Goal: Task Accomplishment & Management: Complete application form

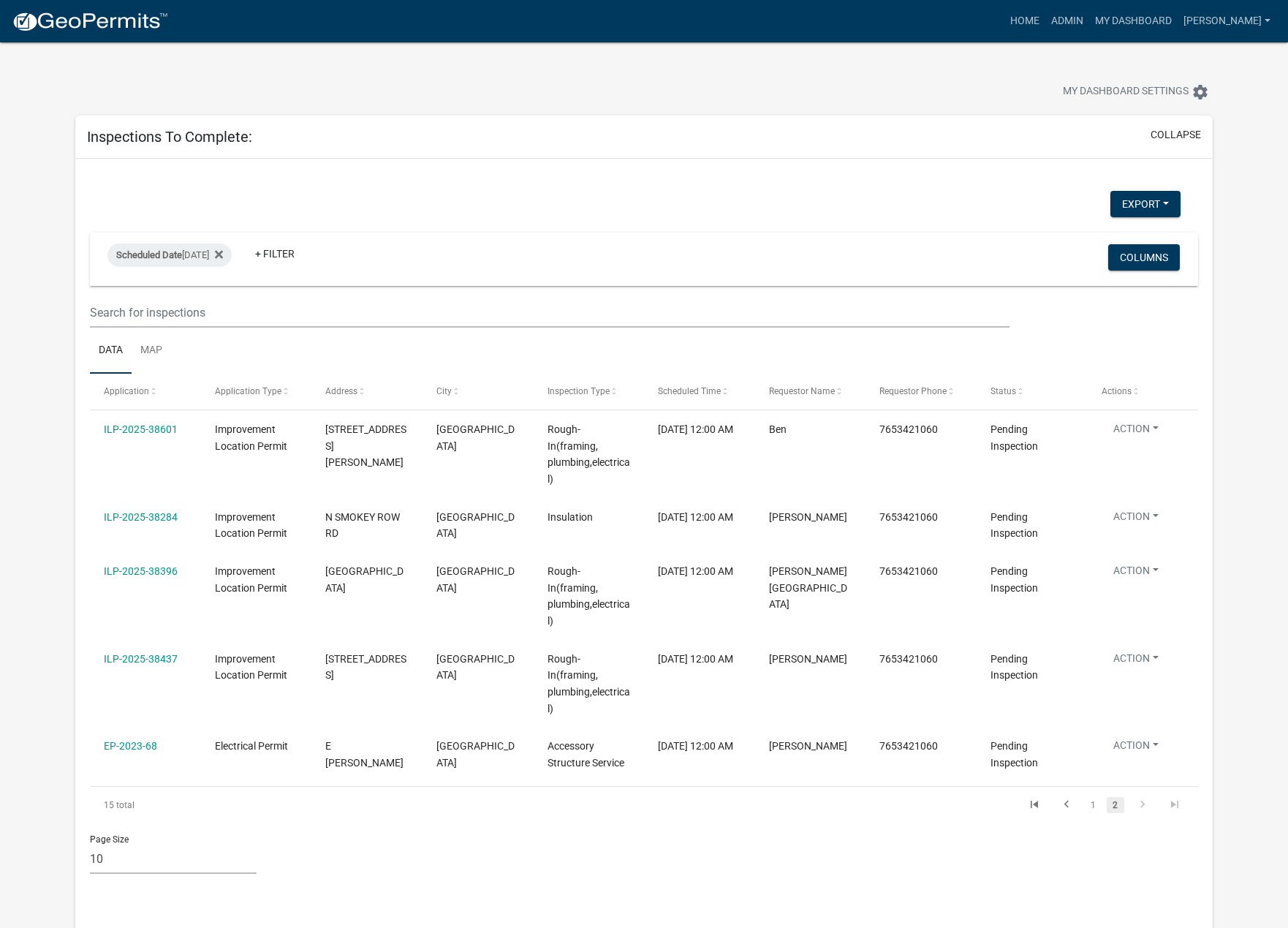
select select "1: 25"
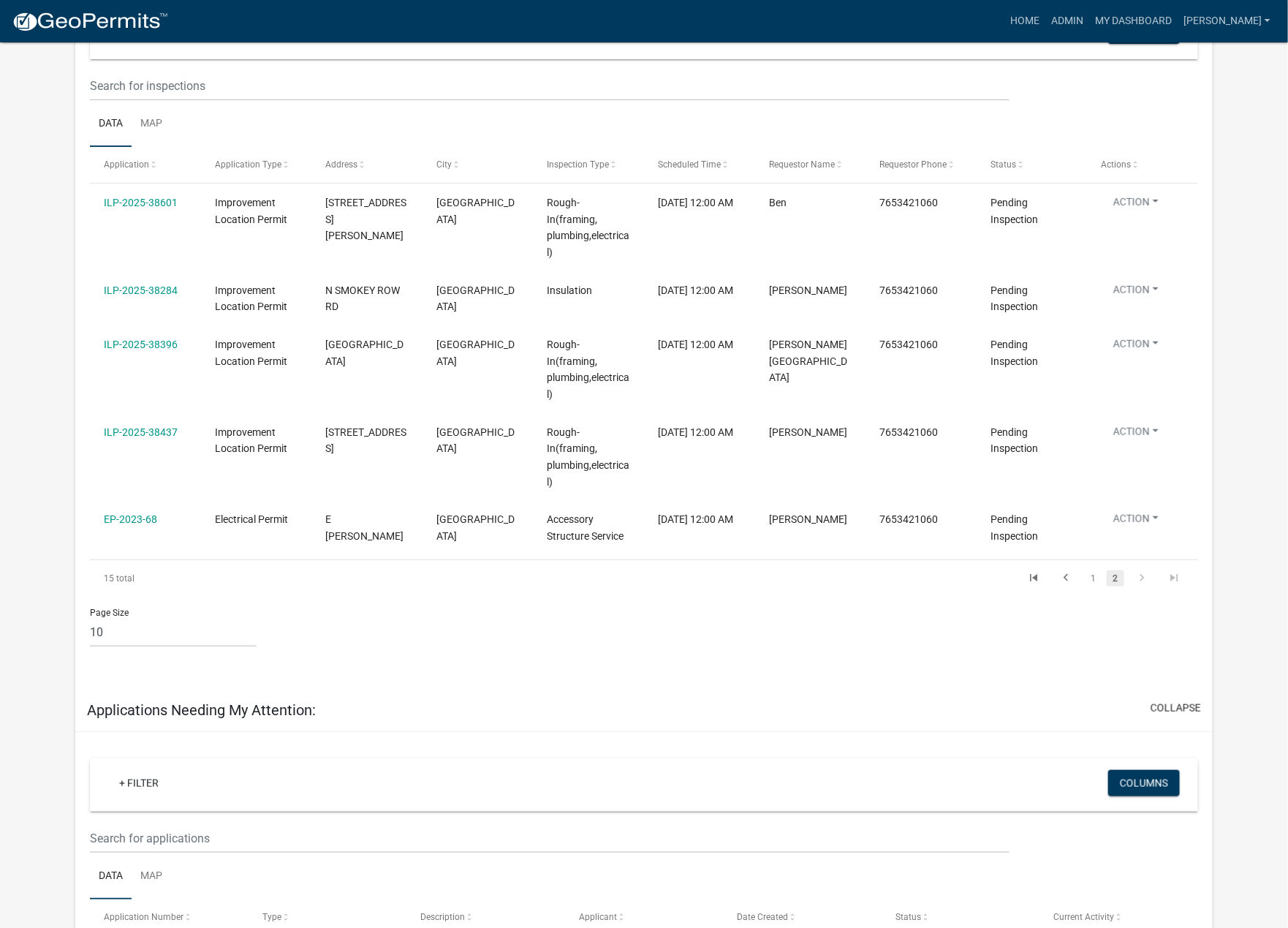
scroll to position [243, 0]
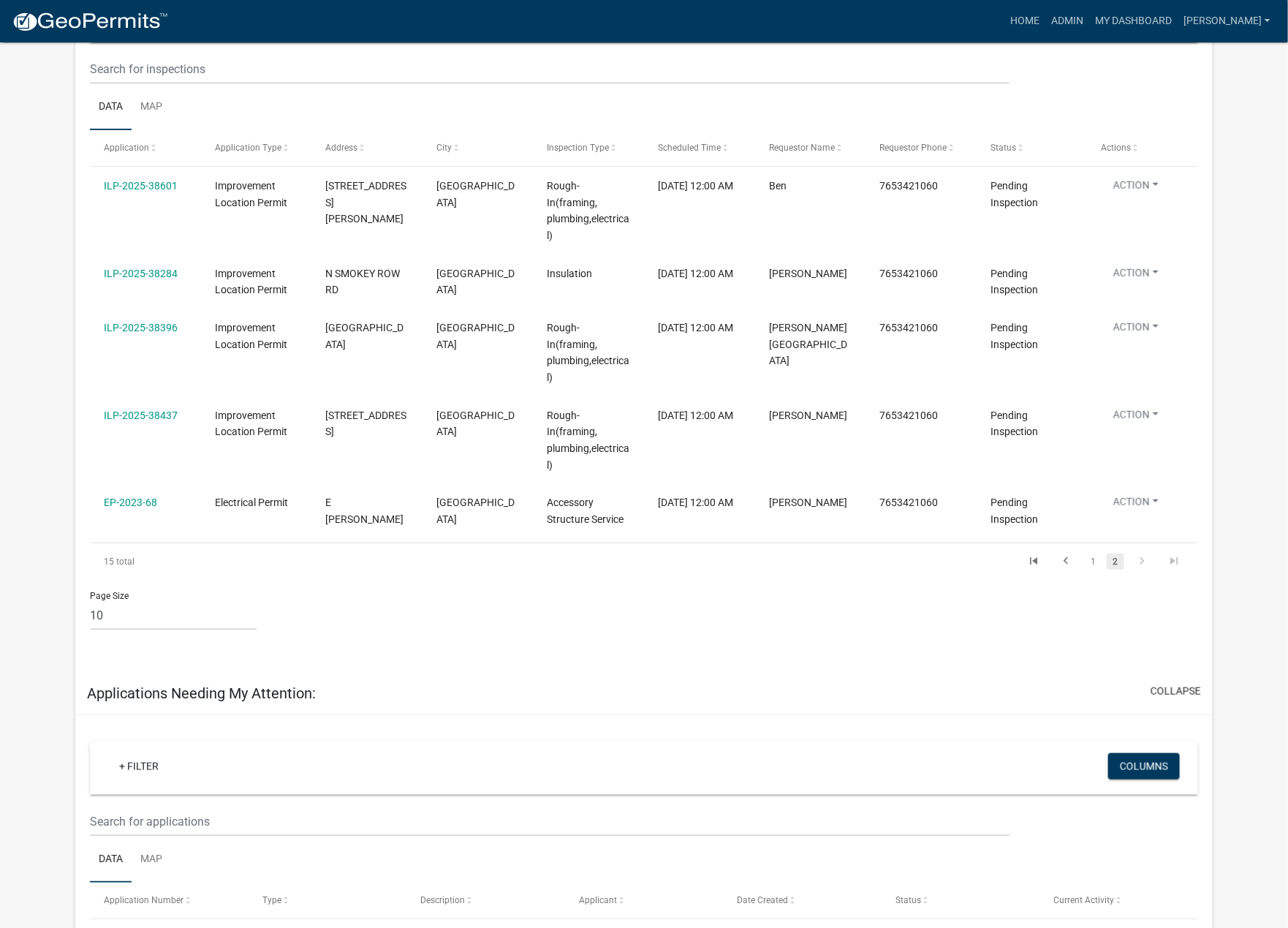
click at [149, 185] on link "ILP-2025-38601" at bounding box center [141, 186] width 74 height 12
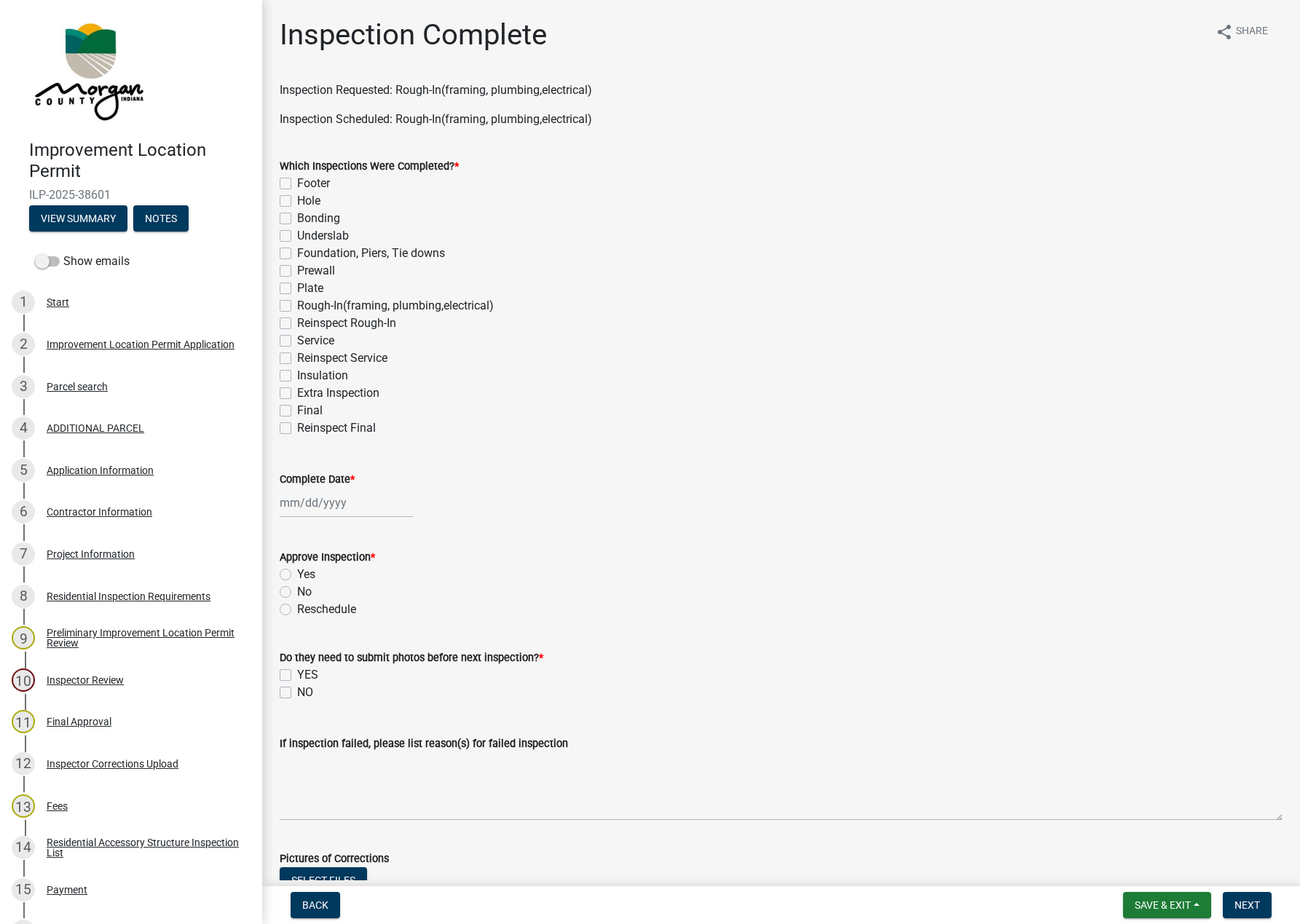
click at [297, 411] on label "Final" at bounding box center [309, 410] width 25 height 18
click at [297, 411] on input "Final" at bounding box center [301, 406] width 9 height 9
checkbox input "true"
checkbox input "false"
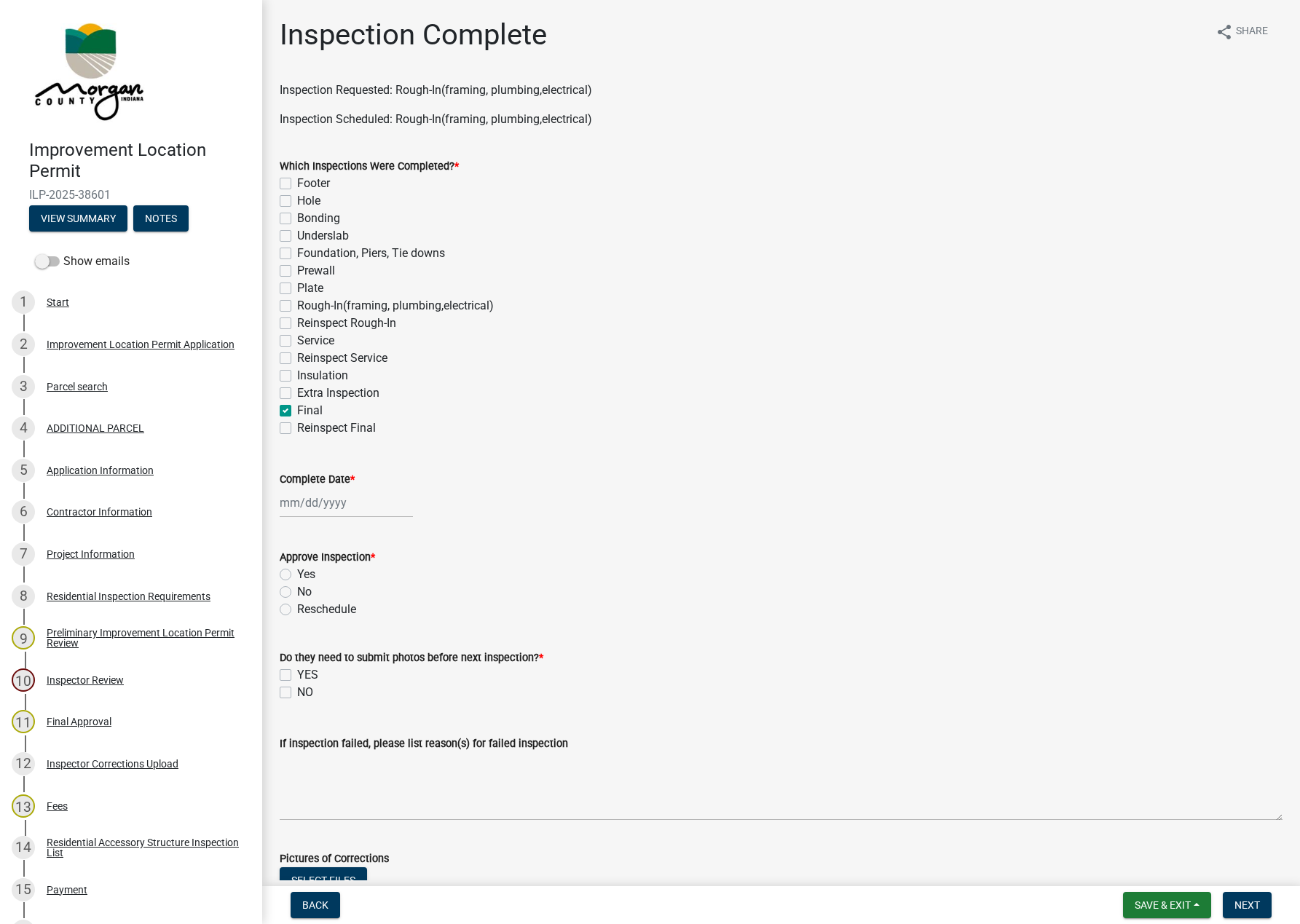
checkbox input "false"
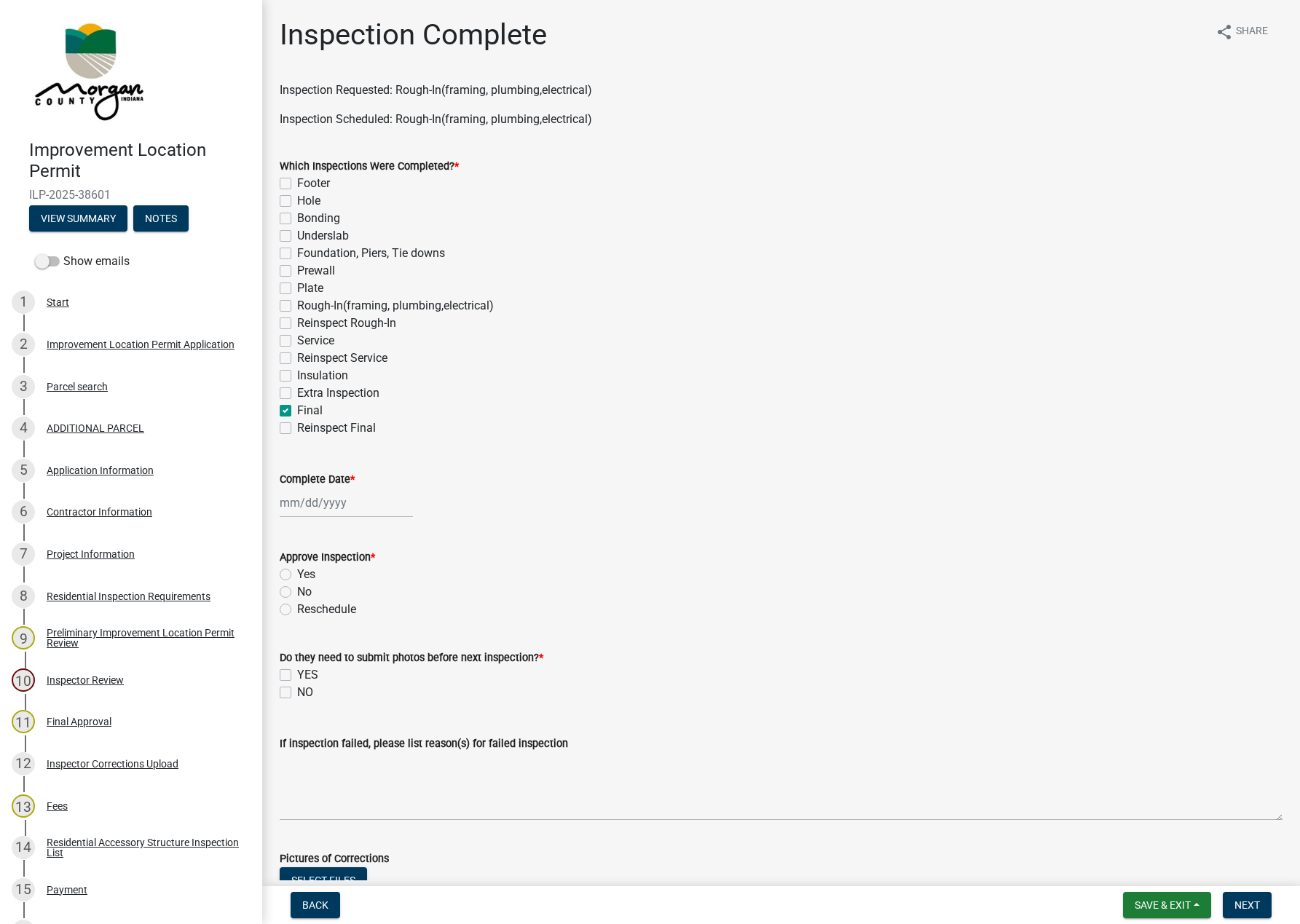
checkbox input "false"
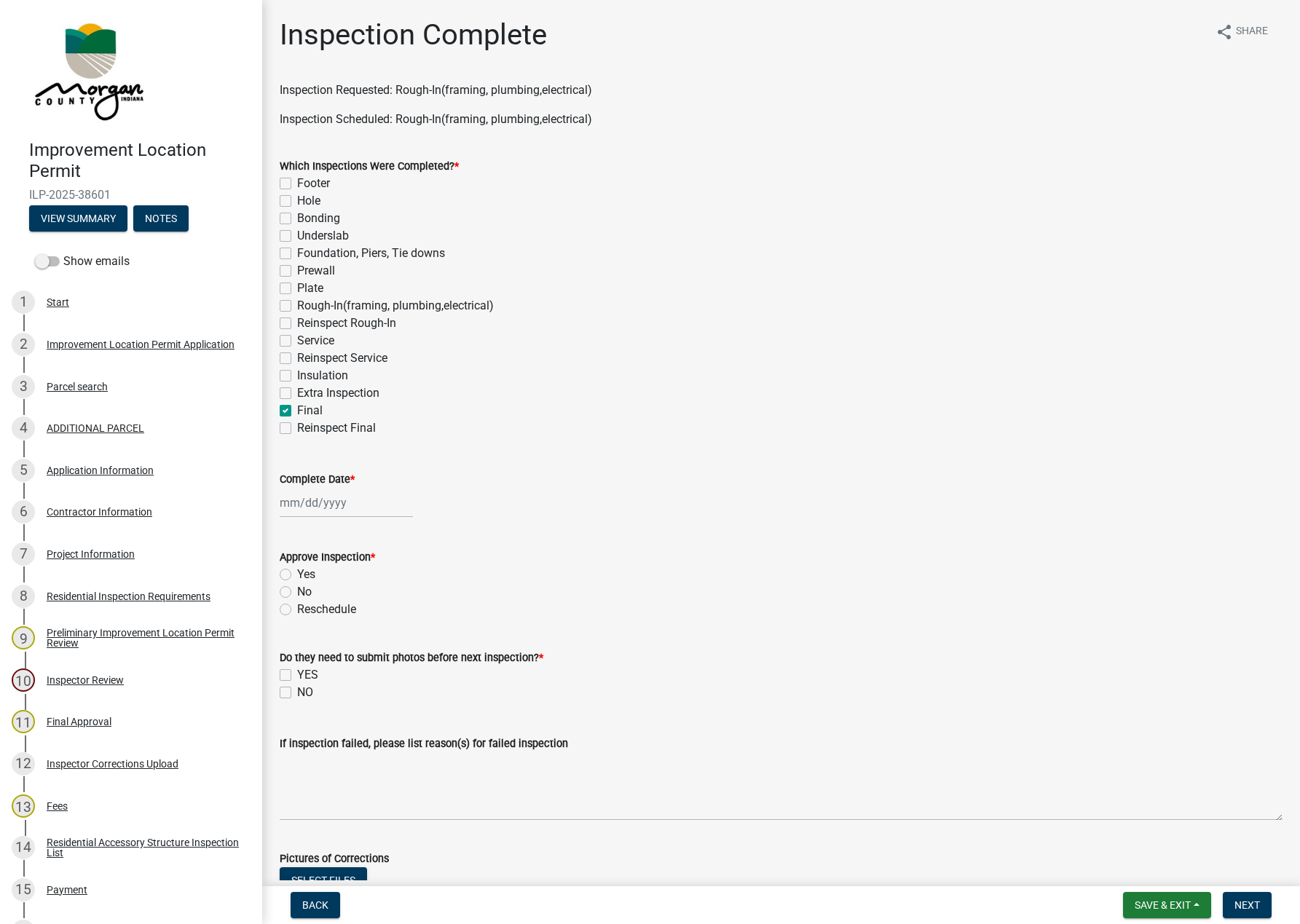
checkbox input "false"
checkbox input "true"
checkbox input "false"
click at [325, 503] on div at bounding box center [346, 503] width 133 height 30
select select "10"
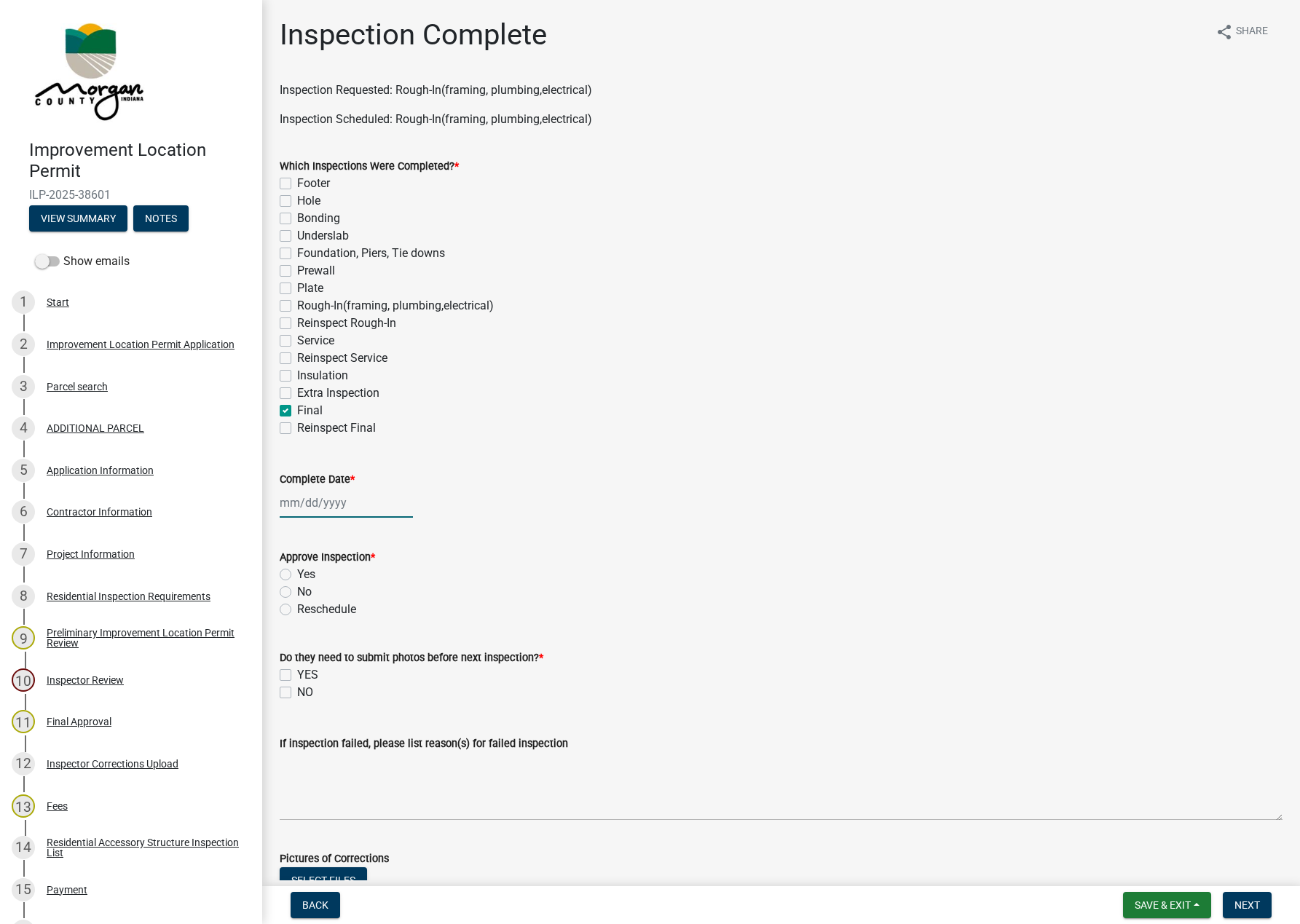
select select "2025"
click at [297, 299] on label "Rough-In(framing, plumbing,electrical)" at bounding box center [395, 305] width 196 height 18
click at [297, 299] on input "Rough-In(framing, plumbing,electrical)" at bounding box center [301, 301] width 9 height 9
checkbox input "true"
checkbox input "false"
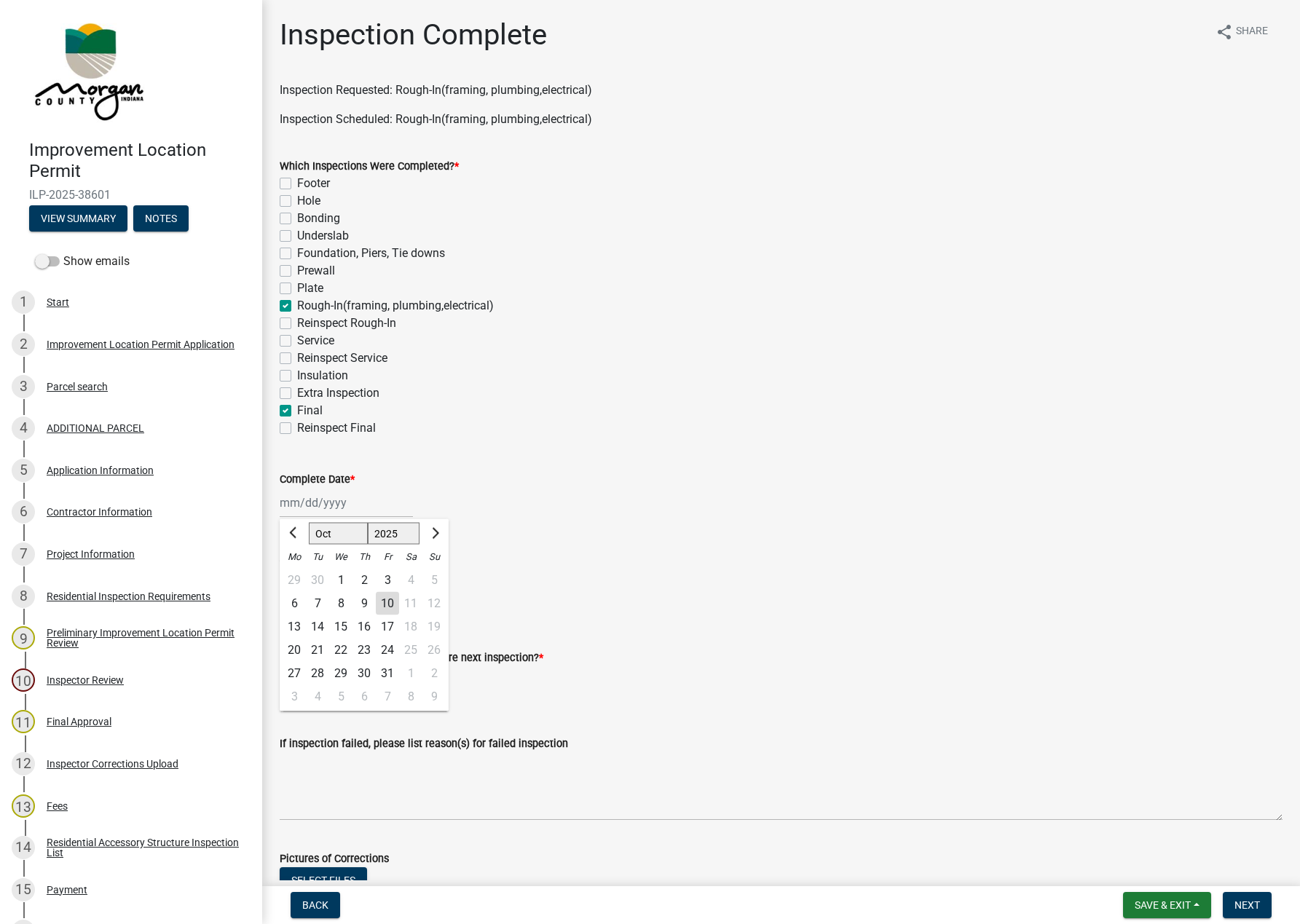
checkbox input "false"
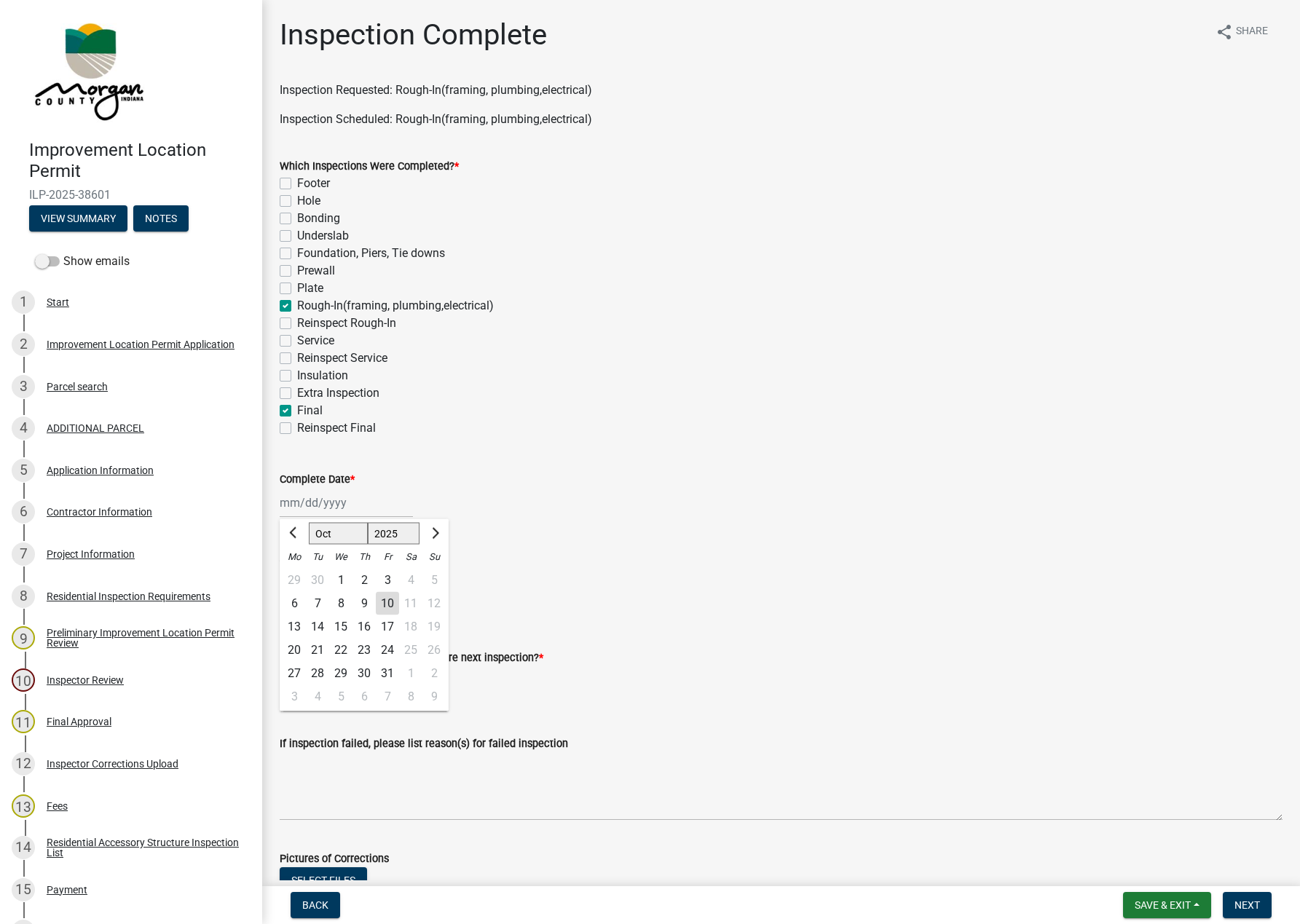
checkbox input "false"
checkbox input "true"
checkbox input "false"
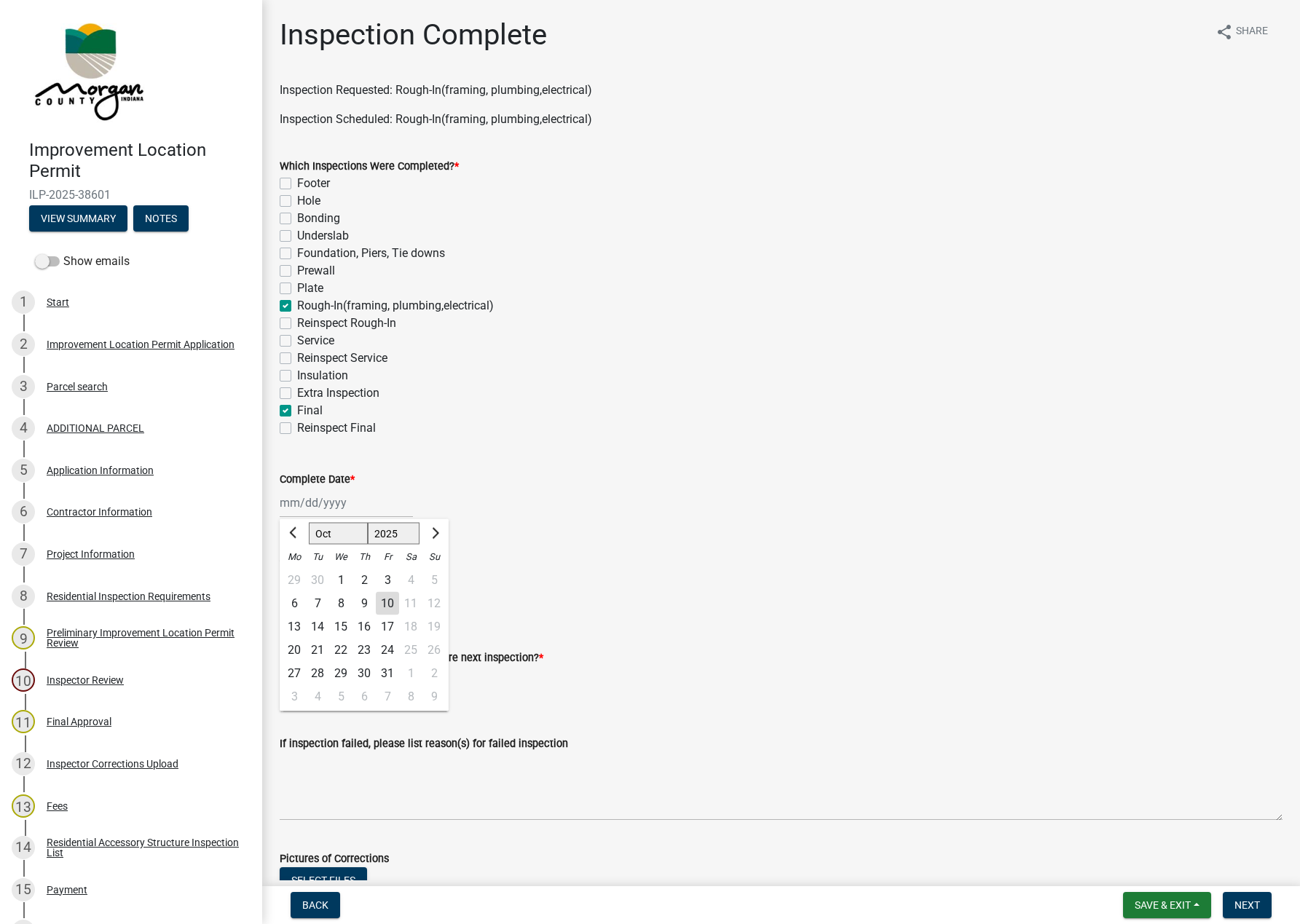
checkbox input "false"
checkbox input "true"
checkbox input "false"
click at [320, 478] on label "Complete Date *" at bounding box center [316, 480] width 75 height 10
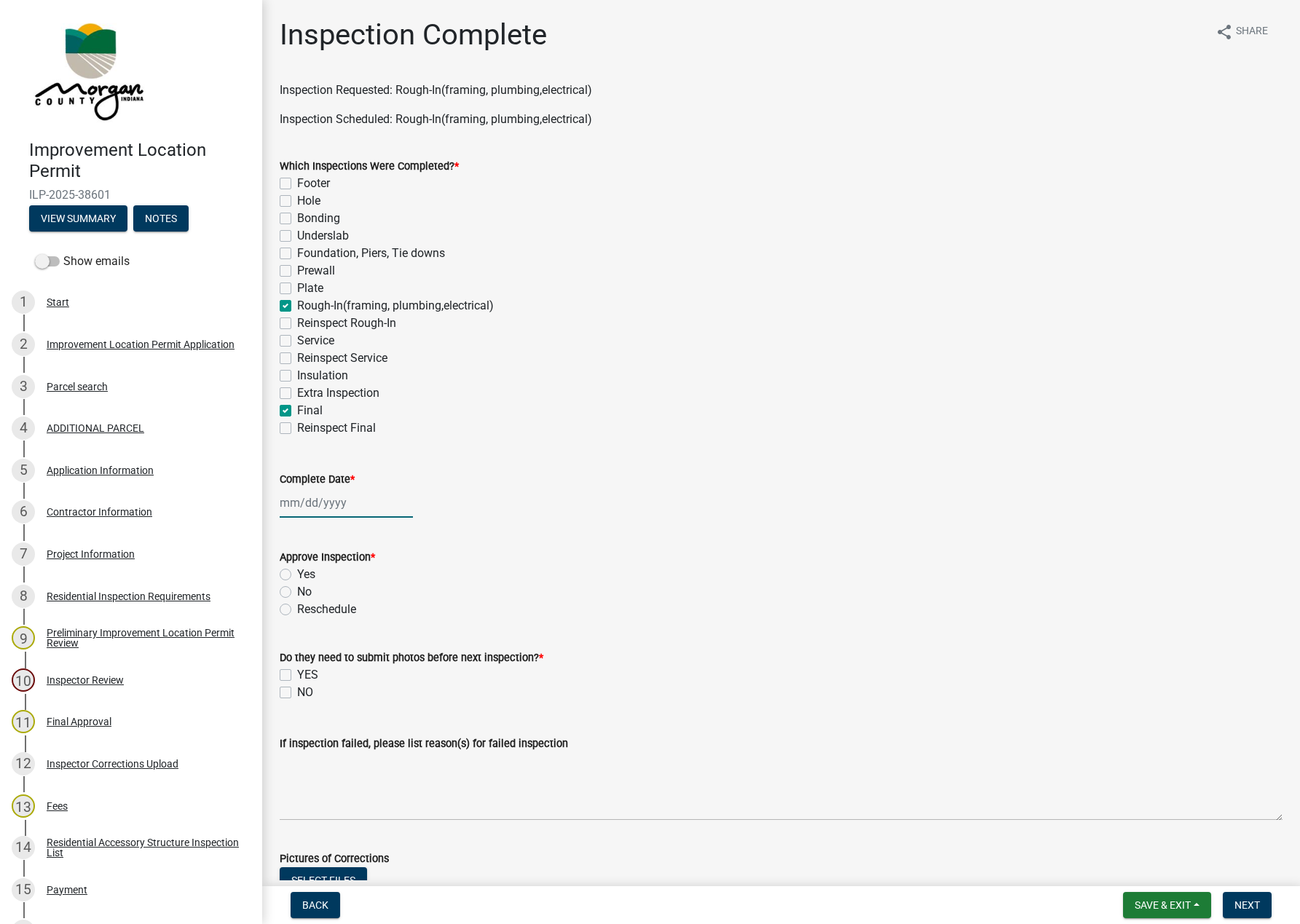
click at [320, 488] on input "Complete Date *" at bounding box center [346, 503] width 133 height 30
select select "10"
select select "2025"
click at [387, 601] on div "10" at bounding box center [387, 604] width 23 height 23
type input "[DATE]"
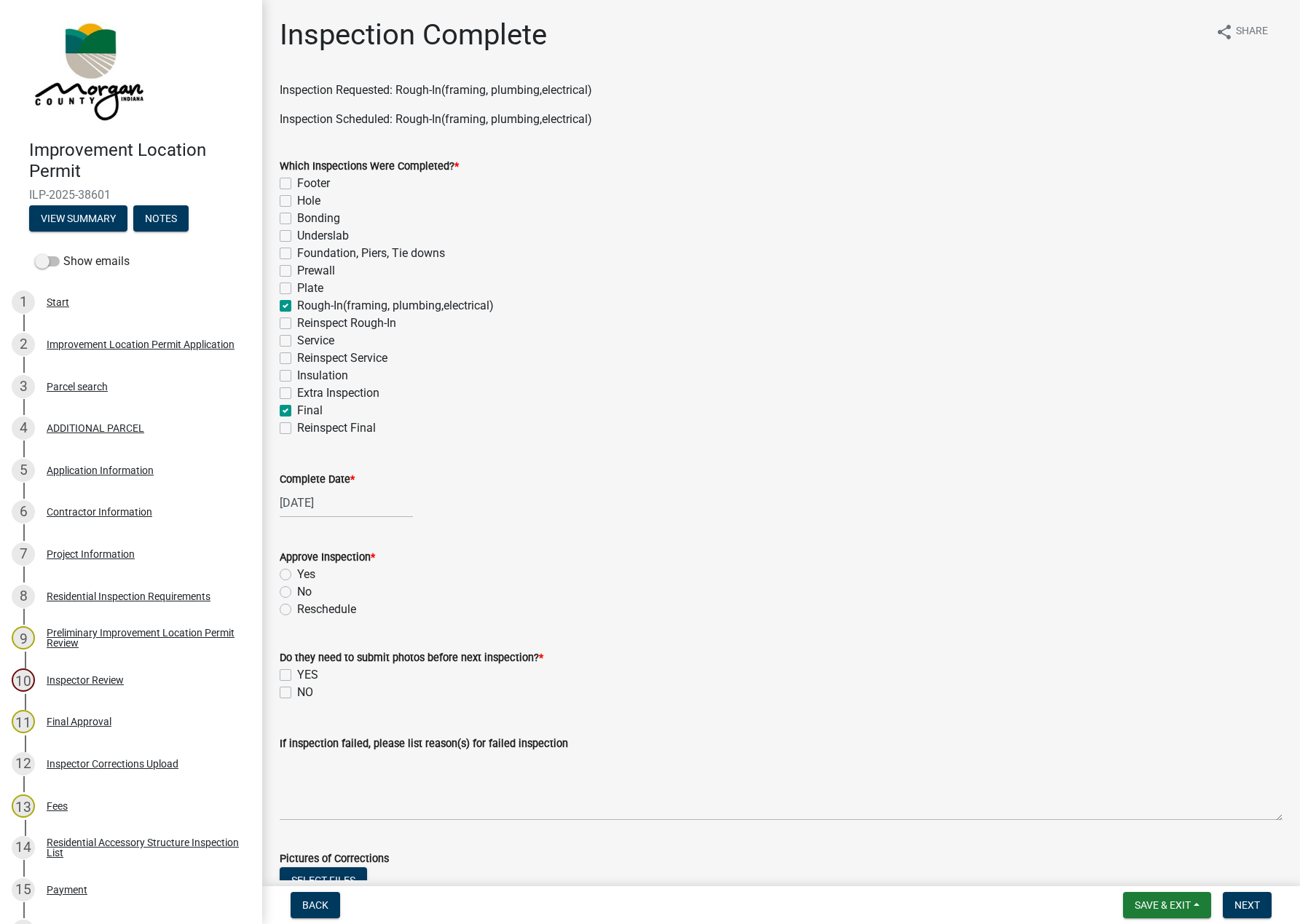
click at [297, 571] on label "Yes" at bounding box center [306, 574] width 18 height 18
click at [297, 571] on input "Yes" at bounding box center [301, 570] width 9 height 9
radio input "true"
click at [297, 686] on label "NO" at bounding box center [304, 692] width 16 height 18
click at [297, 686] on input "NO" at bounding box center [301, 688] width 9 height 9
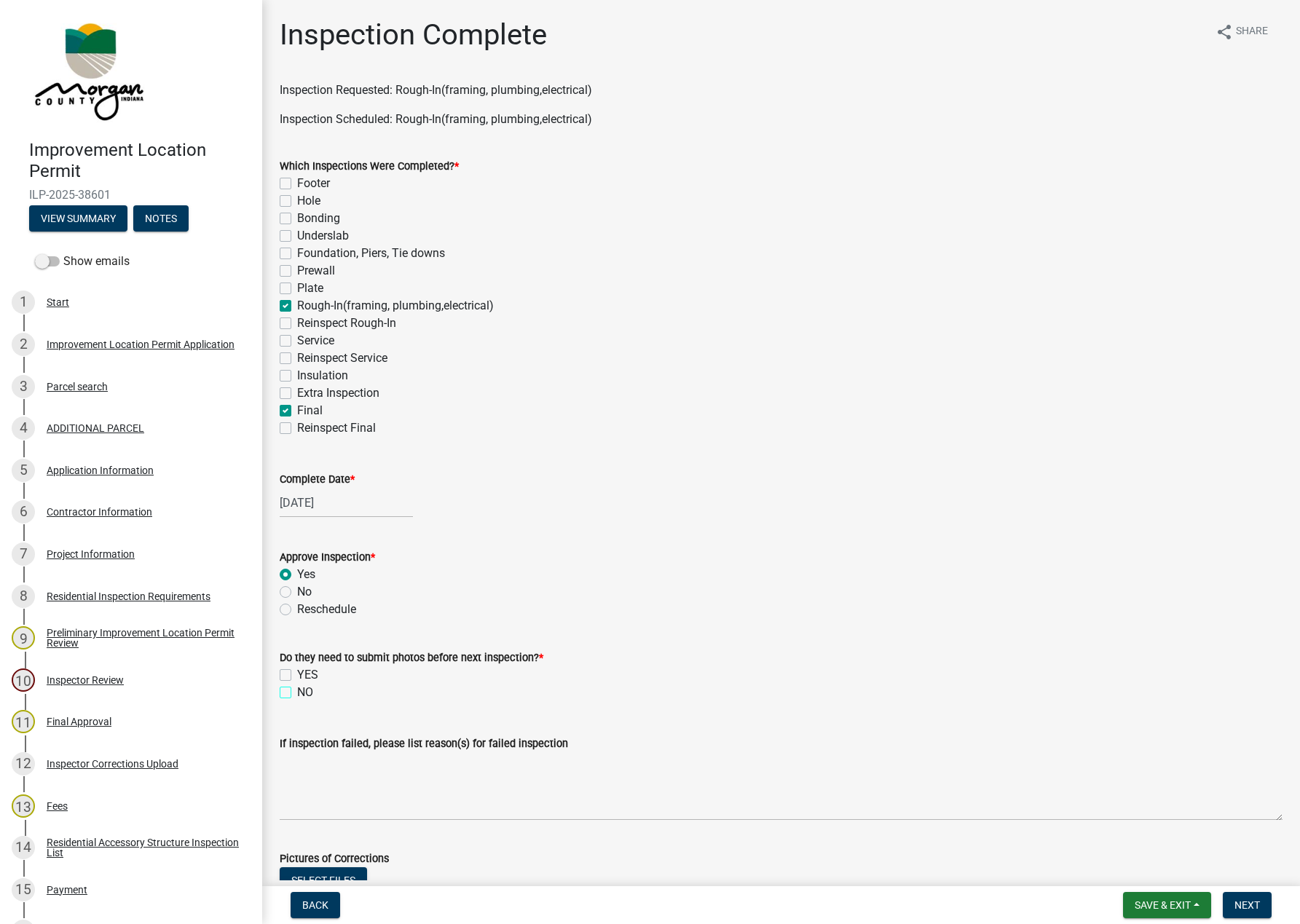
checkbox input "true"
checkbox input "false"
checkbox input "true"
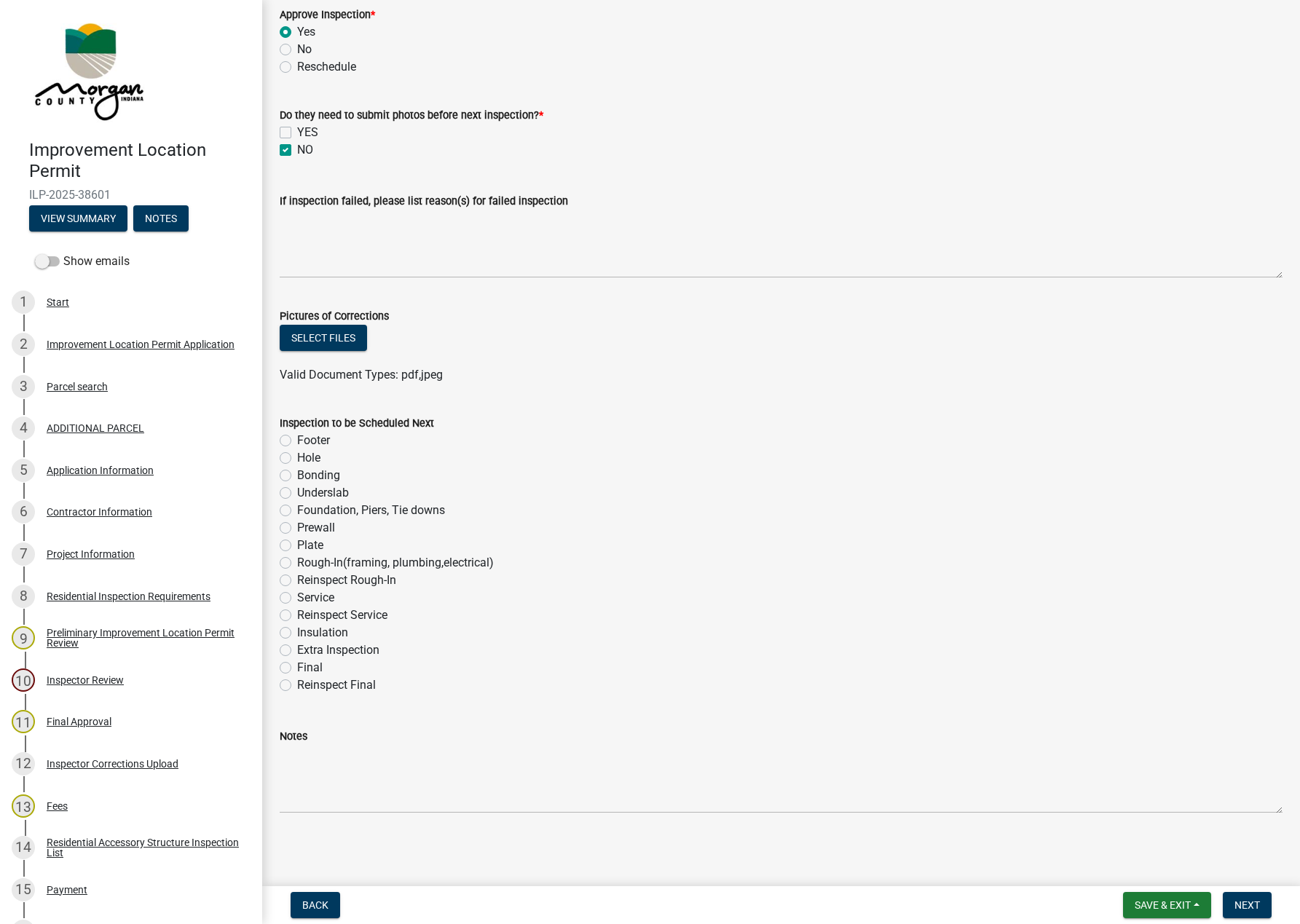
scroll to position [544, 0]
click at [1235, 903] on span "Next" at bounding box center [1247, 905] width 25 height 12
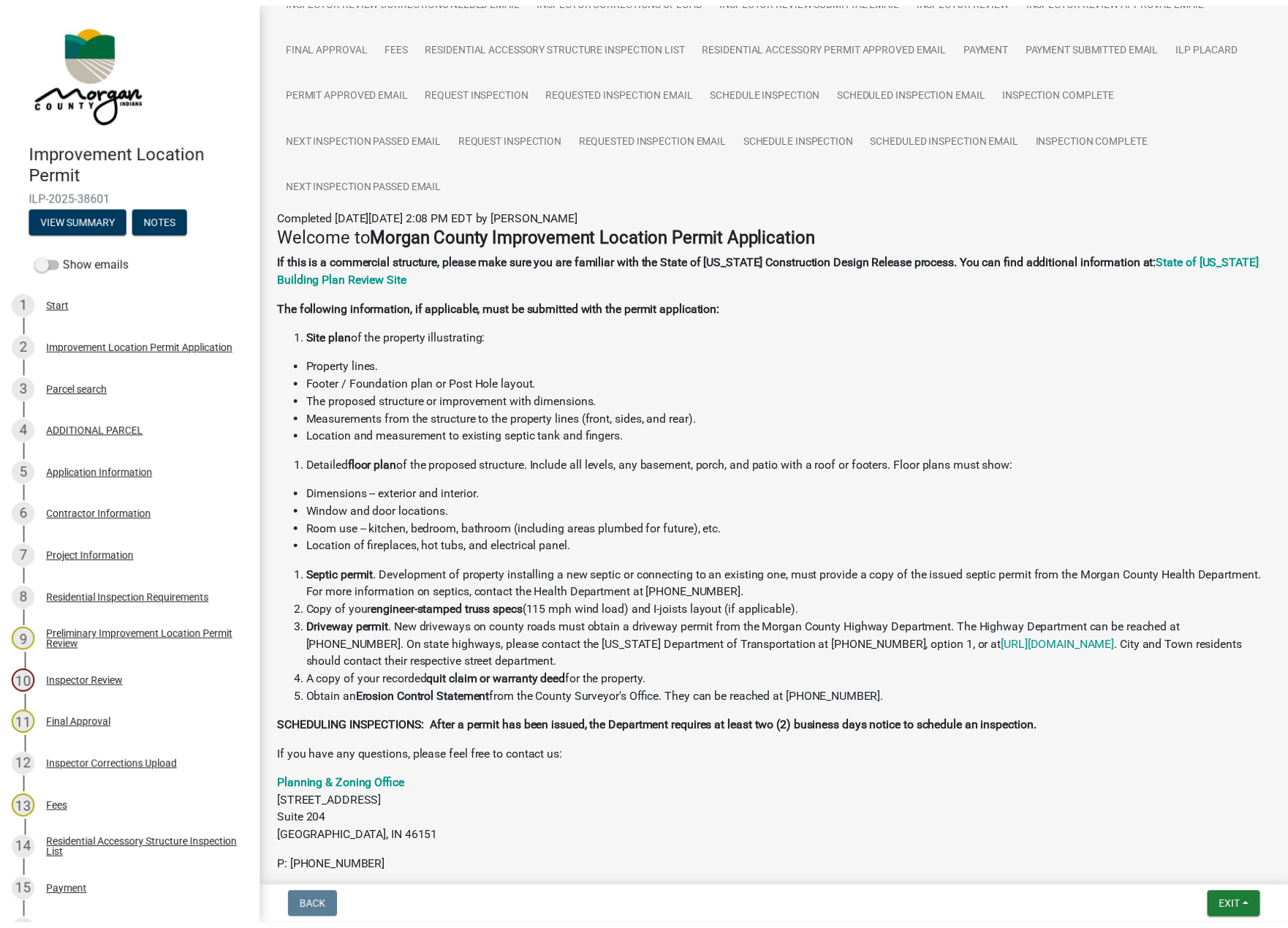
scroll to position [306, 0]
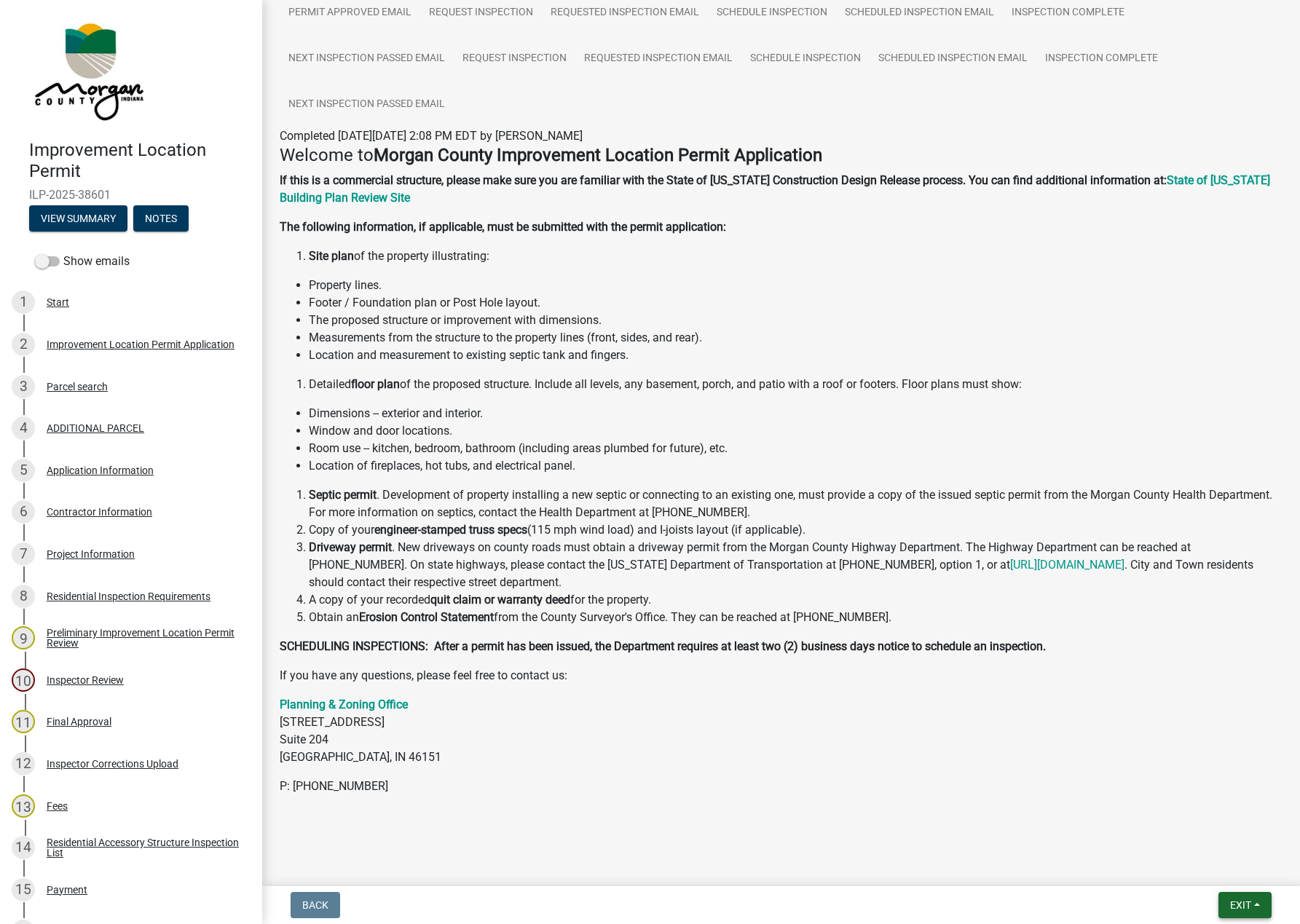
click at [1240, 904] on span "Exit" at bounding box center [1240, 905] width 21 height 12
click at [1200, 860] on button "Save & Exit" at bounding box center [1213, 868] width 117 height 35
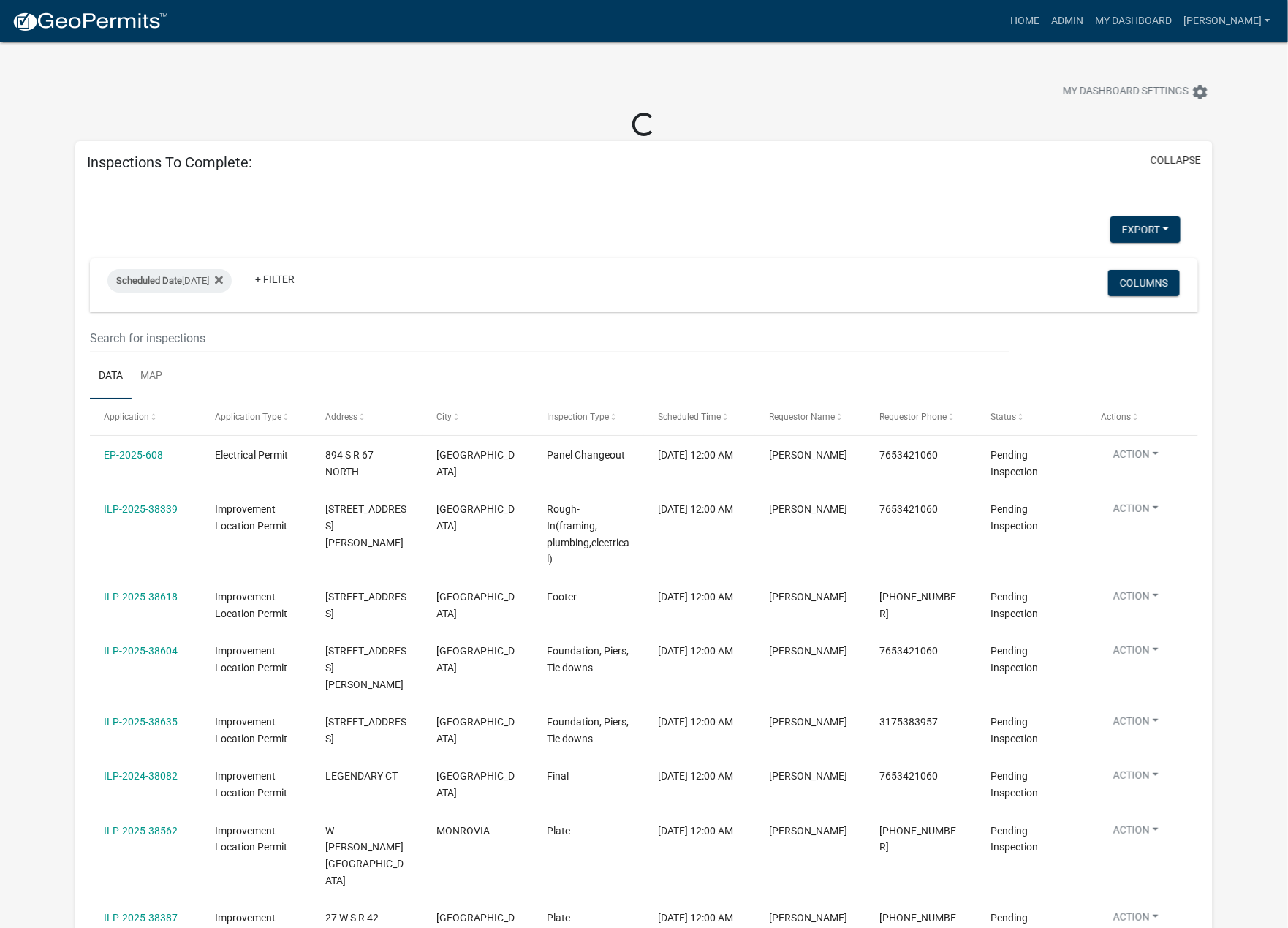
select select "1: 25"
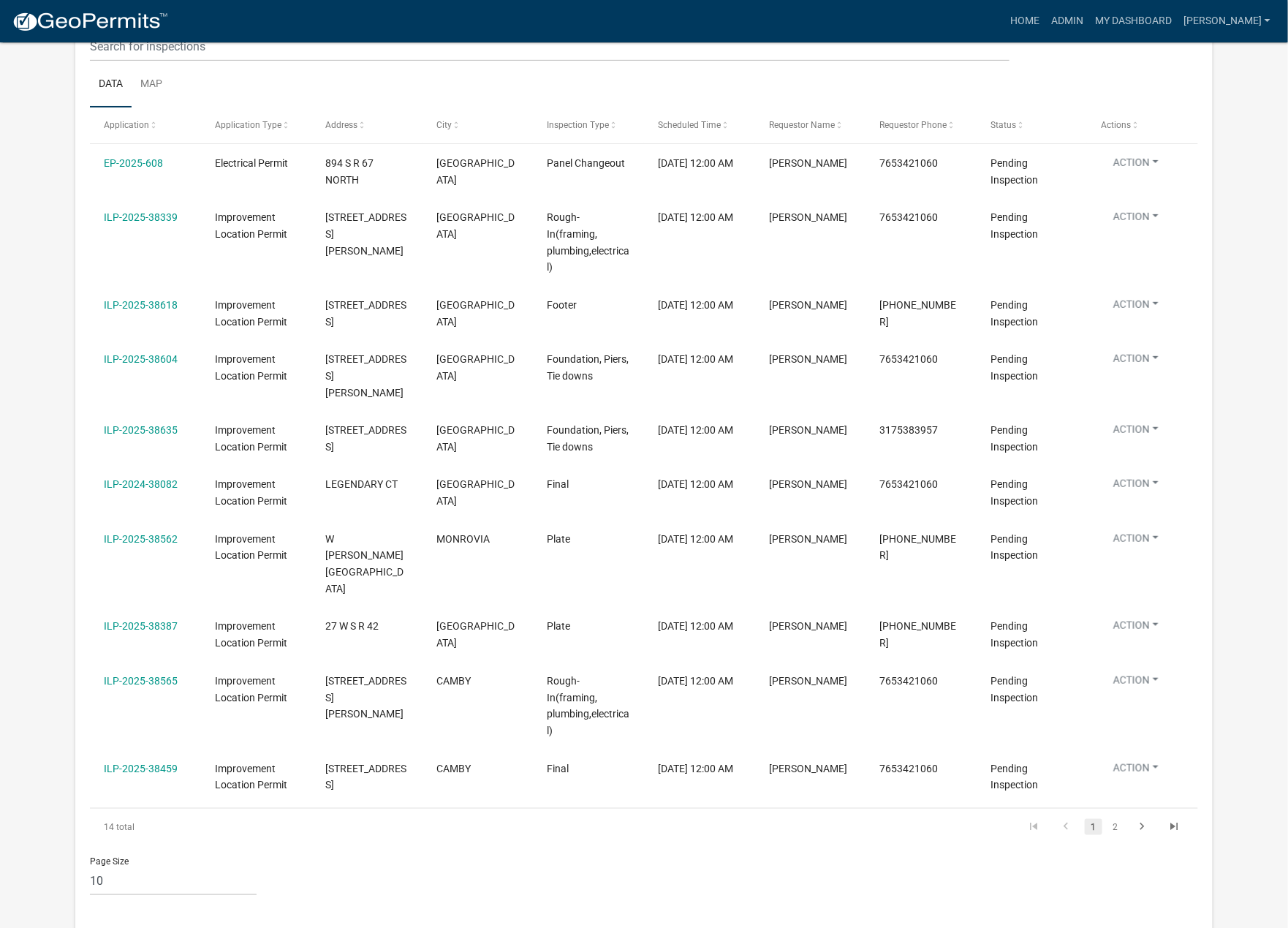
scroll to position [257, 0]
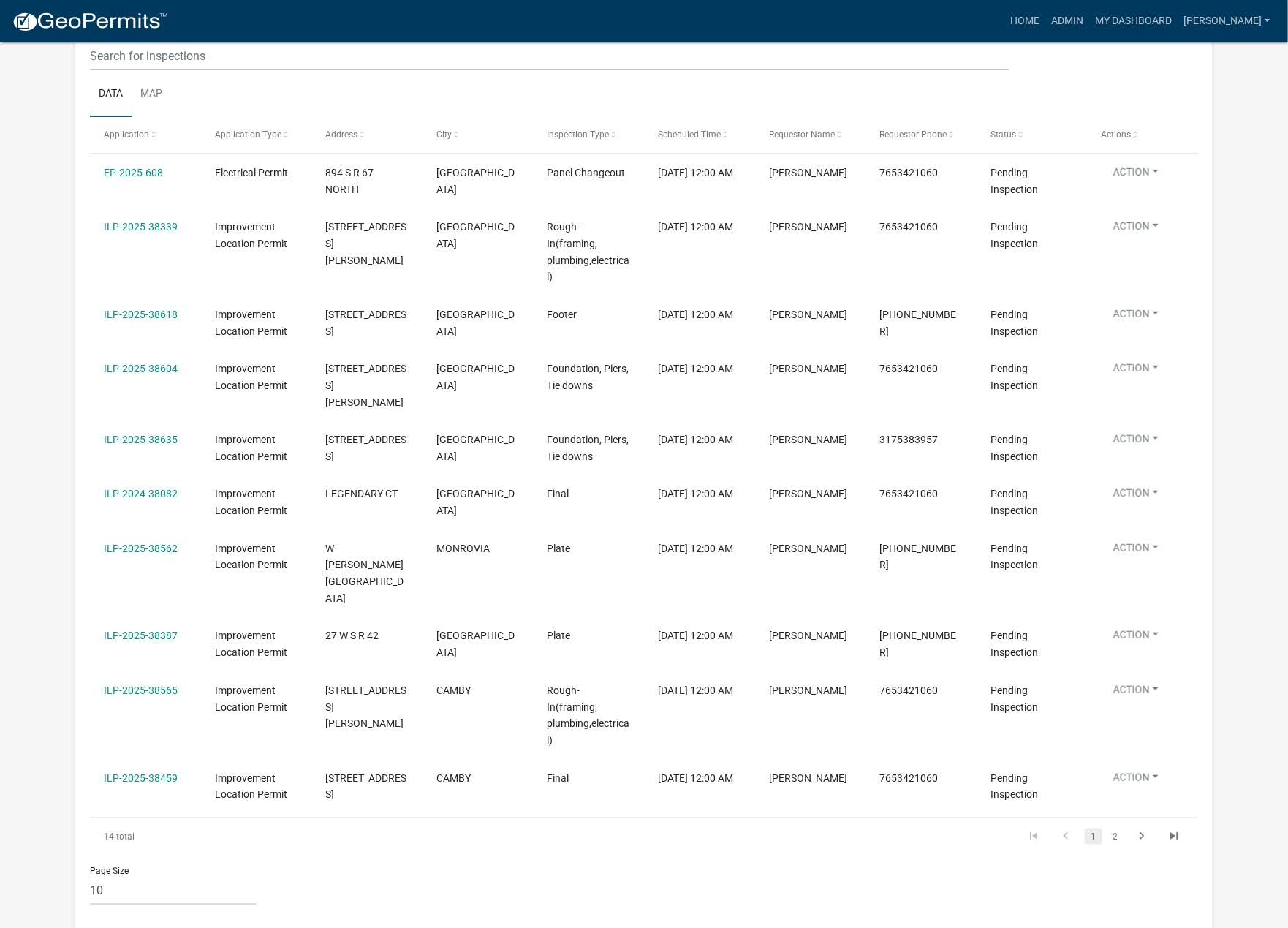
click at [143, 221] on link "ILP-2025-38339" at bounding box center [141, 227] width 74 height 12
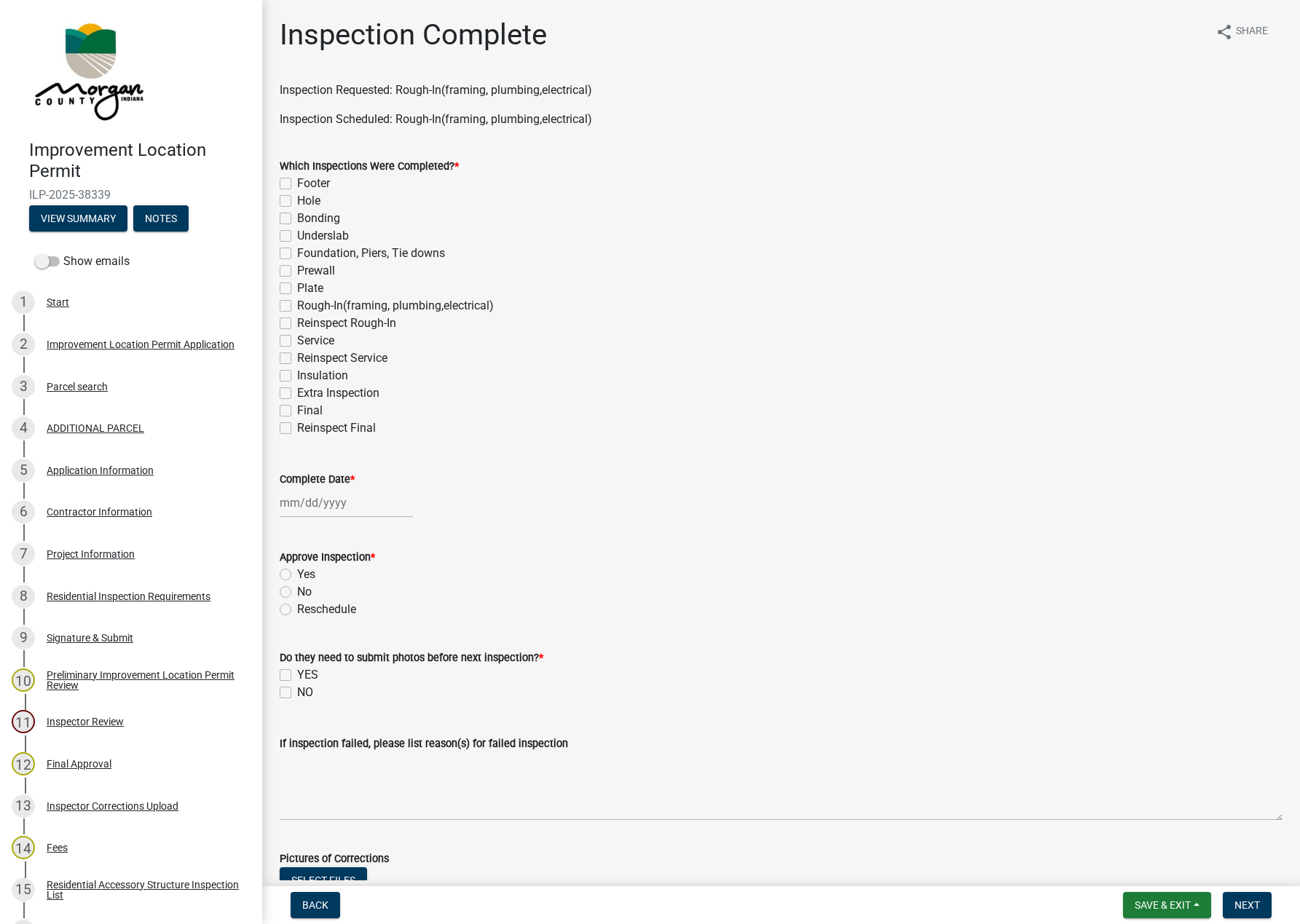
click at [297, 323] on label "Reinspect Rough-In" at bounding box center [346, 323] width 99 height 18
click at [297, 323] on input "Reinspect Rough-In" at bounding box center [301, 319] width 9 height 9
checkbox input "true"
checkbox input "false"
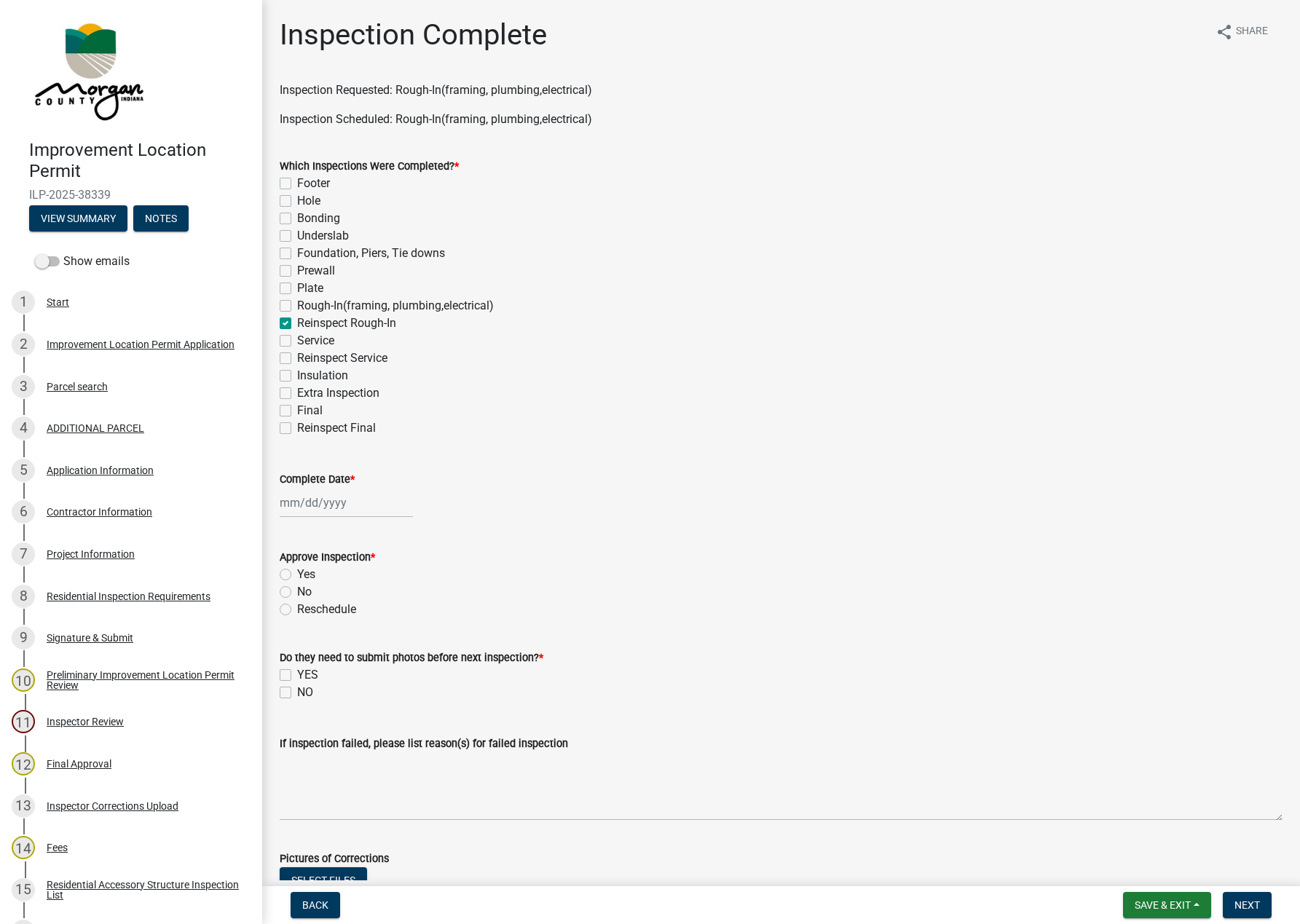
checkbox input "false"
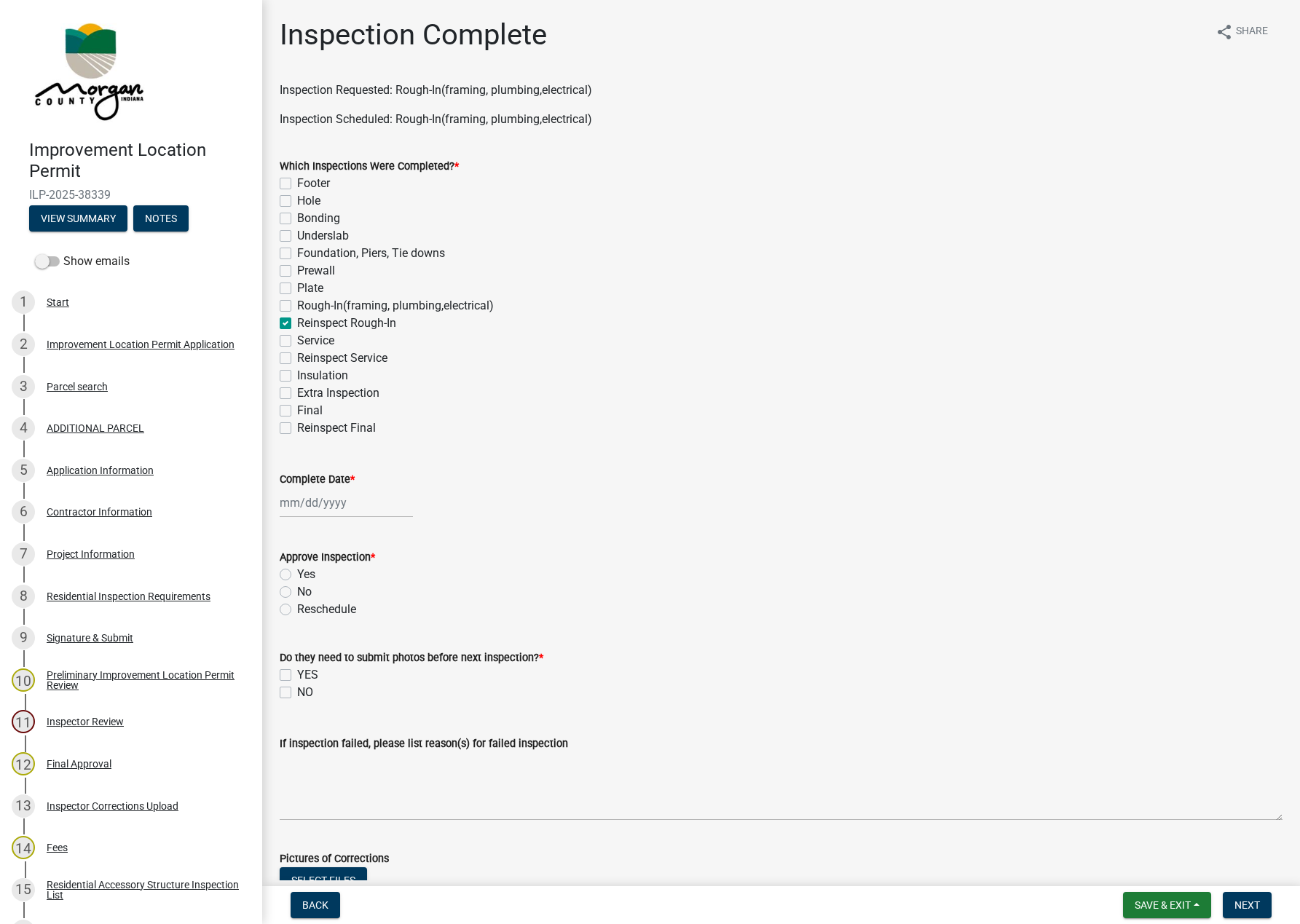
checkbox input "false"
checkbox input "true"
checkbox input "false"
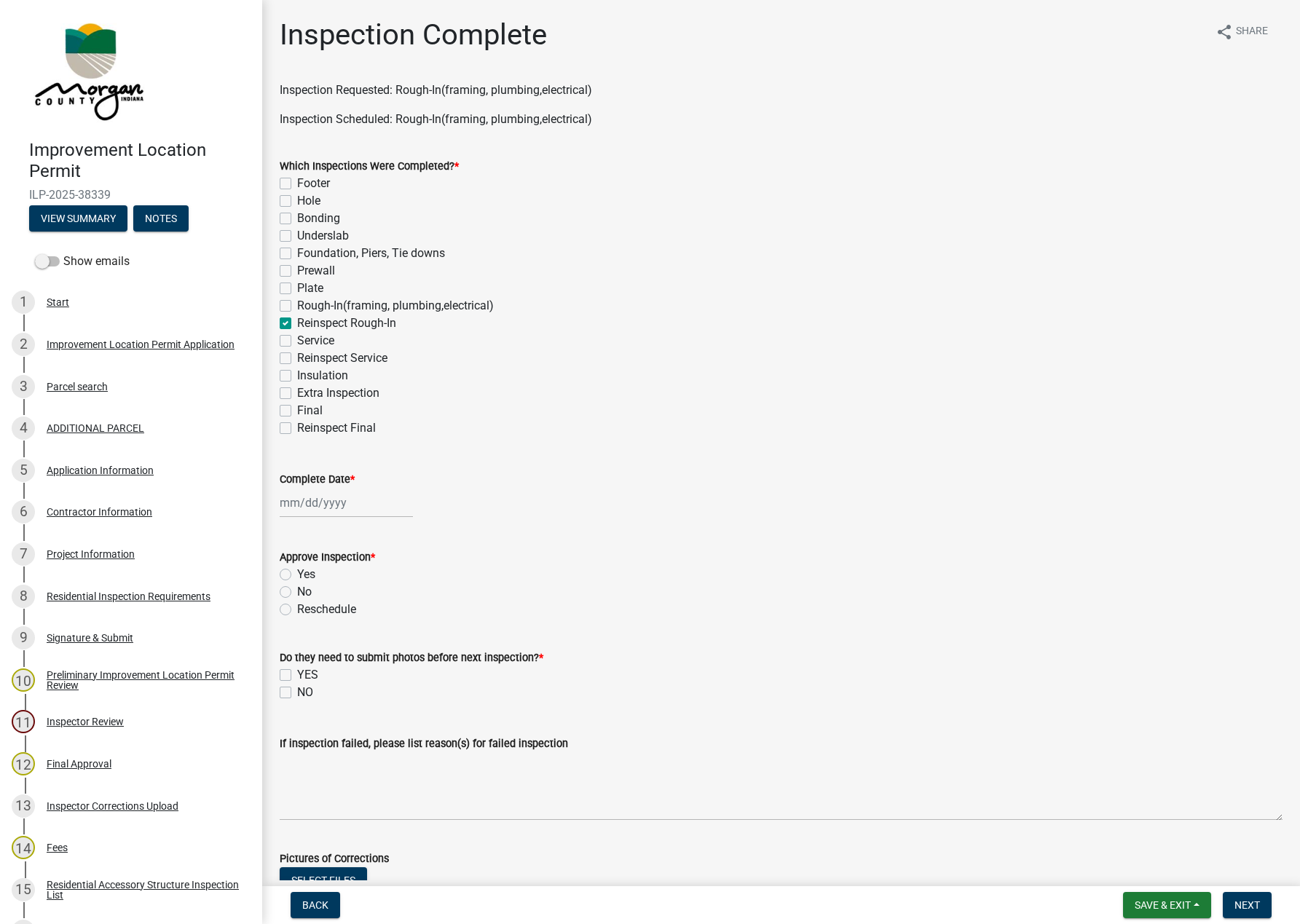
checkbox input "false"
click at [297, 306] on label "Rough-In(framing, plumbing,electrical)" at bounding box center [395, 305] width 196 height 18
click at [297, 306] on input "Rough-In(framing, plumbing,electrical)" at bounding box center [301, 301] width 9 height 9
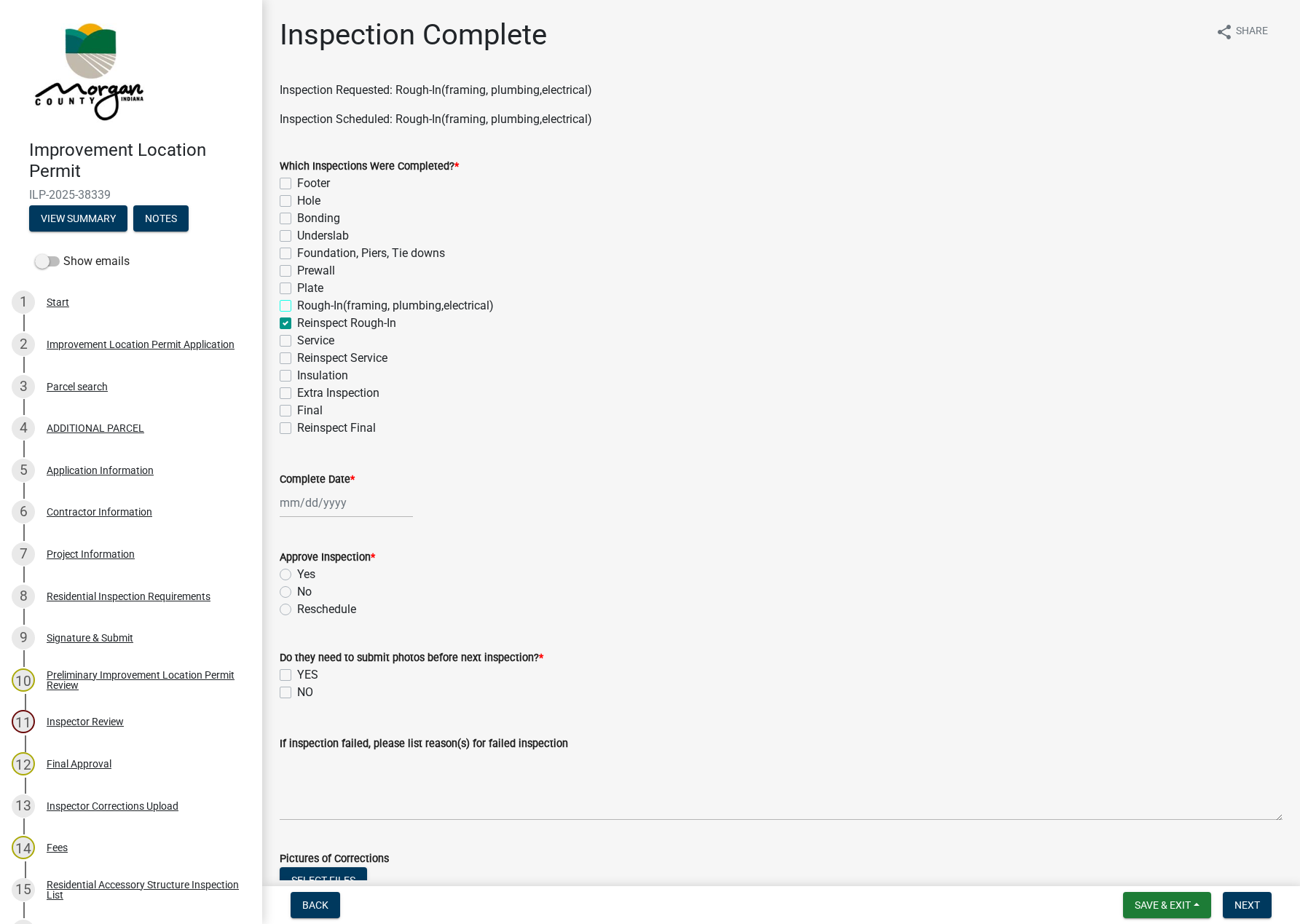
checkbox input "true"
checkbox input "false"
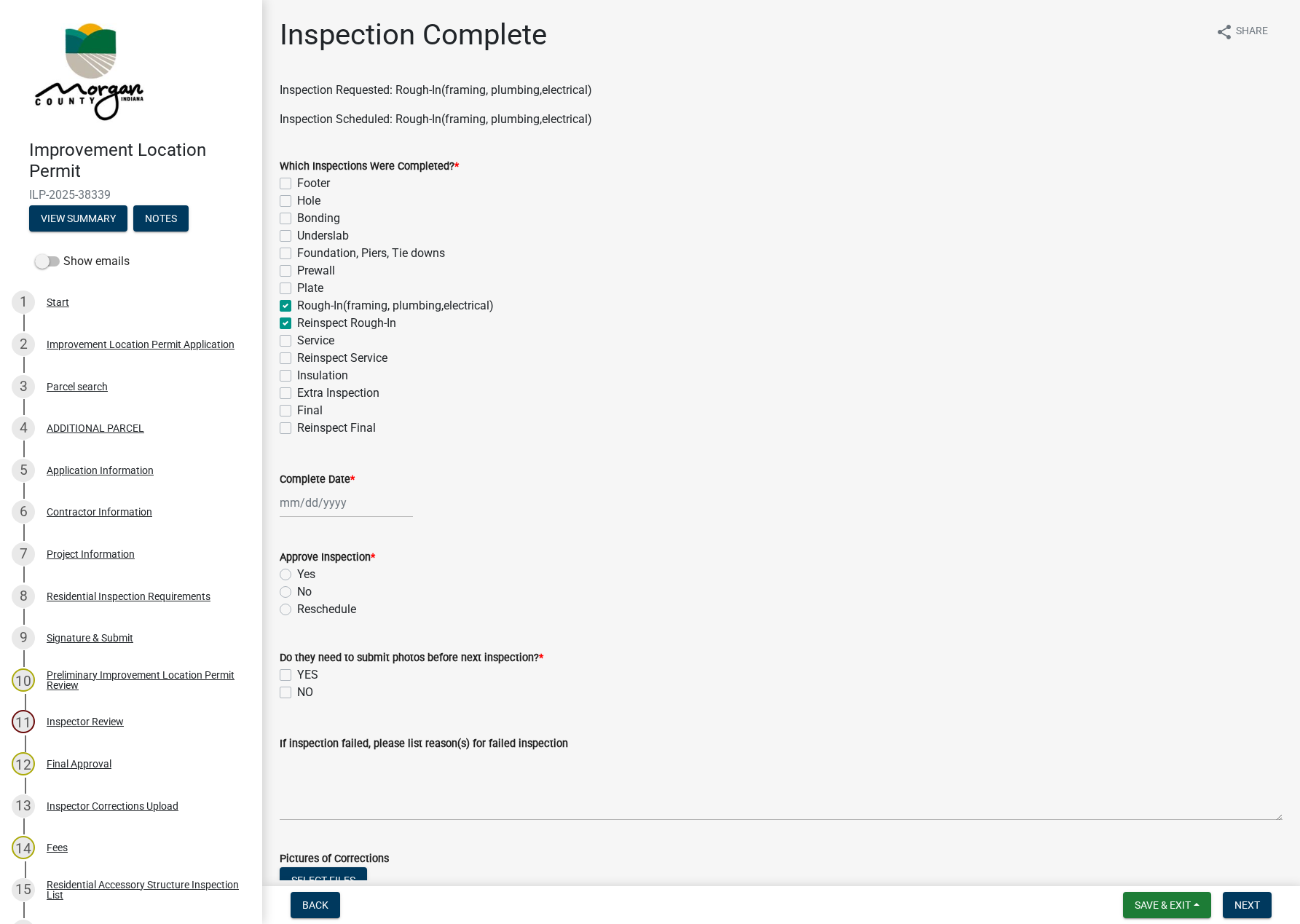
checkbox input "false"
checkbox input "true"
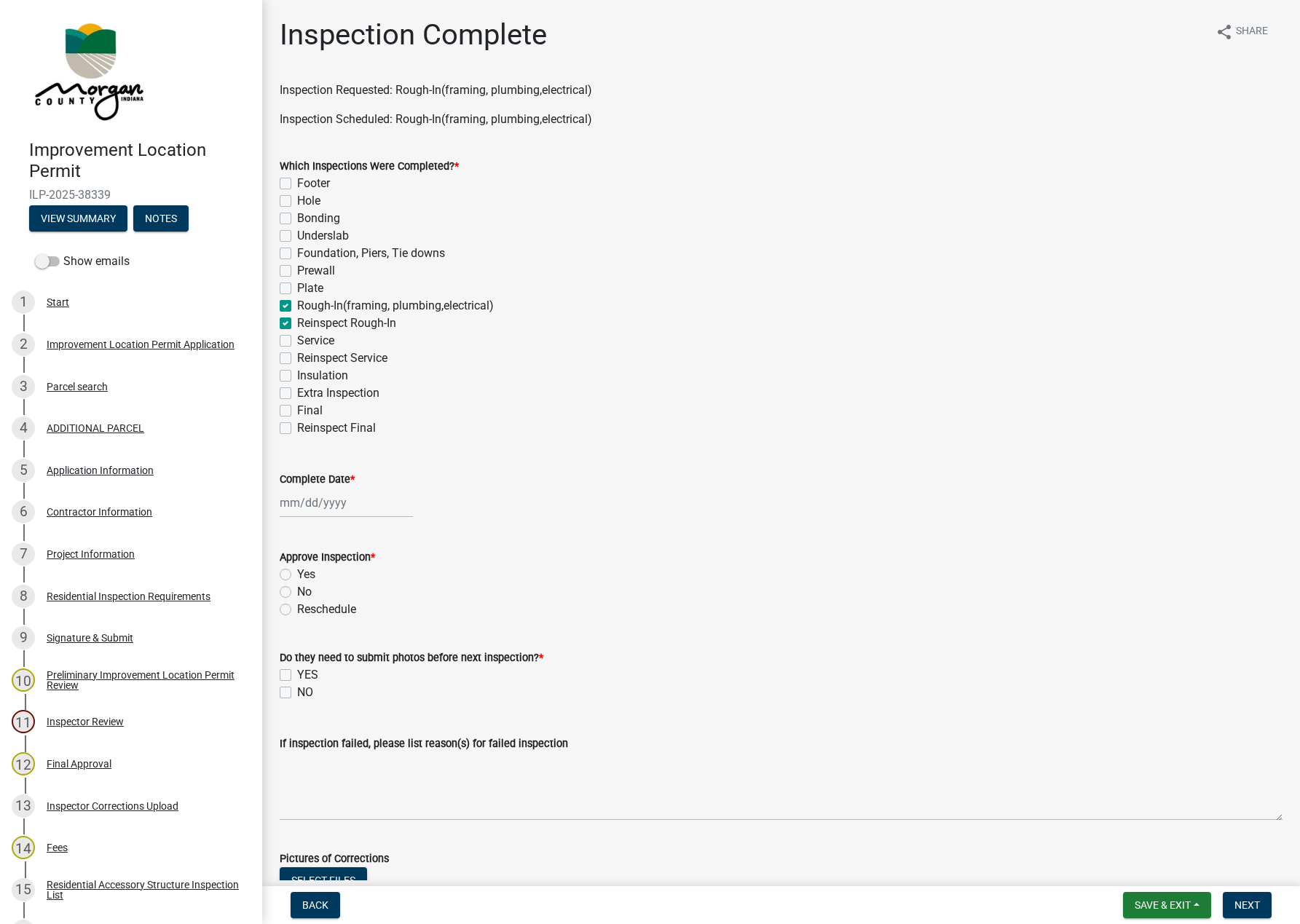
checkbox input "false"
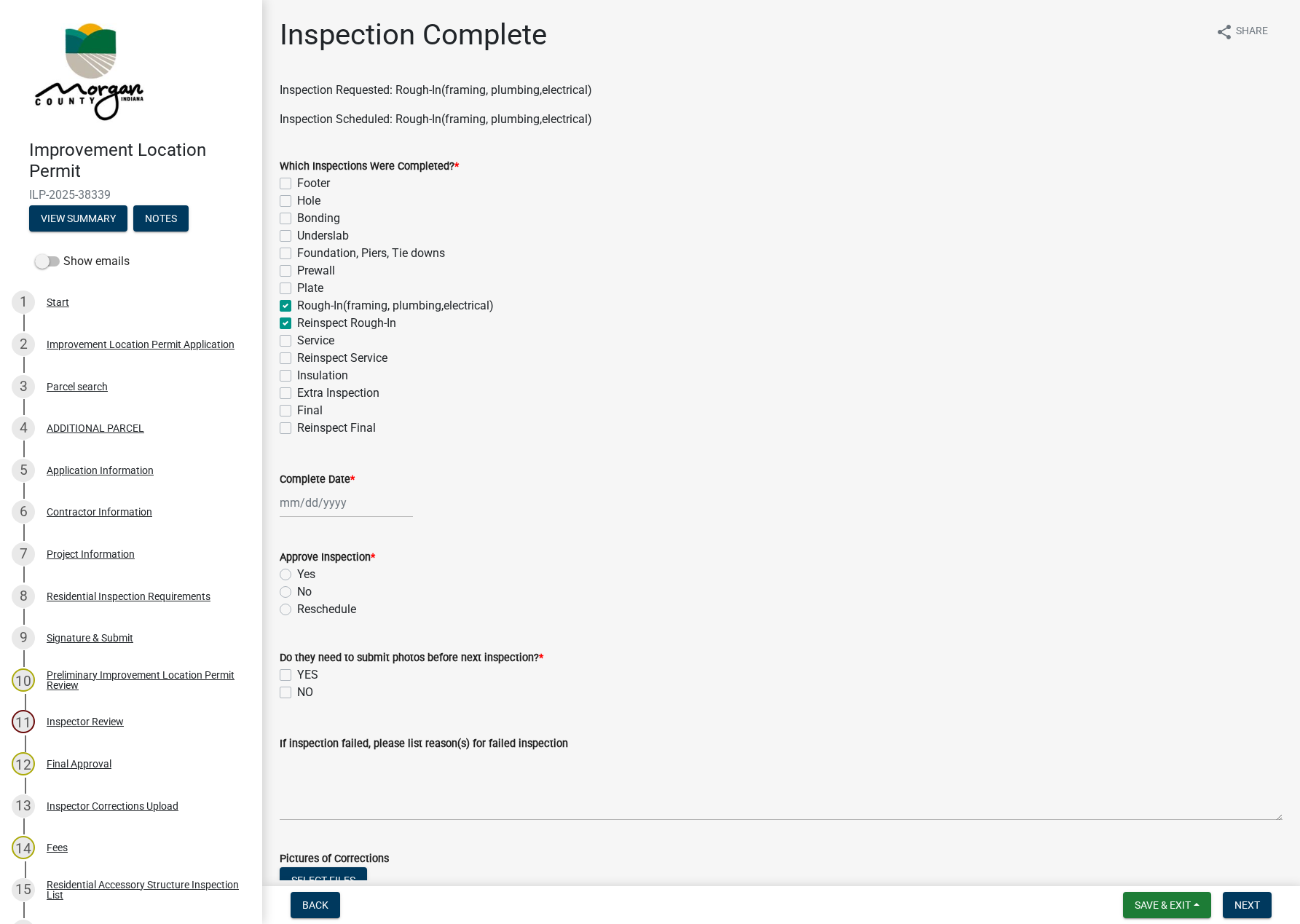
checkbox input "false"
click at [297, 322] on label "Reinspect Rough-In" at bounding box center [346, 323] width 99 height 18
click at [297, 322] on input "Reinspect Rough-In" at bounding box center [301, 319] width 9 height 9
checkbox input "false"
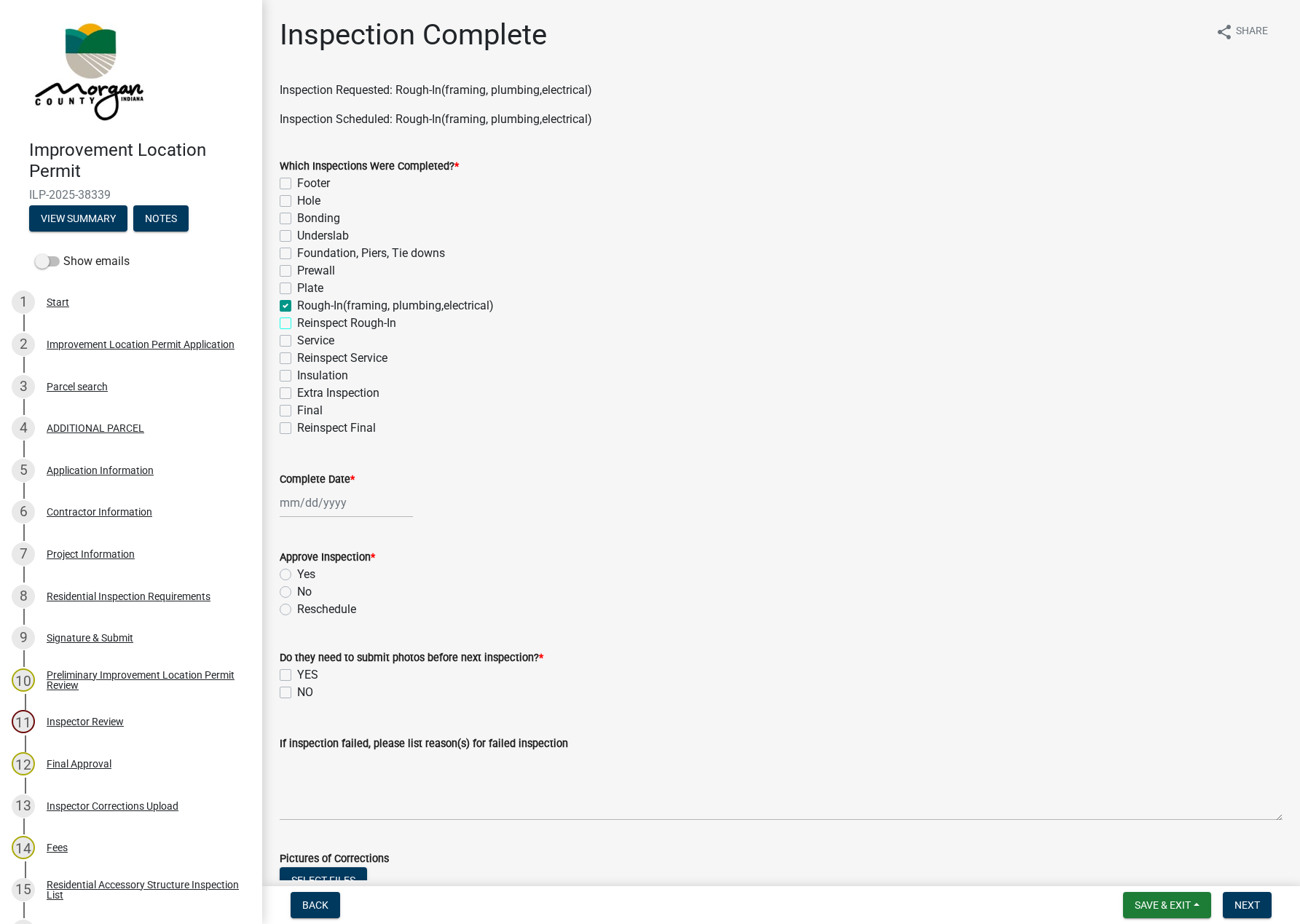
checkbox input "false"
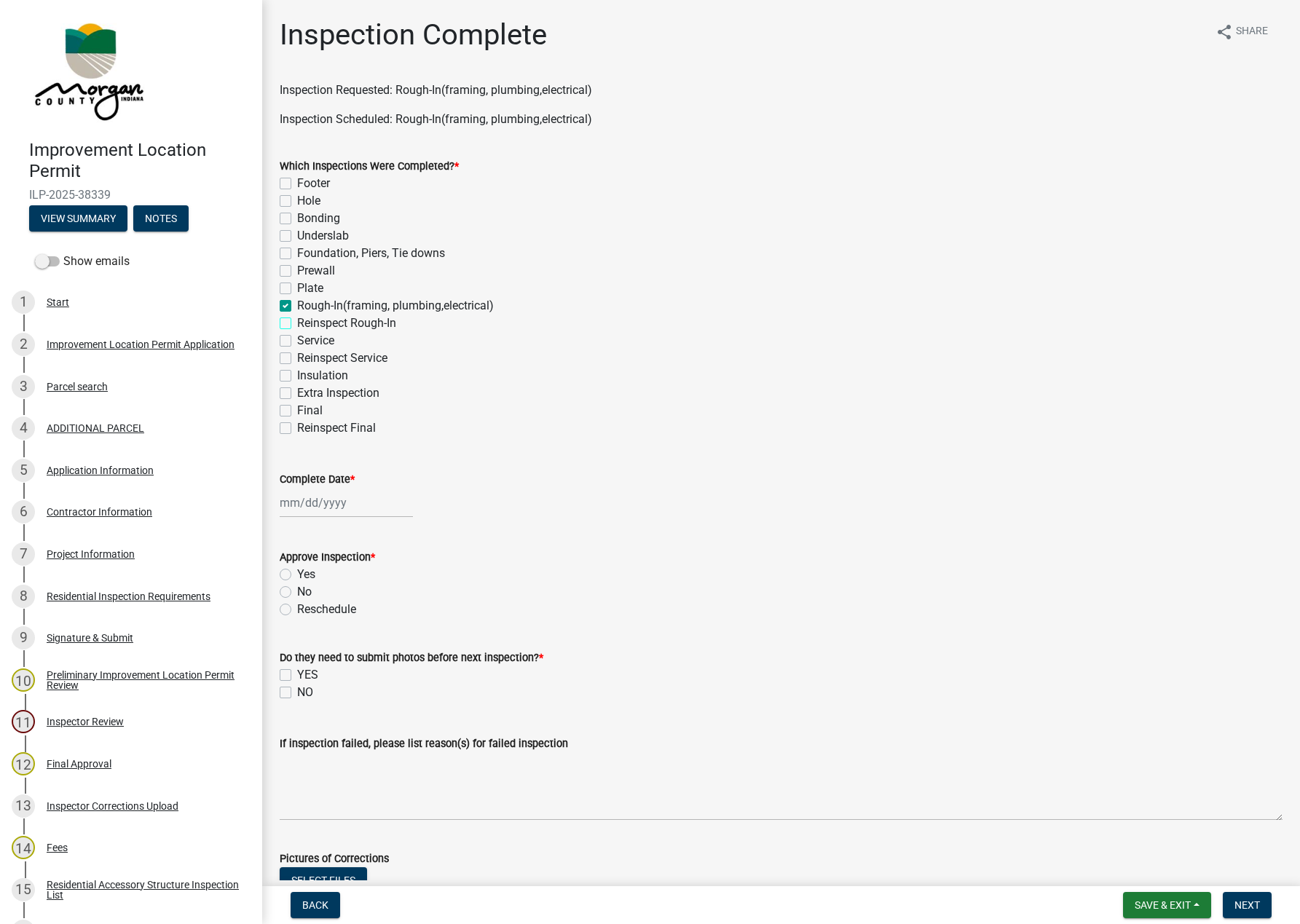
checkbox input "false"
checkbox input "true"
checkbox input "false"
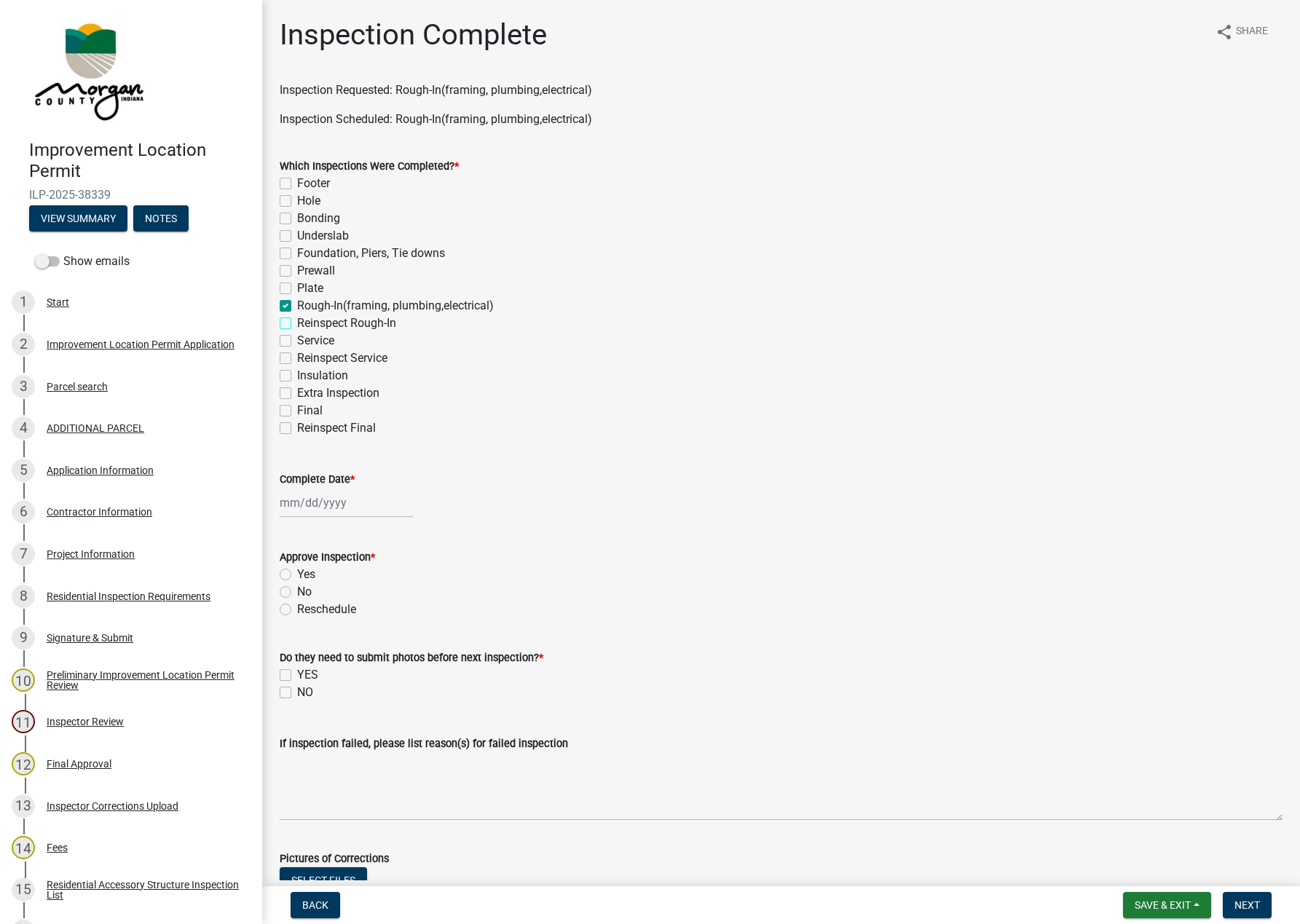
checkbox input "false"
click at [319, 496] on div at bounding box center [346, 503] width 133 height 30
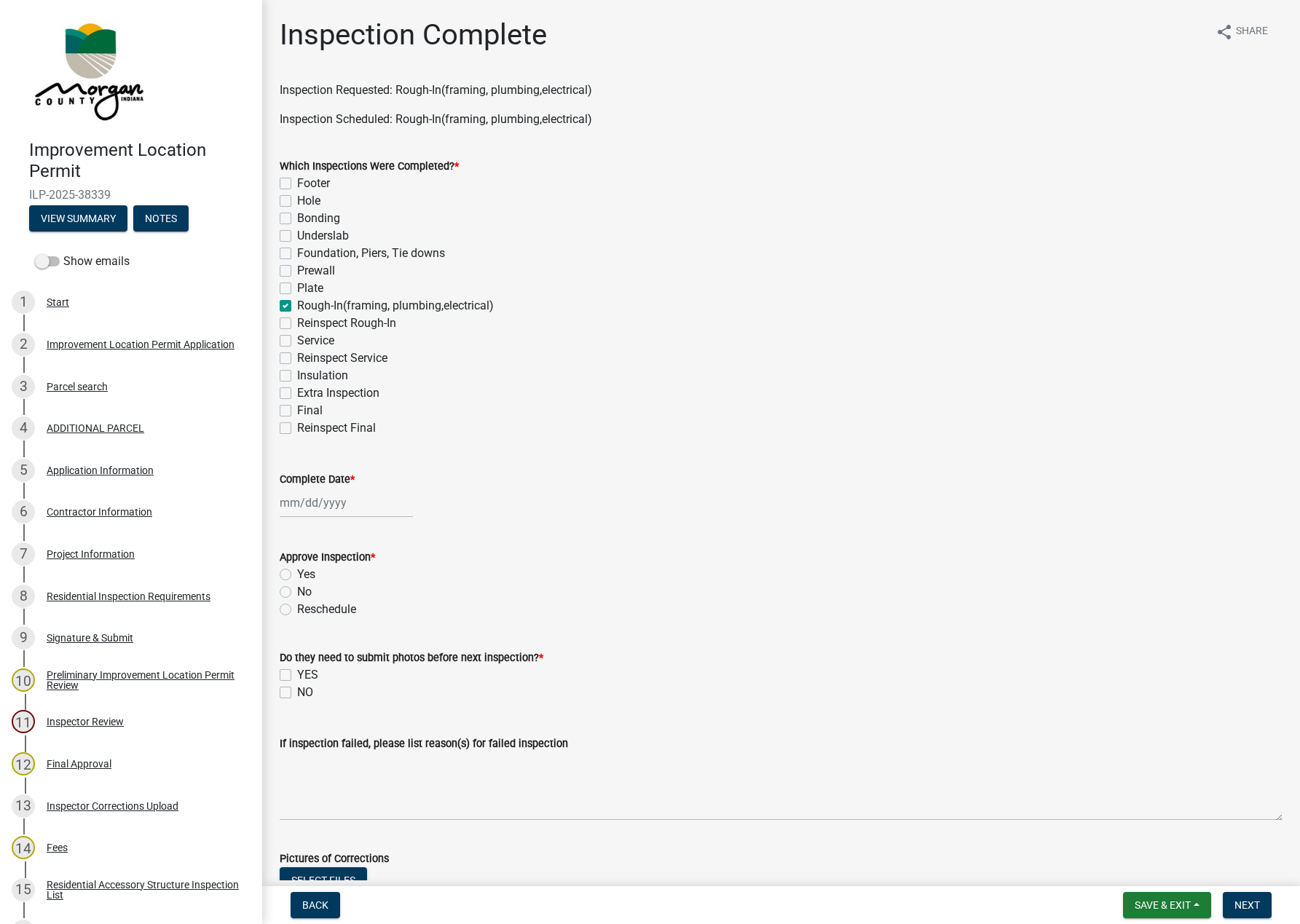
select select "10"
select select "2025"
click at [392, 597] on div "10" at bounding box center [387, 604] width 23 height 23
type input "[DATE]"
click at [297, 574] on label "Yes" at bounding box center [306, 574] width 18 height 18
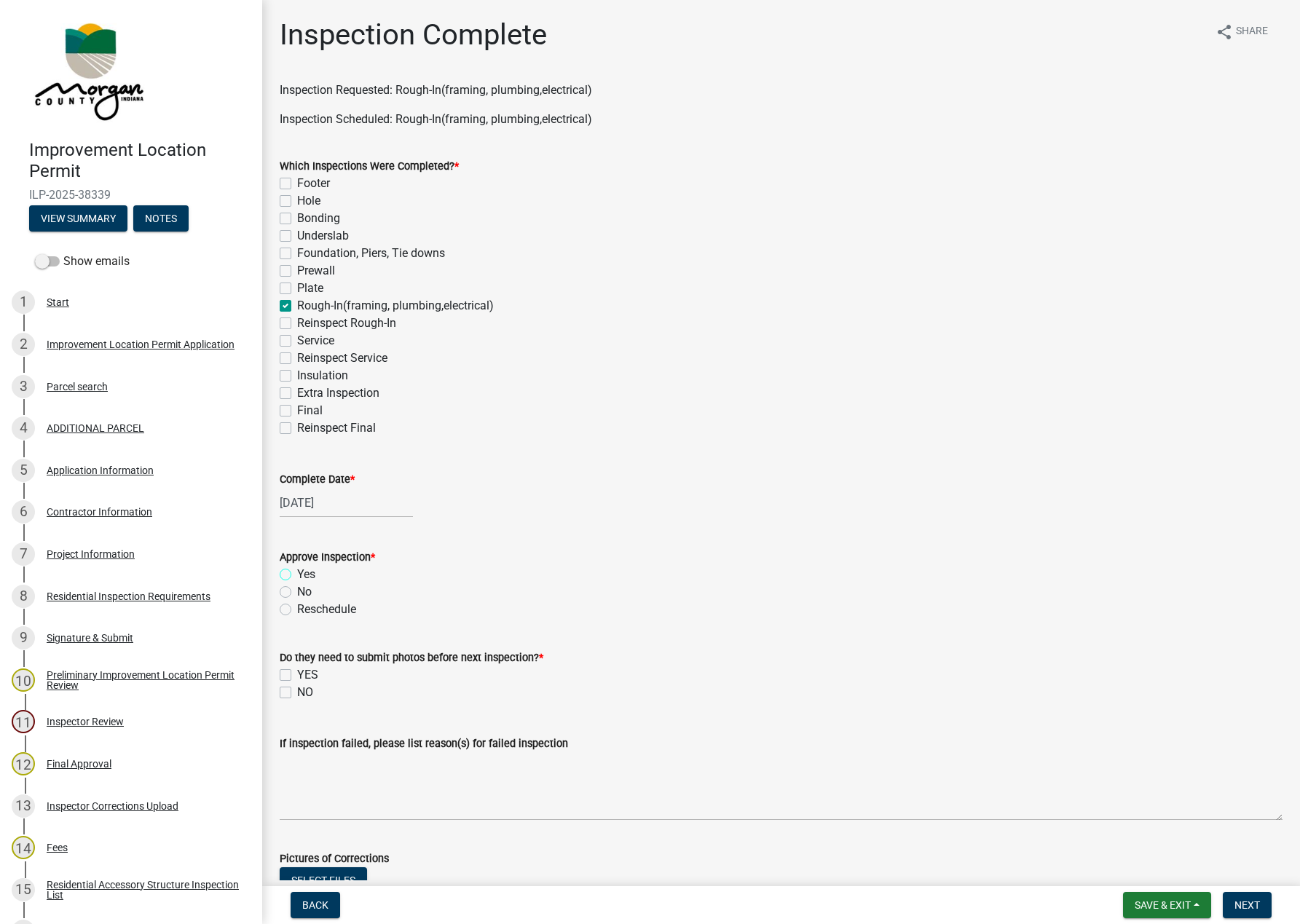
click at [297, 574] on input "Yes" at bounding box center [301, 570] width 9 height 9
radio input "true"
click at [297, 693] on label "NO" at bounding box center [304, 692] width 16 height 18
click at [297, 693] on input "NO" at bounding box center [301, 688] width 9 height 9
checkbox input "true"
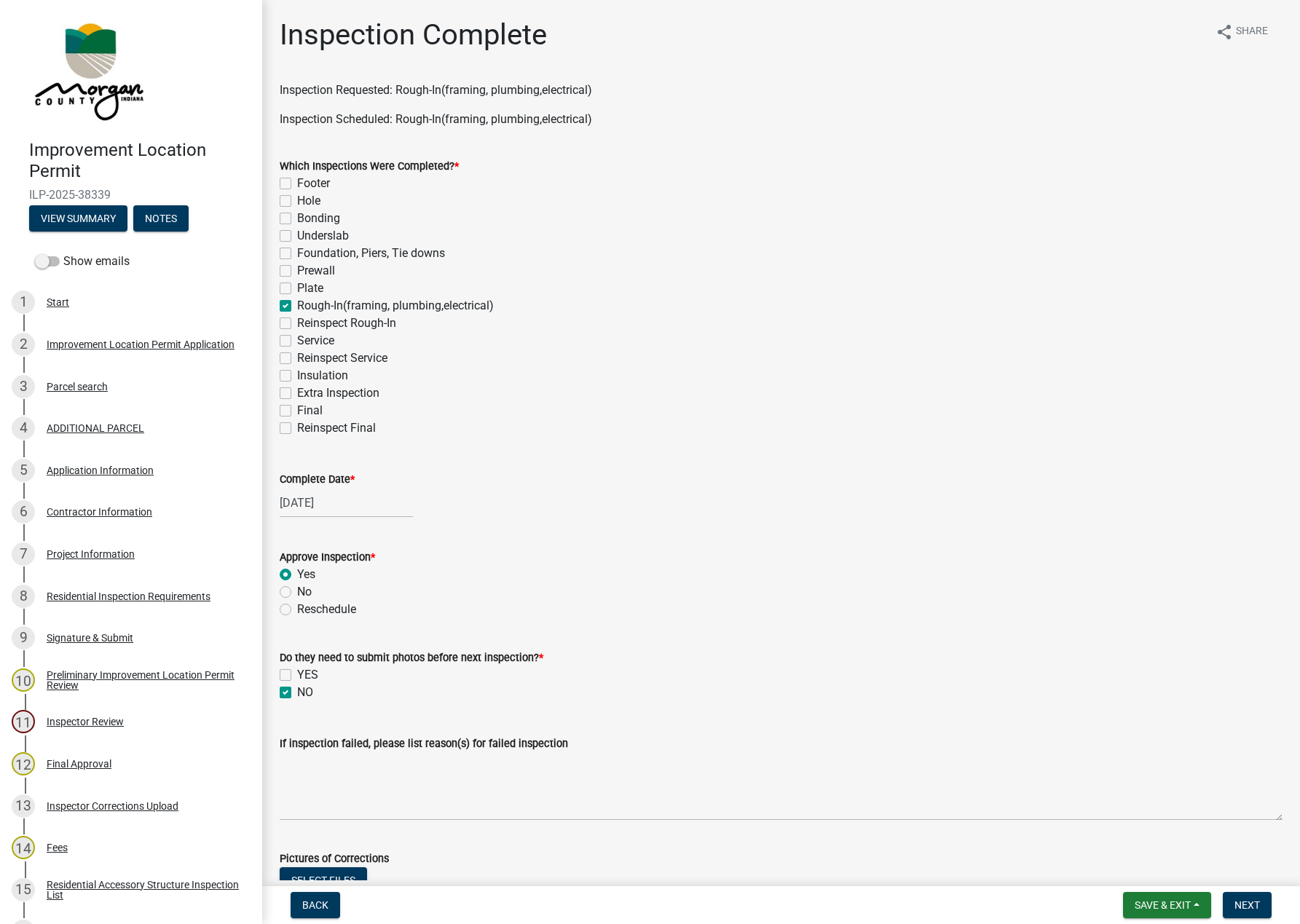
checkbox input "false"
checkbox input "true"
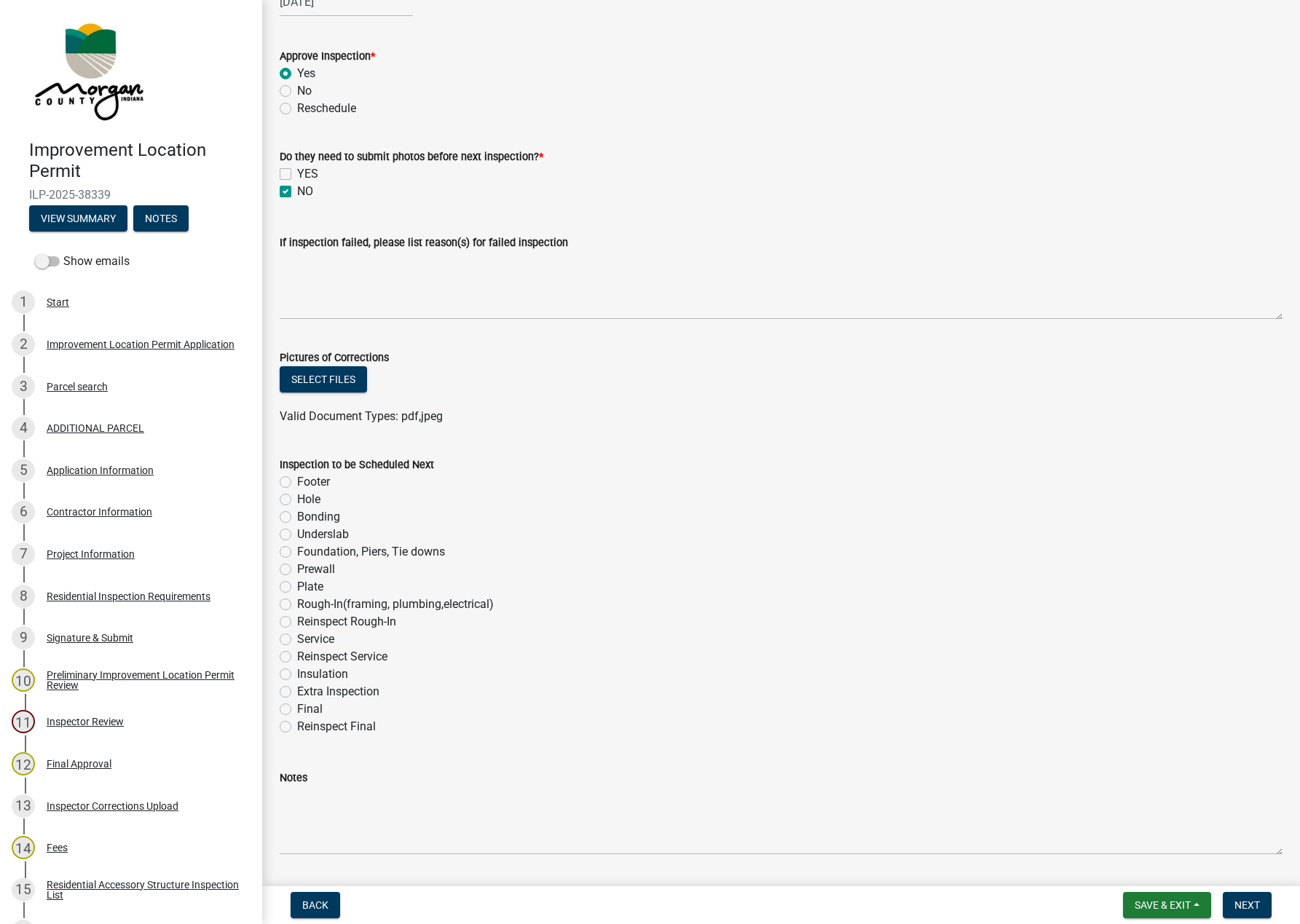
scroll to position [502, 0]
click at [297, 672] on label "Insulation" at bounding box center [322, 672] width 51 height 18
click at [297, 672] on input "Insulation" at bounding box center [301, 668] width 9 height 9
radio input "true"
click at [1232, 911] on button "Next" at bounding box center [1247, 905] width 49 height 26
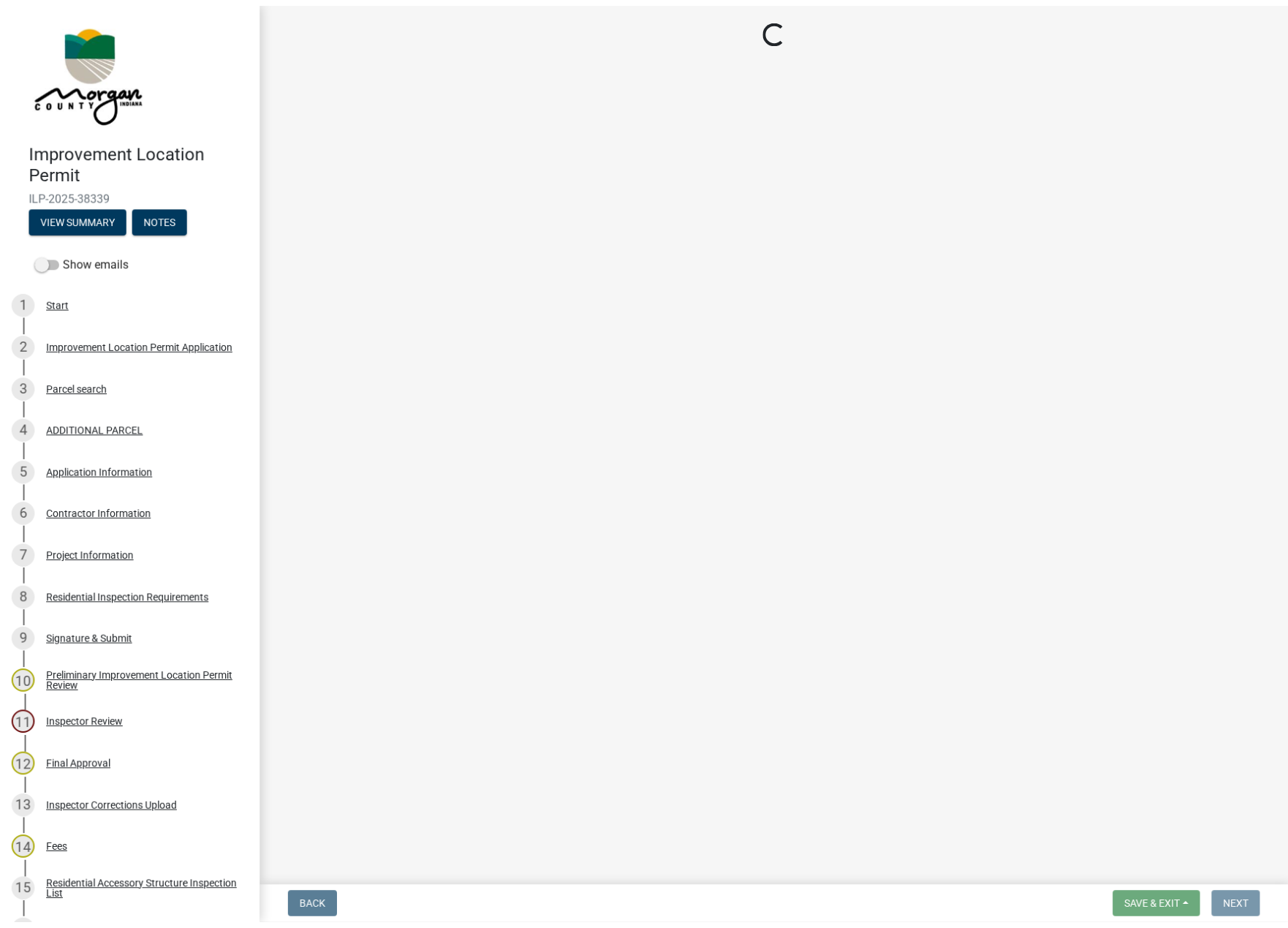
scroll to position [0, 0]
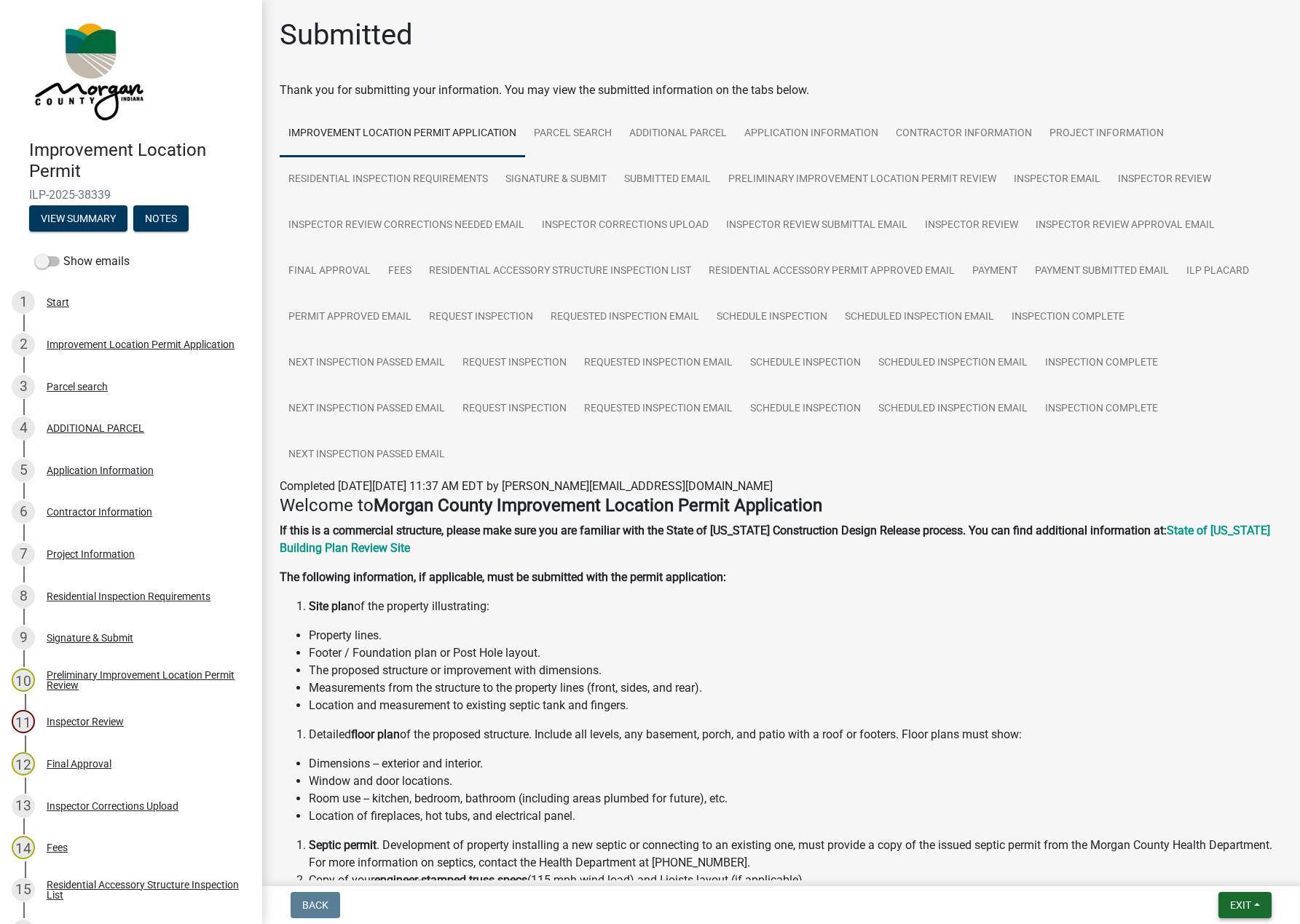
click at [1240, 904] on span "Exit" at bounding box center [1240, 905] width 21 height 12
click at [1191, 865] on button "Save & Exit" at bounding box center [1213, 868] width 117 height 35
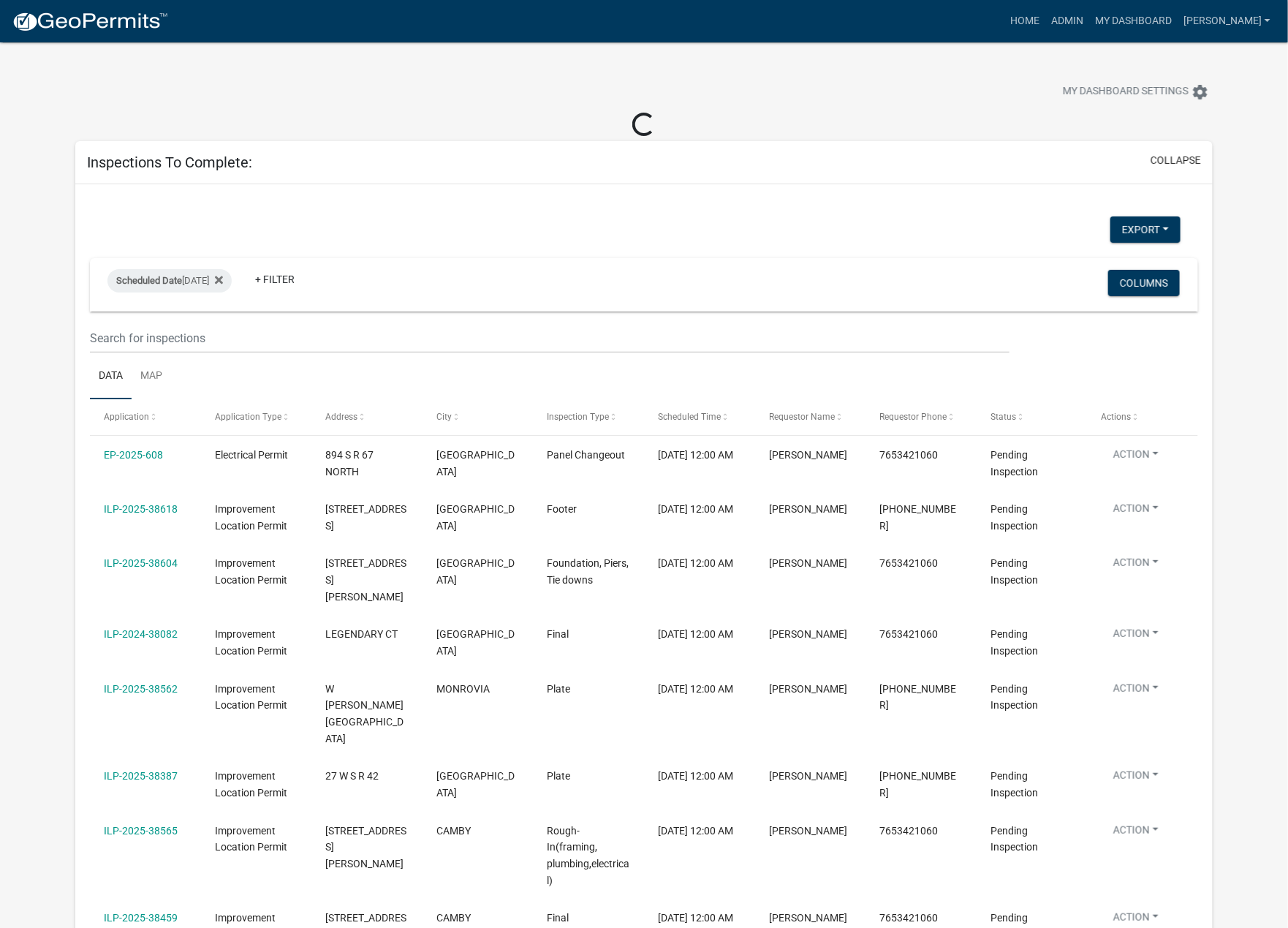
select select "1: 25"
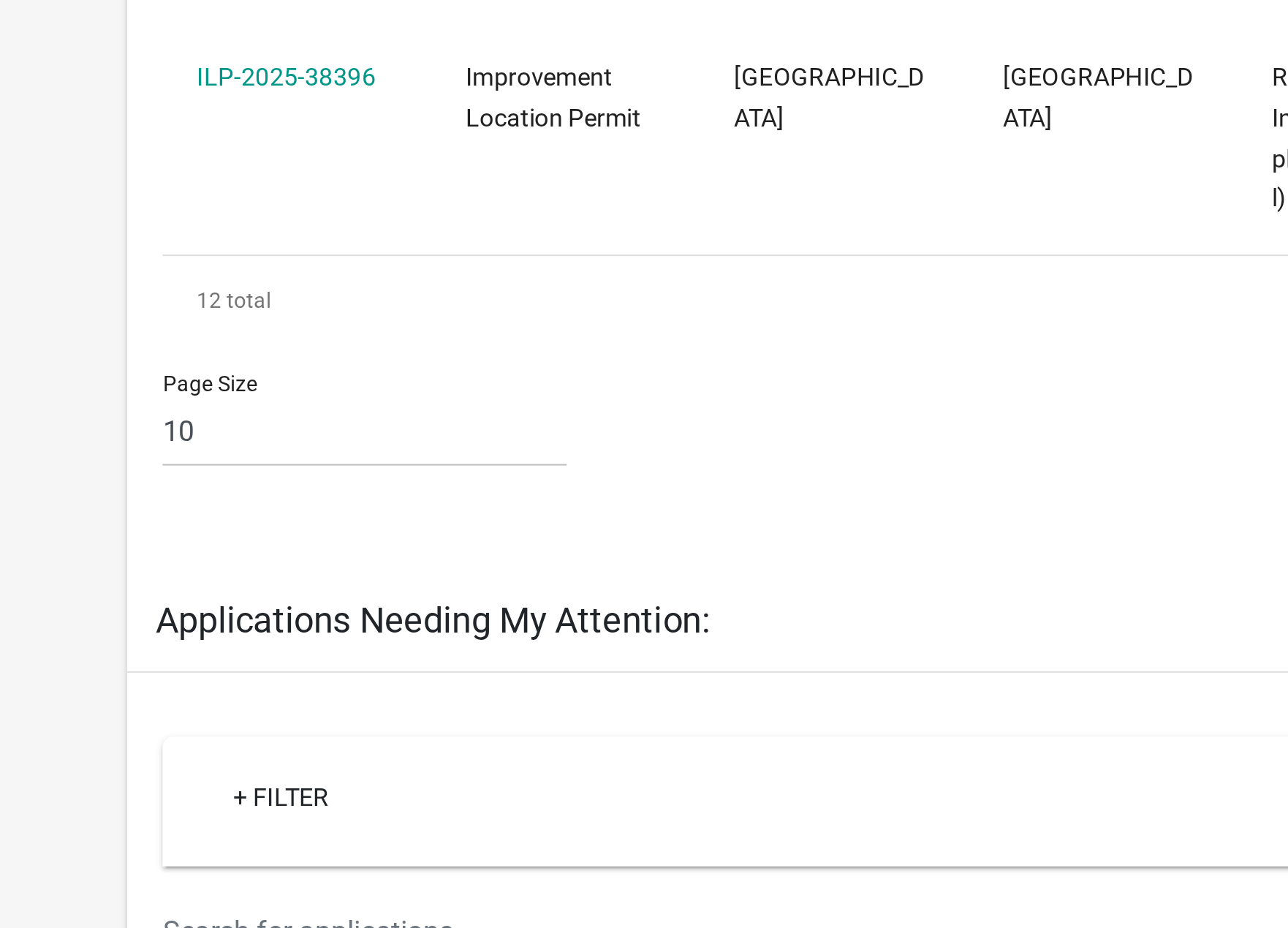
scroll to position [426, 0]
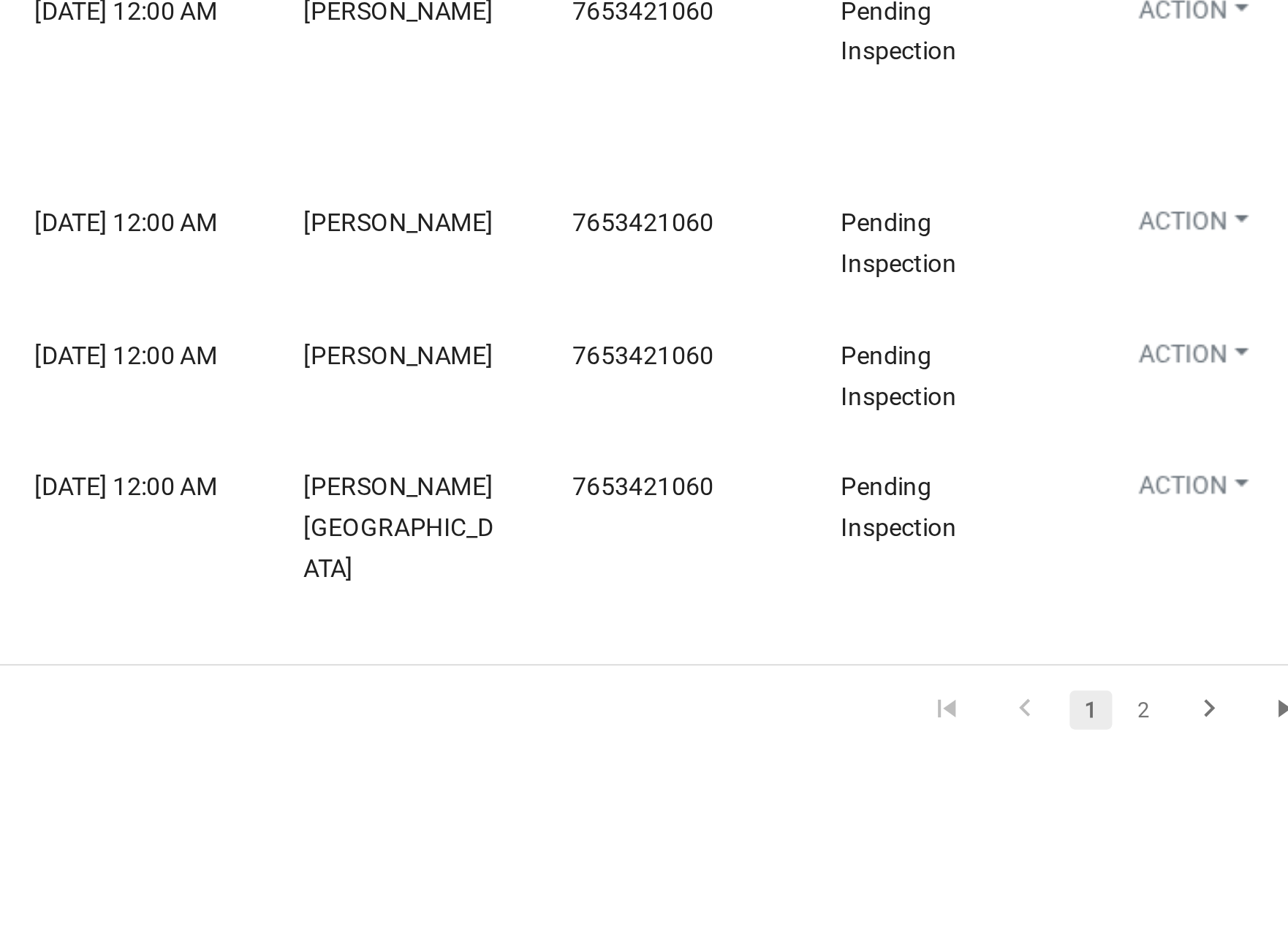
click at [1115, 659] on link "2" at bounding box center [1115, 666] width 18 height 16
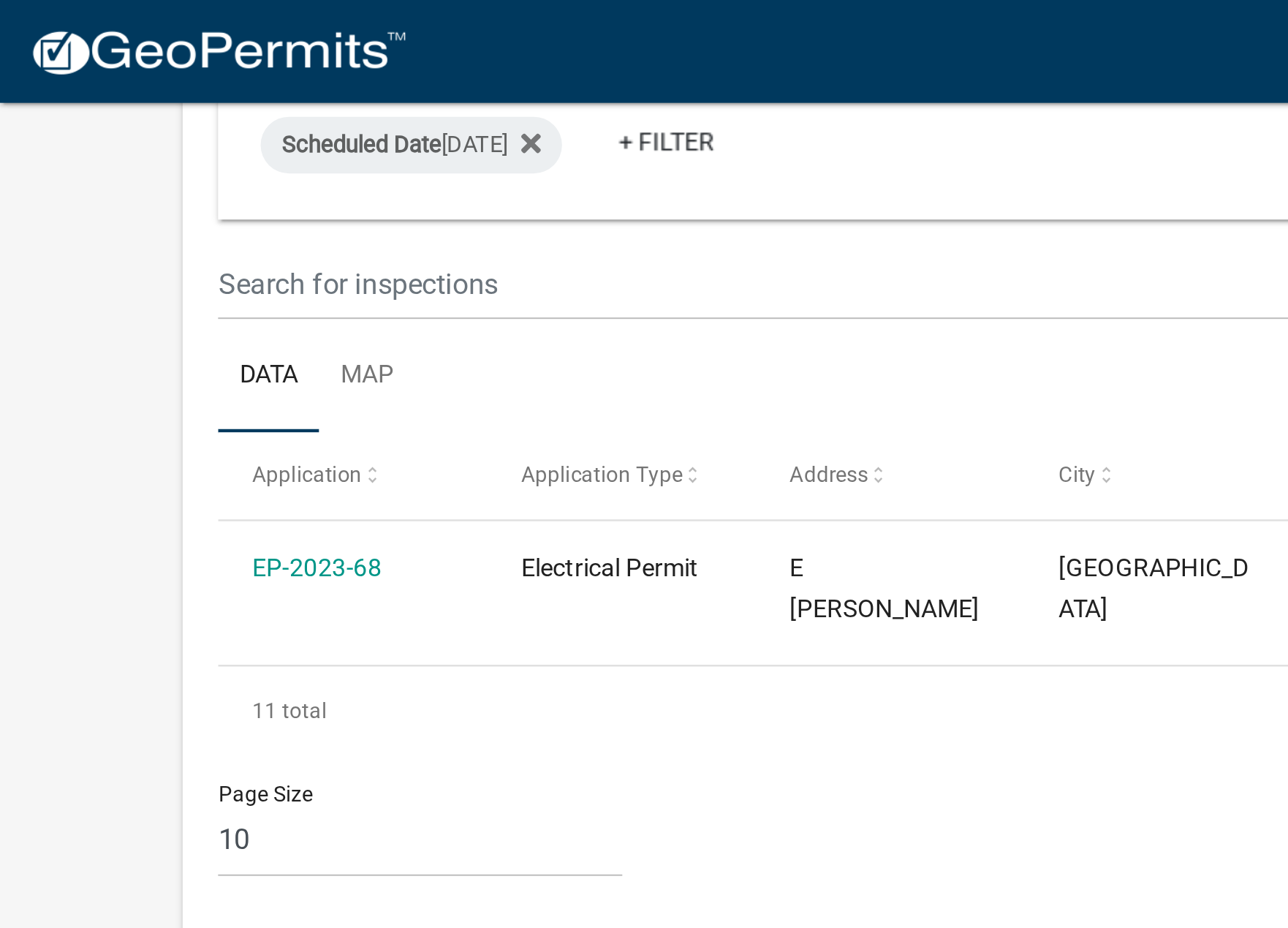
scroll to position [187, 0]
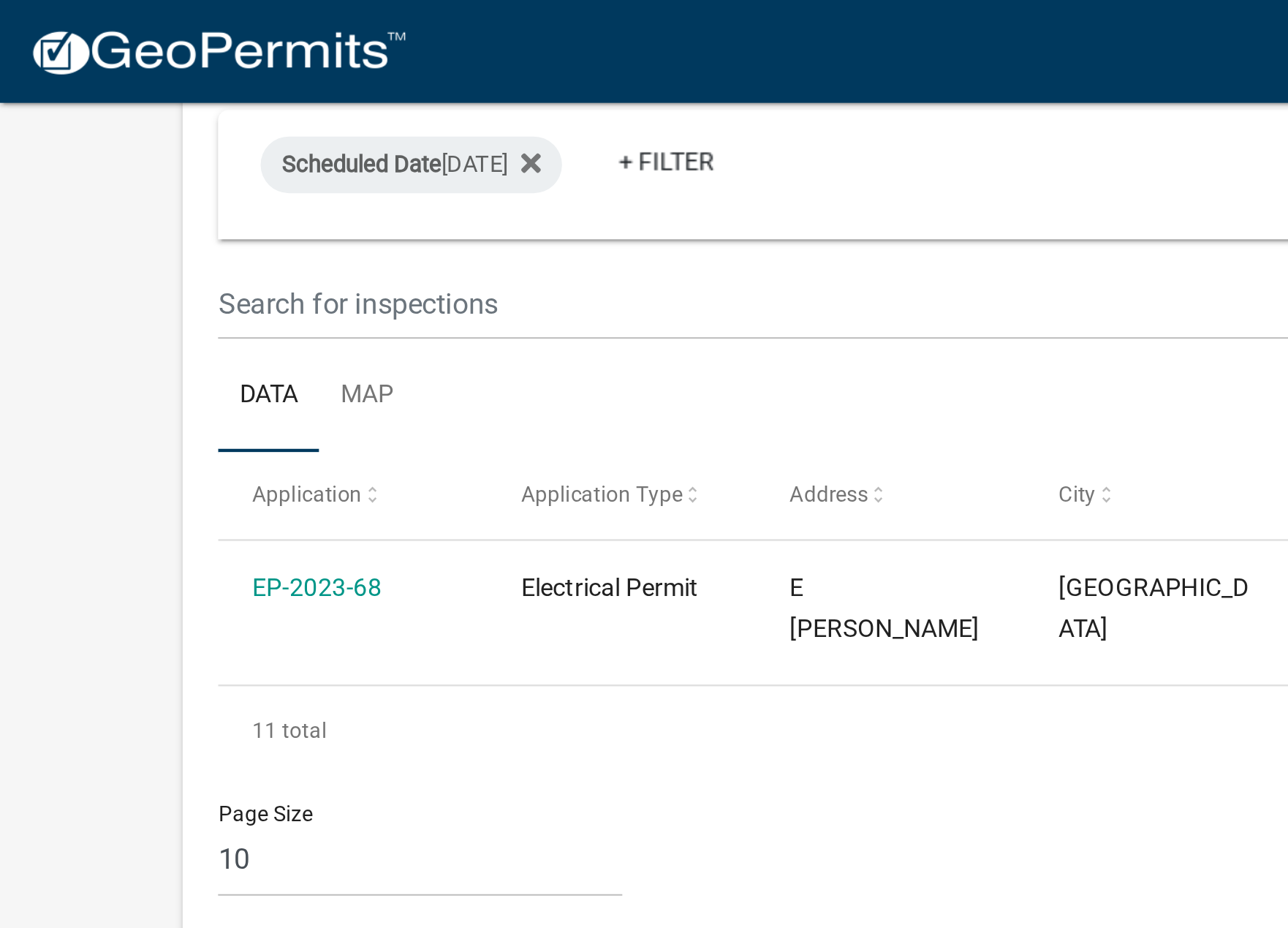
click at [135, 237] on link "EP-2023-68" at bounding box center [130, 242] width 53 height 12
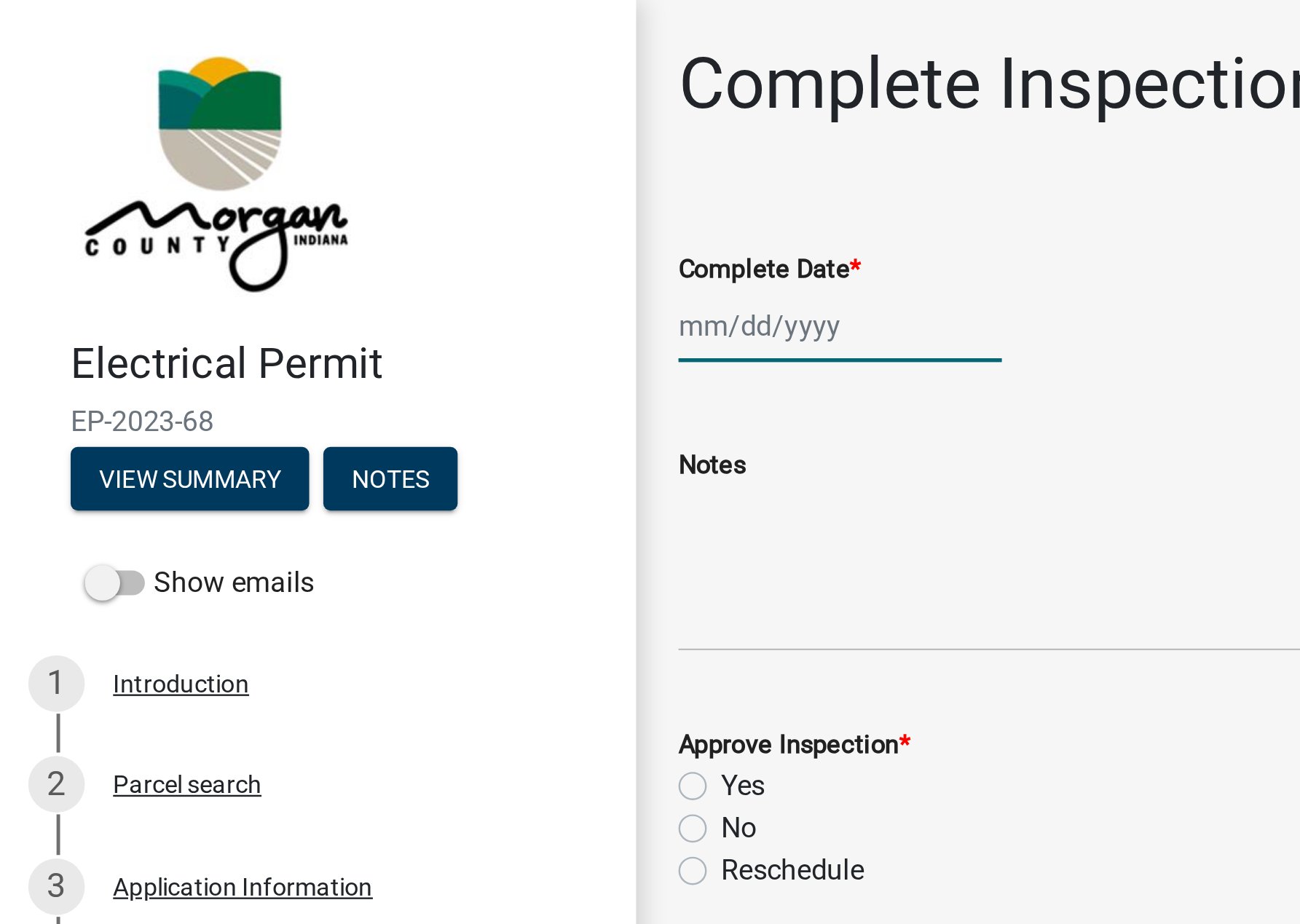
click at [308, 136] on div at bounding box center [346, 134] width 133 height 30
select select "10"
select select "2025"
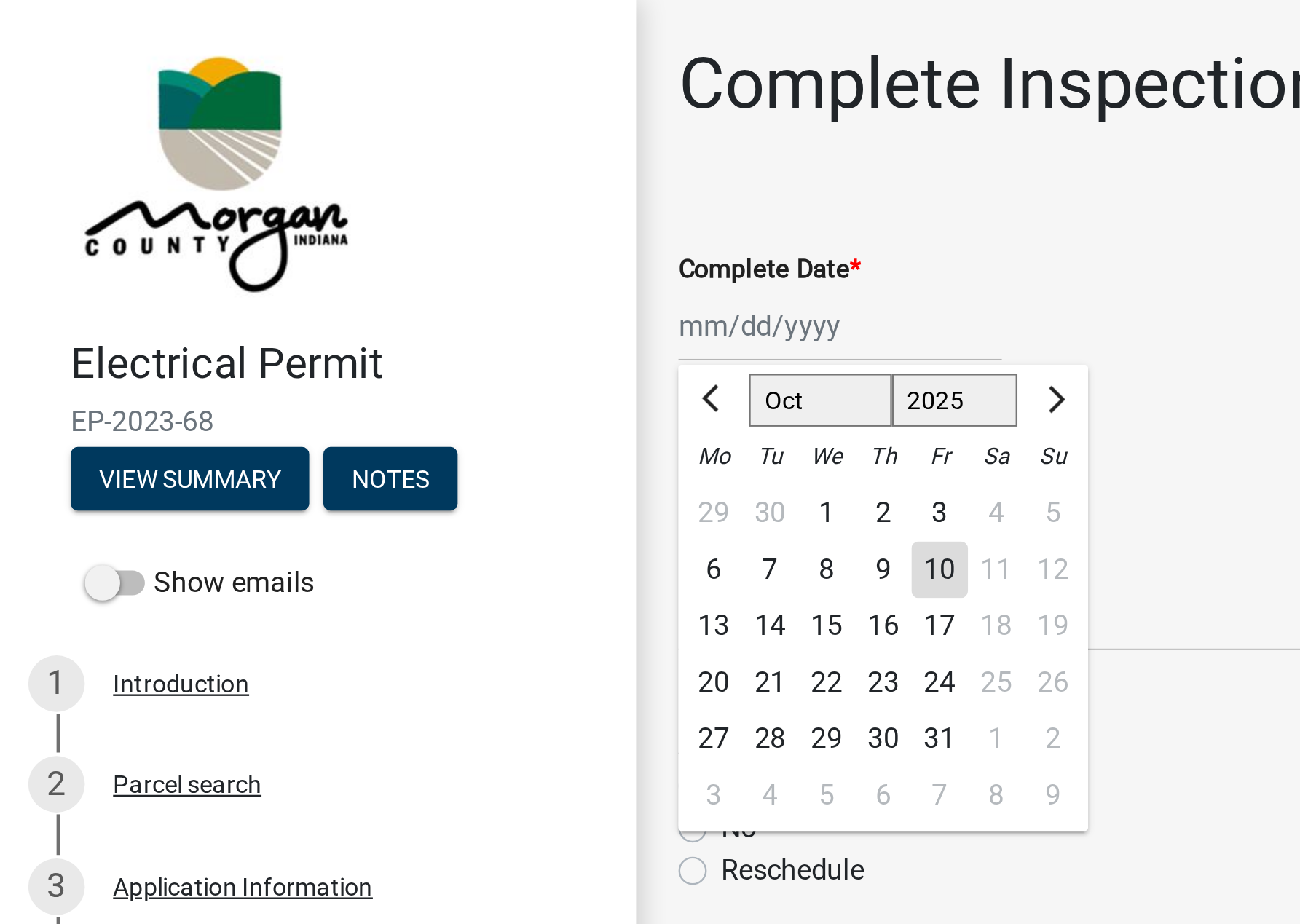
click at [384, 232] on div "10" at bounding box center [387, 236] width 23 height 23
type input "[DATE]"
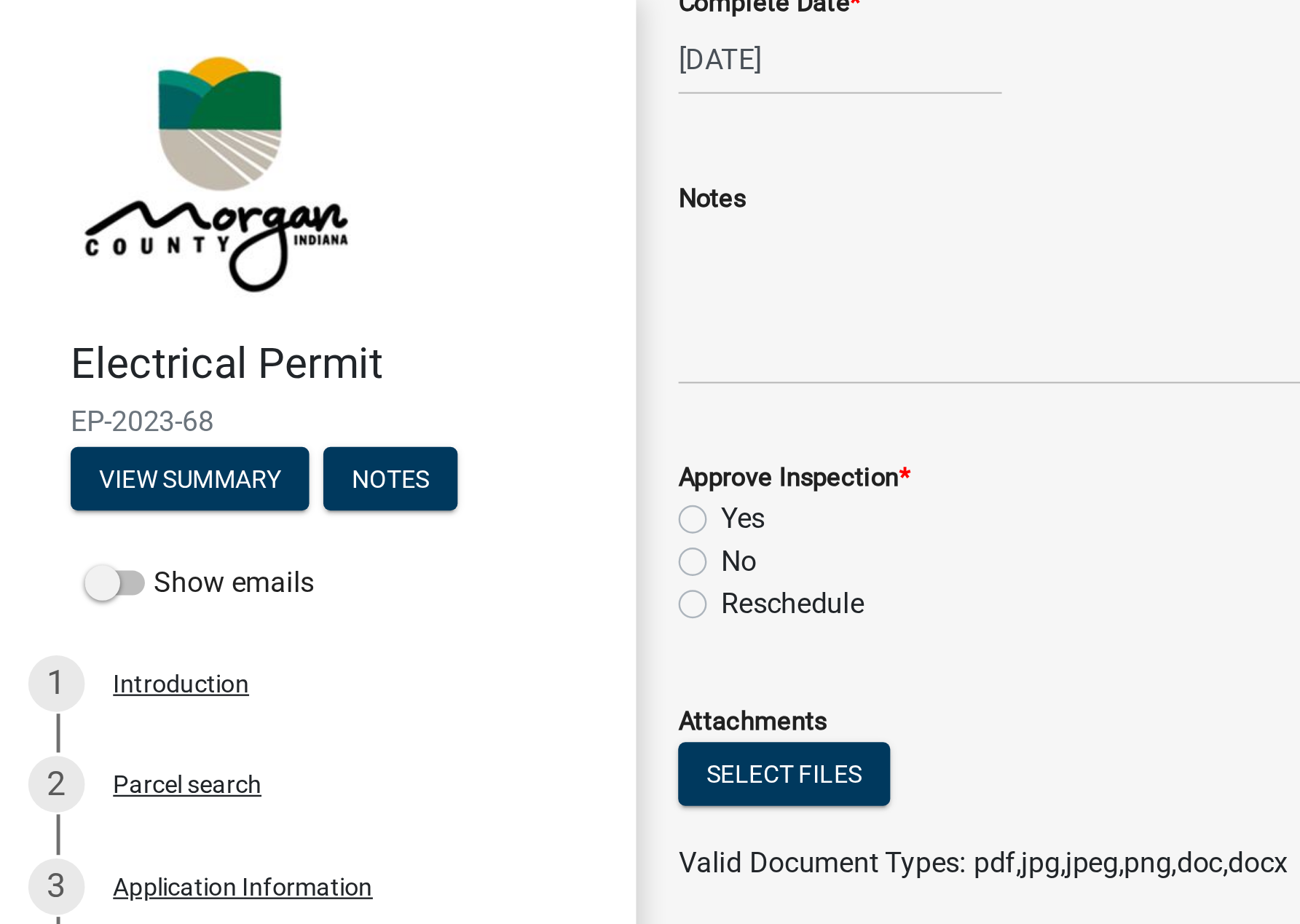
scroll to position [164, 0]
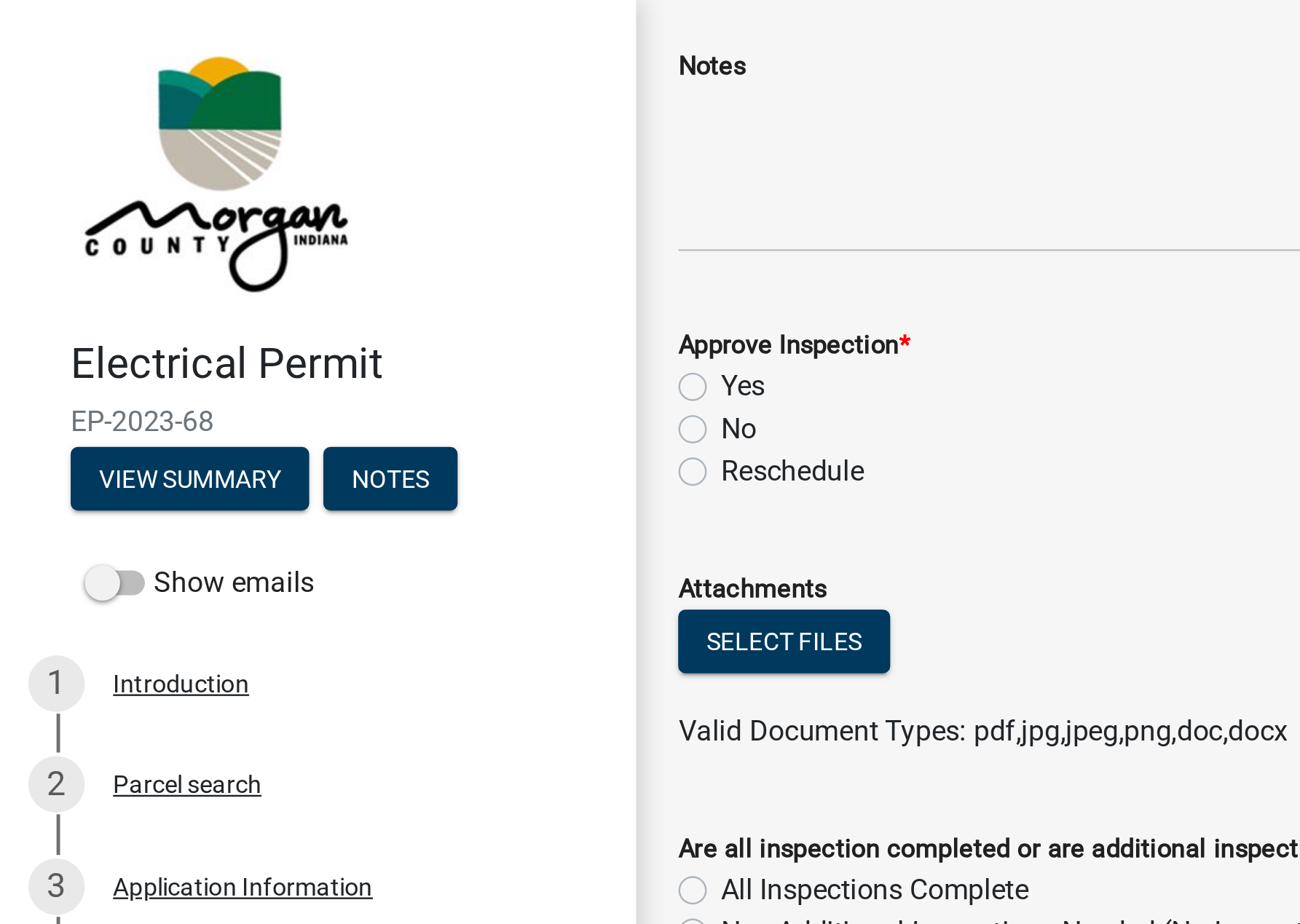
click at [297, 153] on label "Yes" at bounding box center [306, 159] width 18 height 18
click at [297, 153] on input "Yes" at bounding box center [301, 155] width 9 height 9
radio input "true"
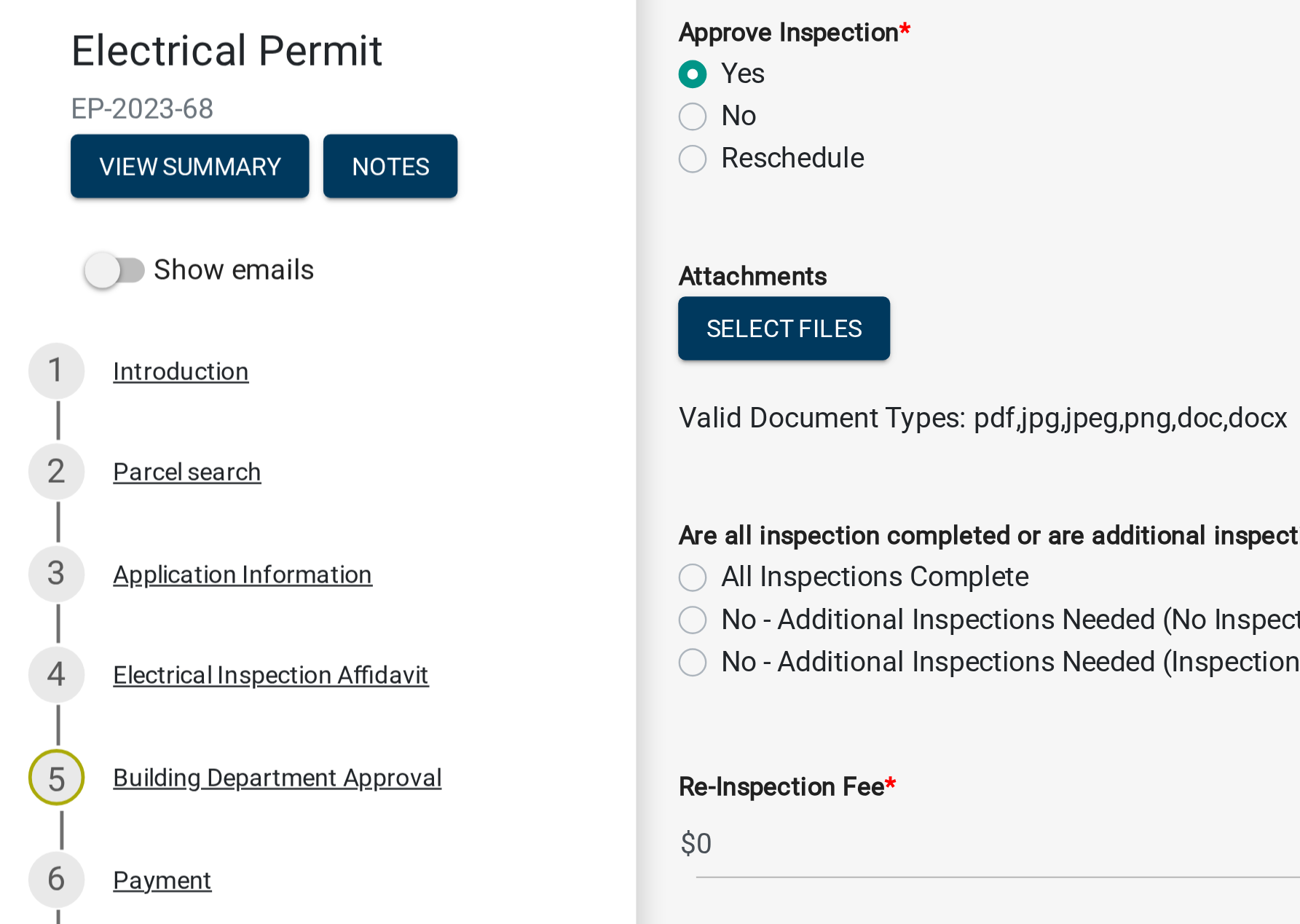
click at [297, 362] on label "All Inspections Complete" at bounding box center [360, 366] width 127 height 18
click at [297, 362] on input "All Inspections Complete" at bounding box center [301, 362] width 9 height 9
radio input "true"
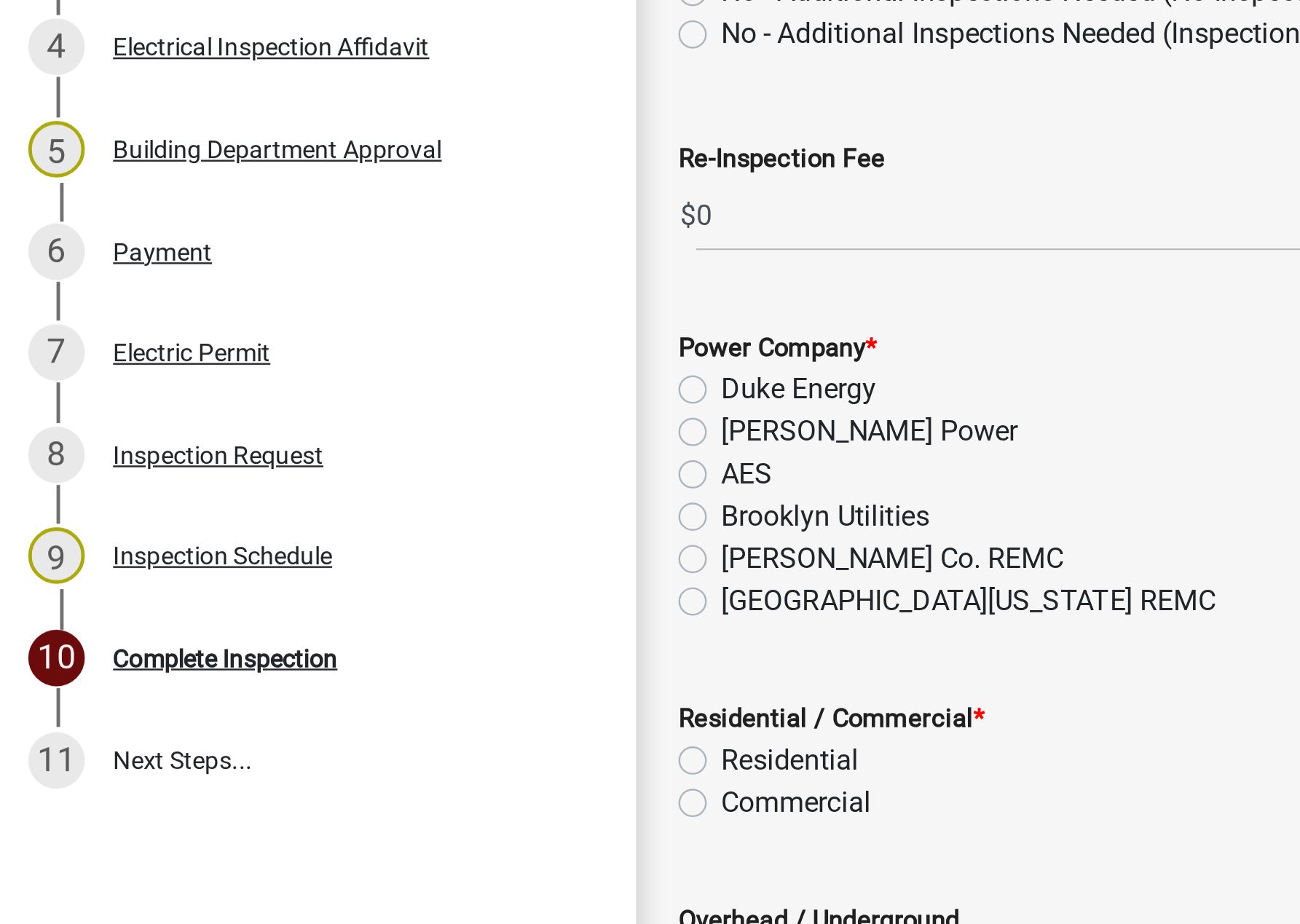
click at [297, 630] on label "[GEOGRAPHIC_DATA][US_STATE] REMC" at bounding box center [398, 636] width 204 height 18
click at [297, 630] on input "[GEOGRAPHIC_DATA][US_STATE] REMC" at bounding box center [301, 631] width 9 height 9
radio input "true"
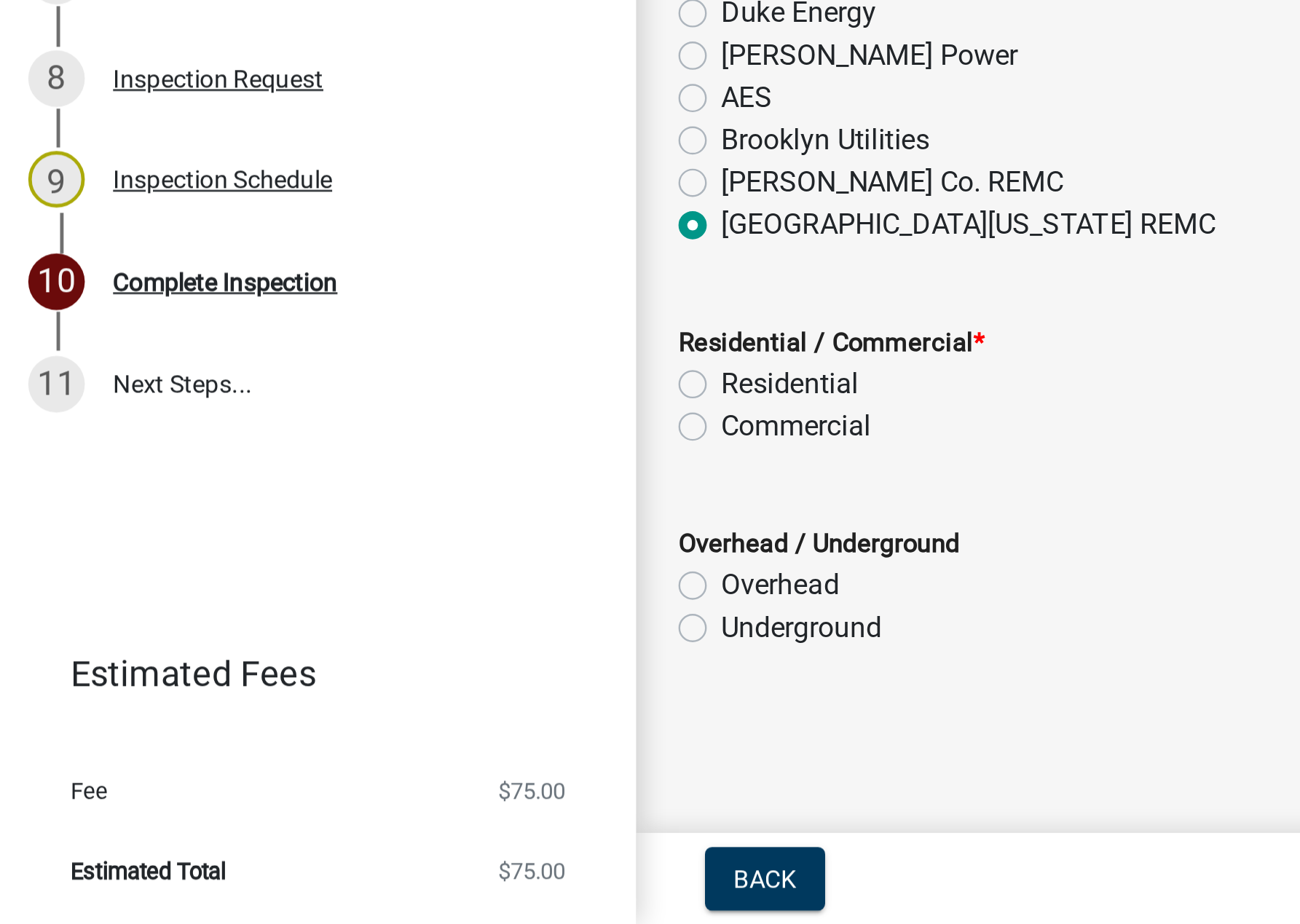
click at [297, 697] on label "Residential" at bounding box center [325, 701] width 57 height 18
click at [297, 697] on input "Residential" at bounding box center [301, 697] width 9 height 9
radio input "true"
click at [297, 802] on label "Underground" at bounding box center [330, 802] width 66 height 18
click at [297, 802] on input "Underground" at bounding box center [301, 797] width 9 height 9
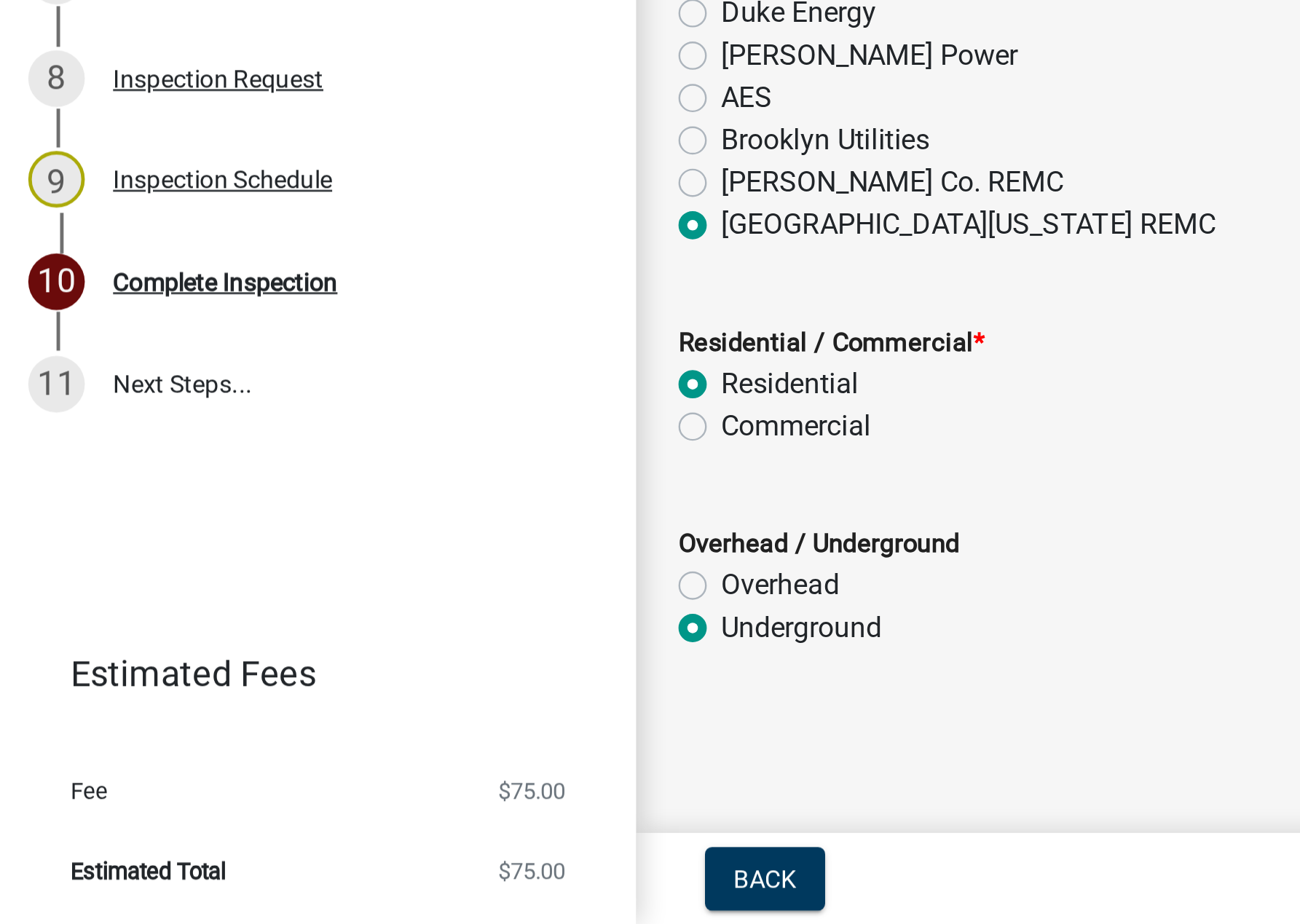
radio input "true"
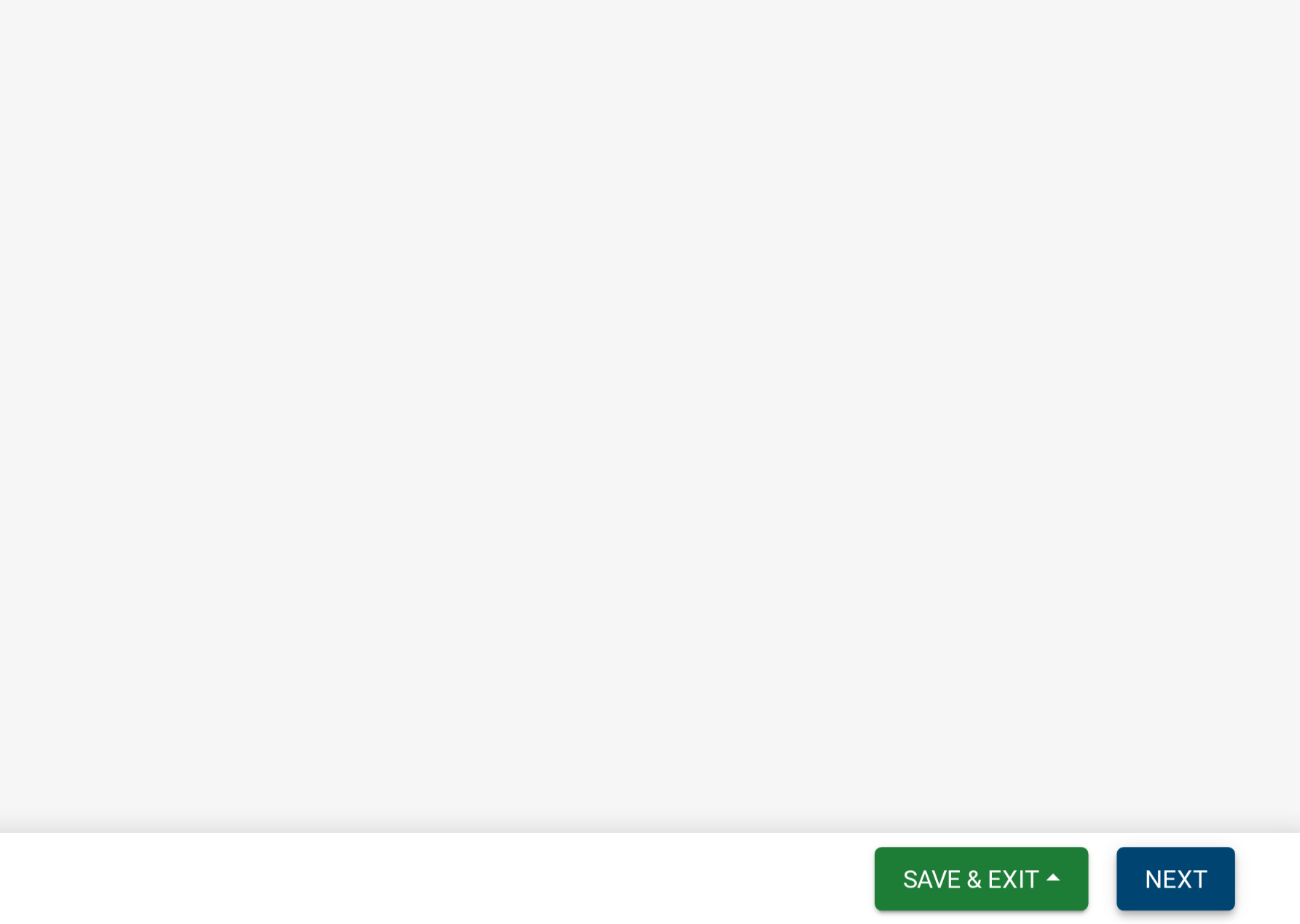
click at [1241, 895] on button "Next" at bounding box center [1247, 905] width 49 height 26
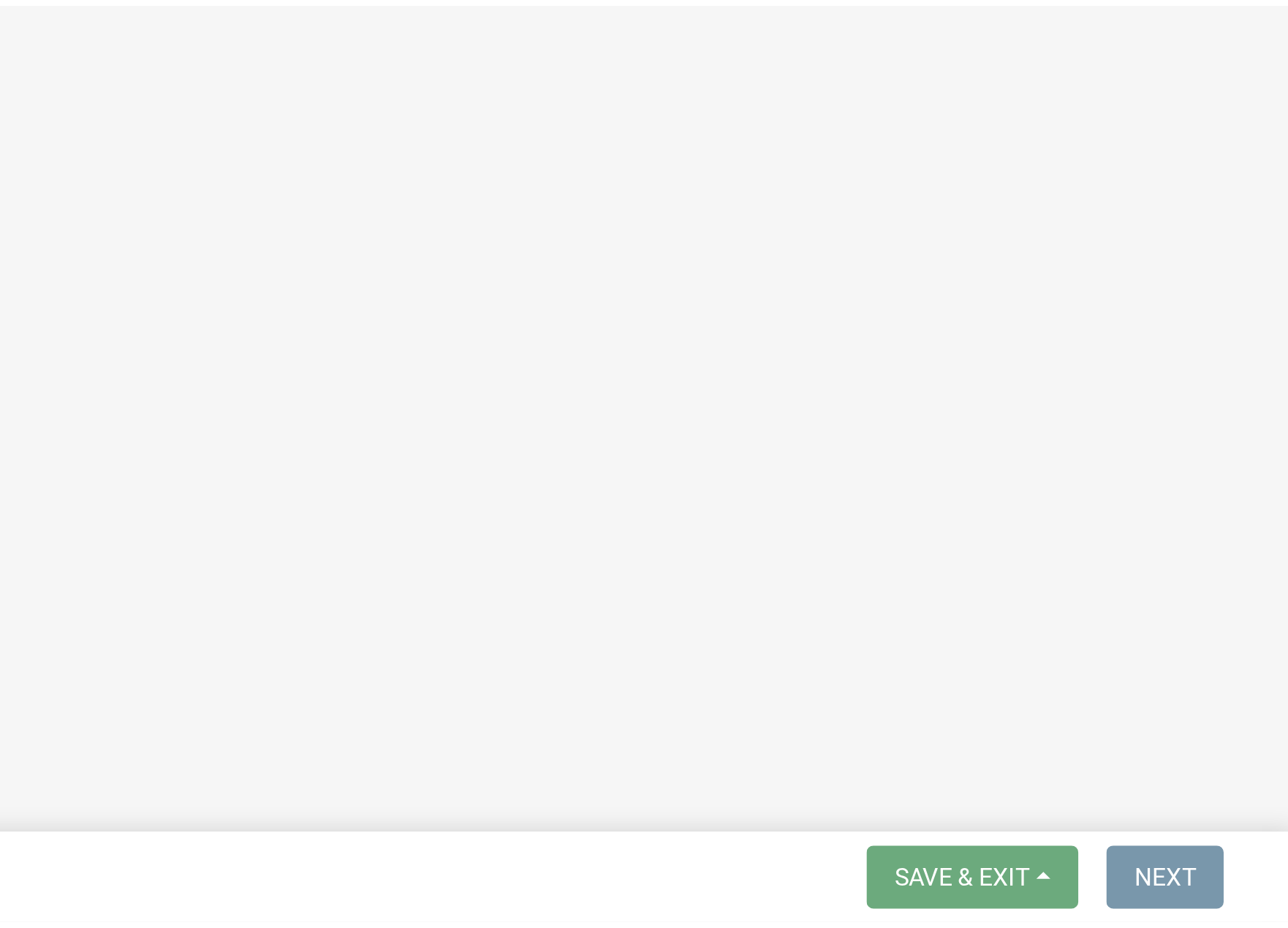
scroll to position [0, 0]
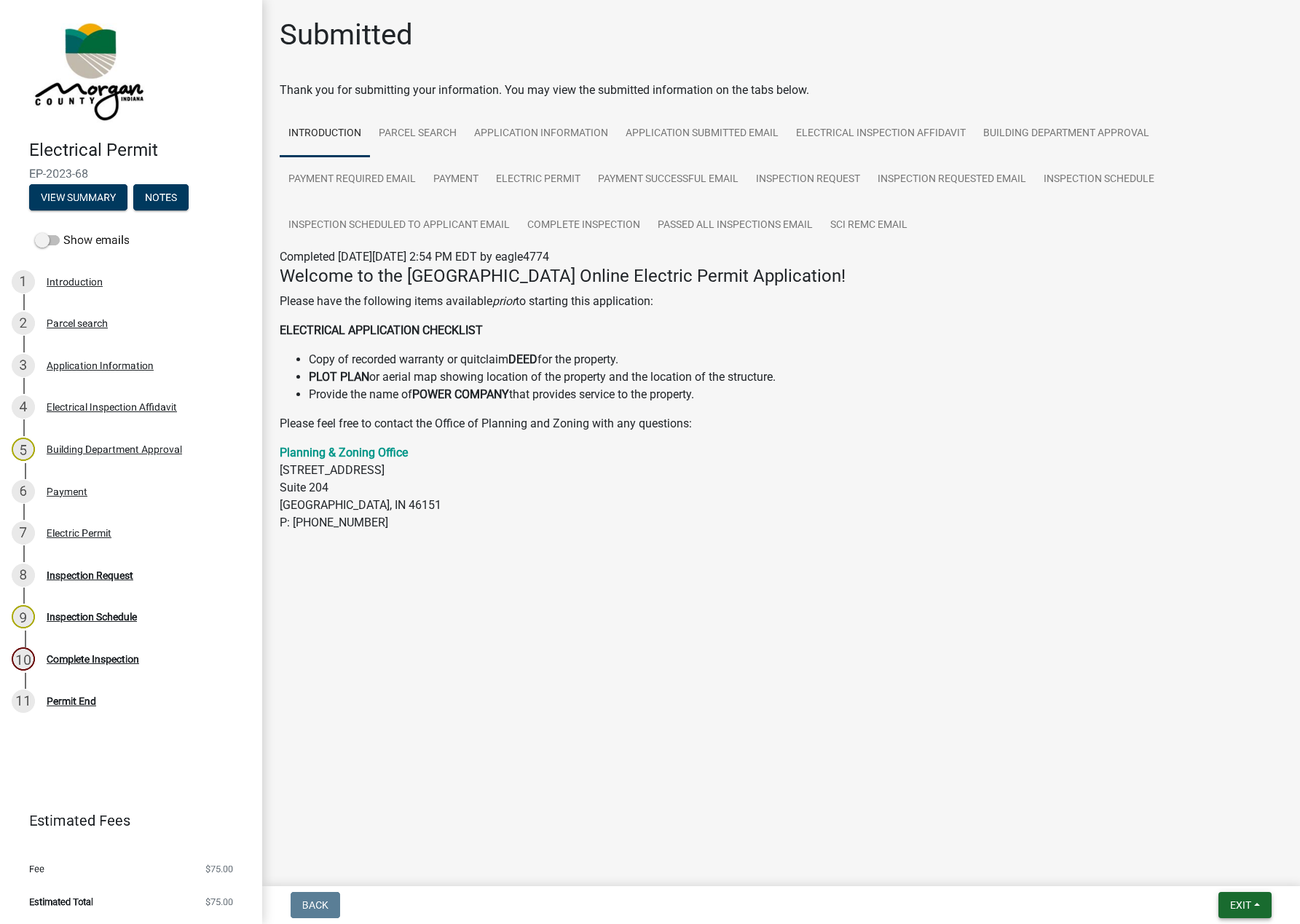
click at [1241, 904] on span "Exit" at bounding box center [1240, 905] width 21 height 12
click at [1207, 865] on button "Save & Exit" at bounding box center [1213, 868] width 117 height 35
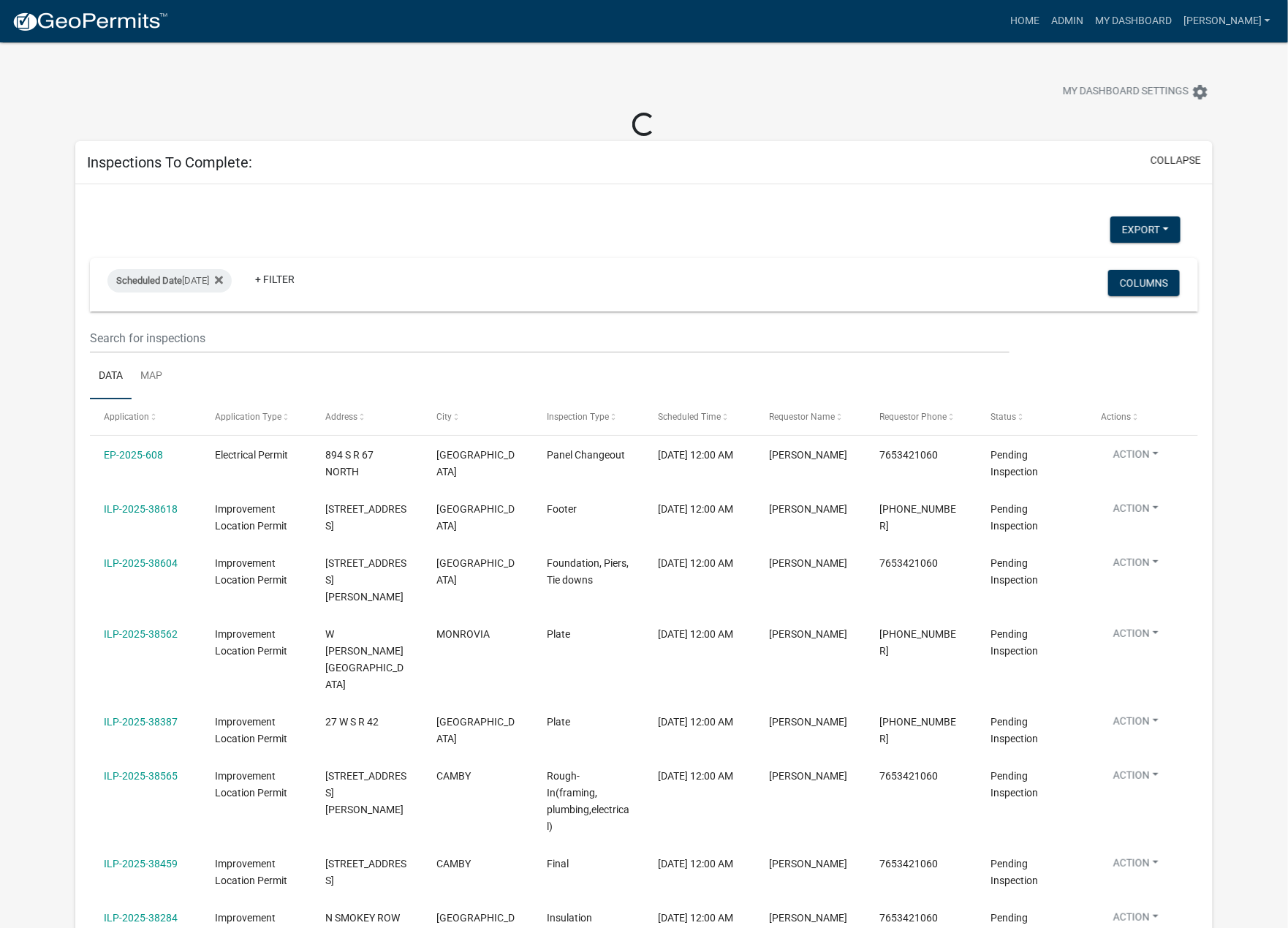
select select "1: 25"
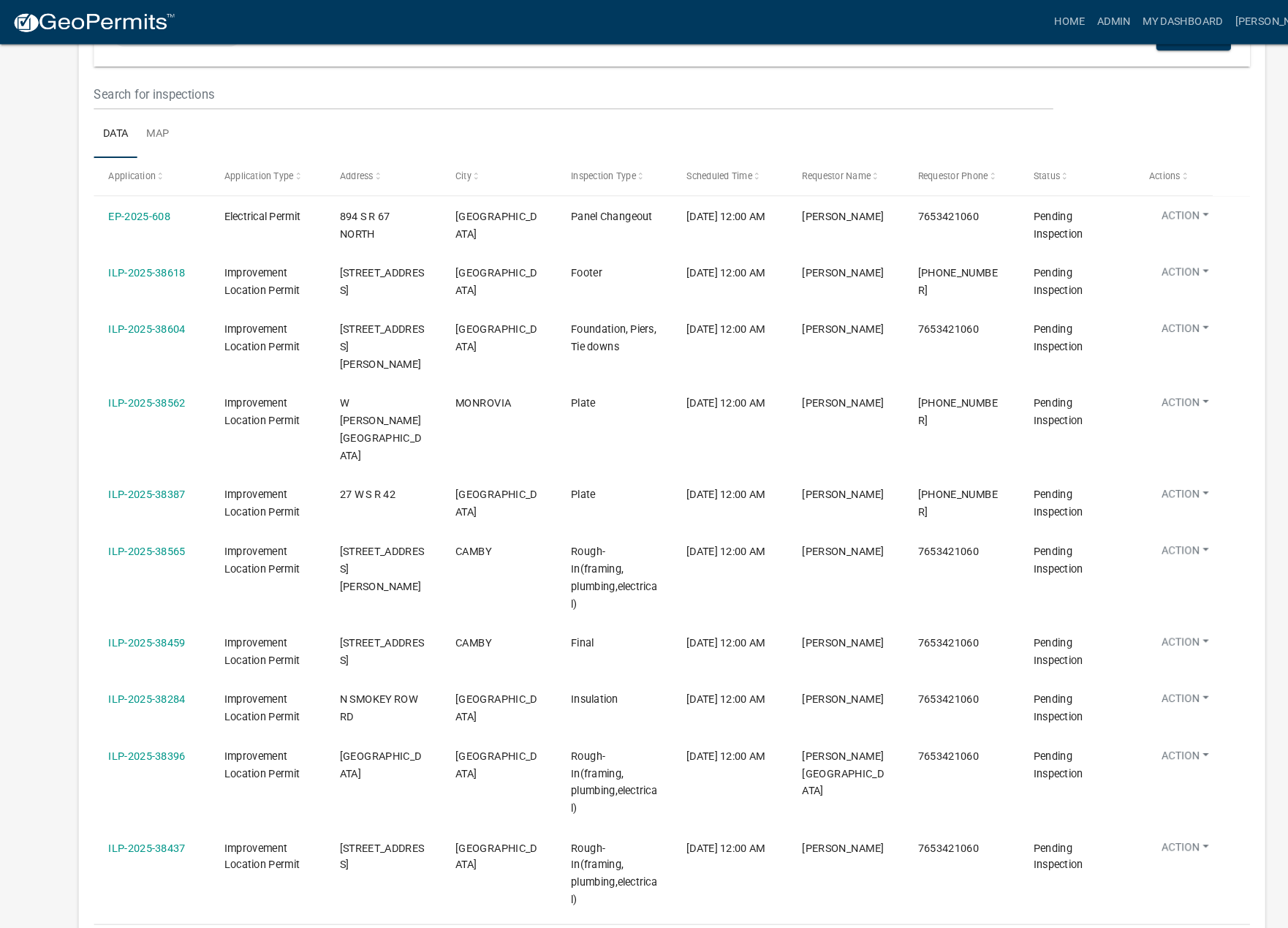
scroll to position [214, 0]
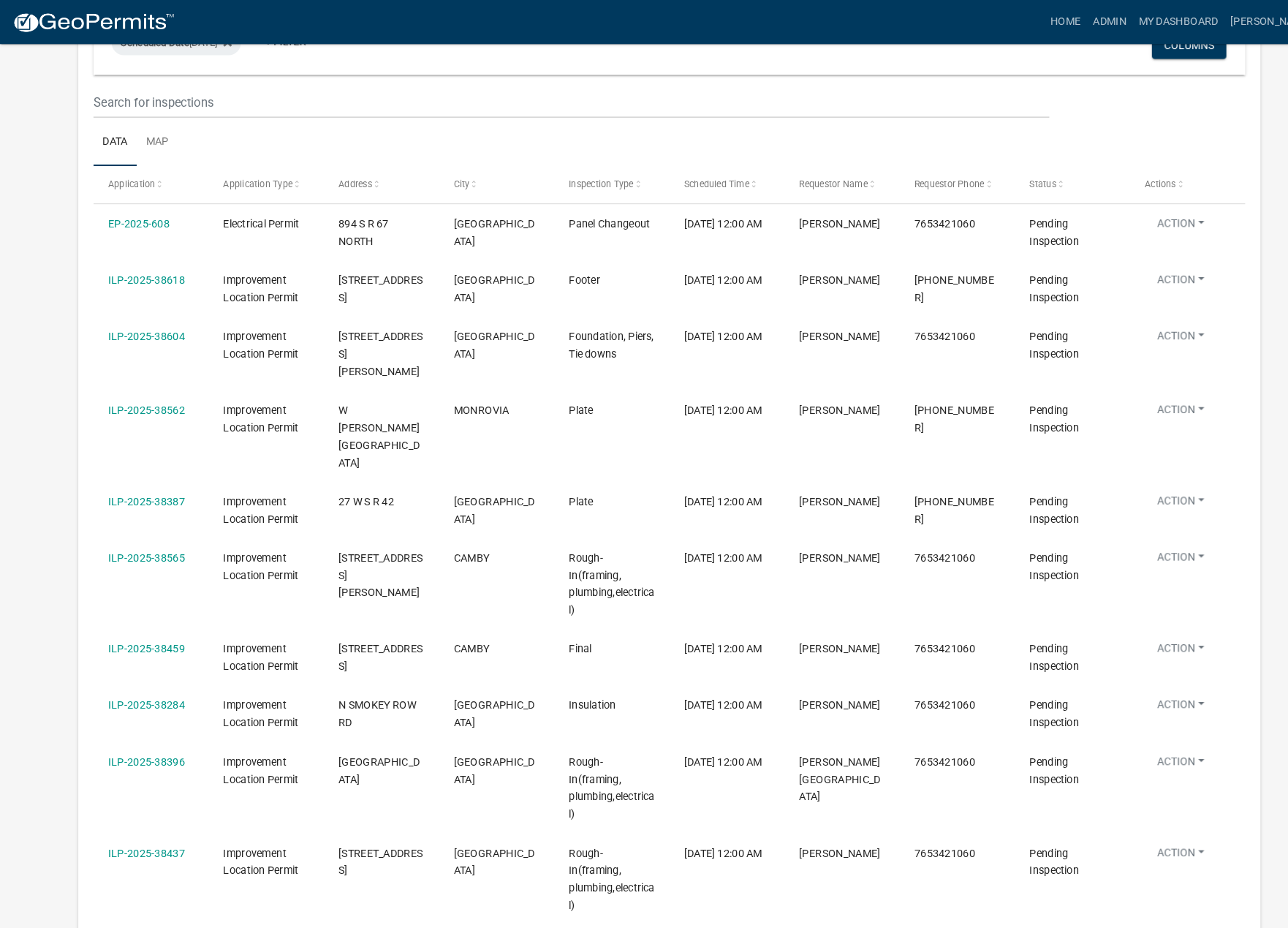
click at [152, 673] on link "ILP-2025-38284" at bounding box center [141, 679] width 74 height 12
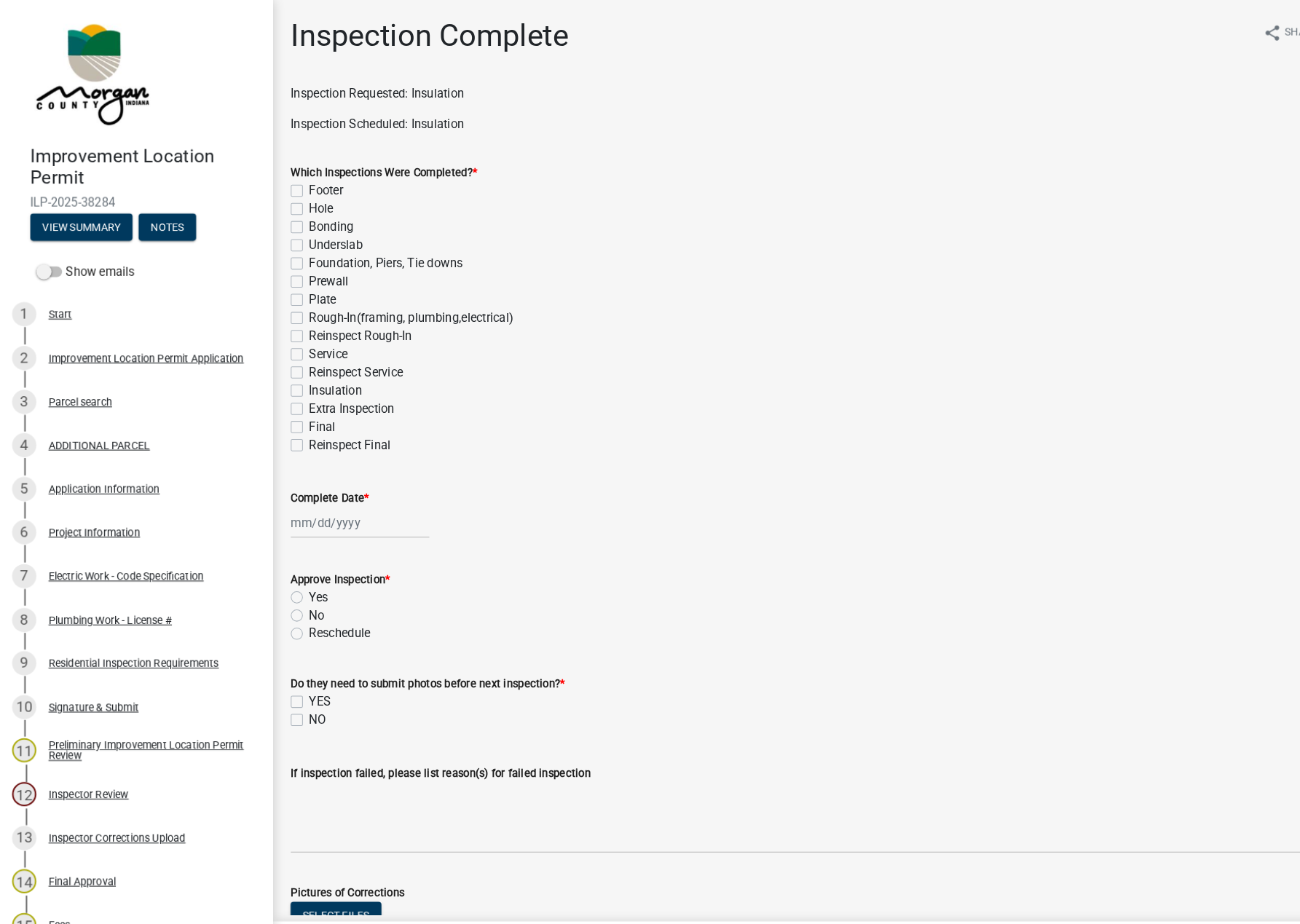
click at [297, 376] on label "Insulation" at bounding box center [322, 376] width 51 height 18
click at [297, 376] on input "Insulation" at bounding box center [301, 371] width 9 height 9
checkbox input "true"
checkbox input "false"
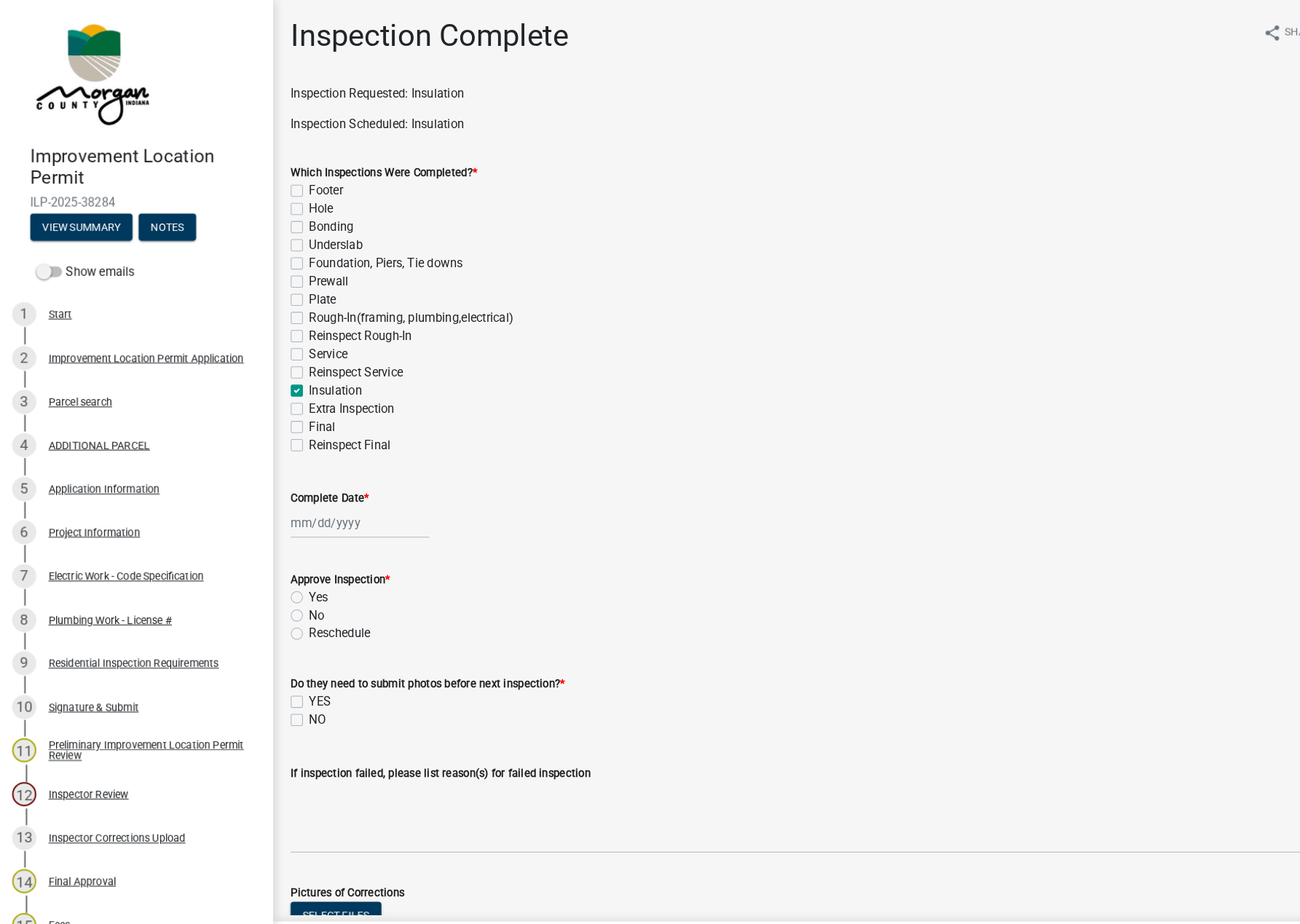
checkbox input "false"
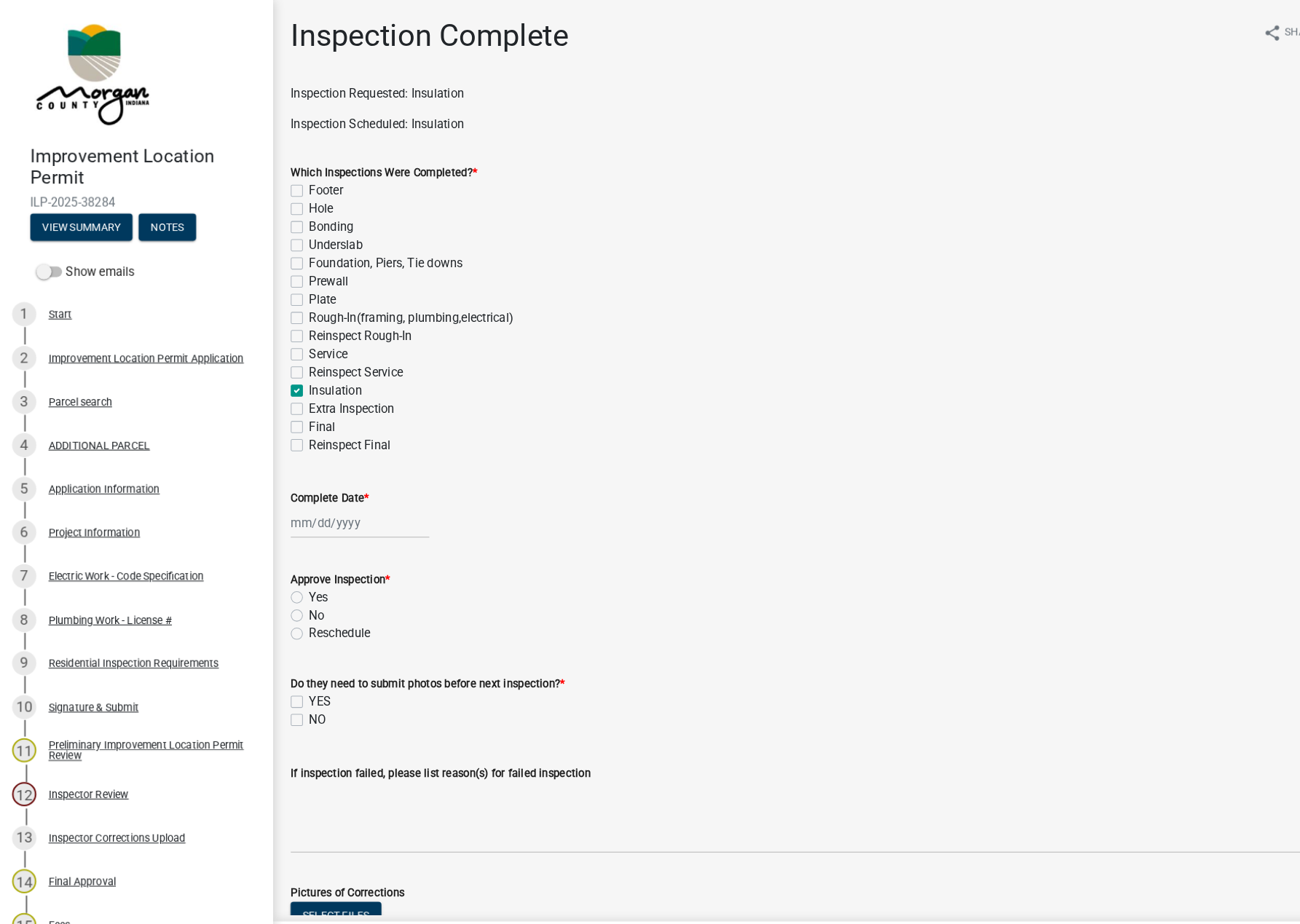
checkbox input "false"
checkbox input "true"
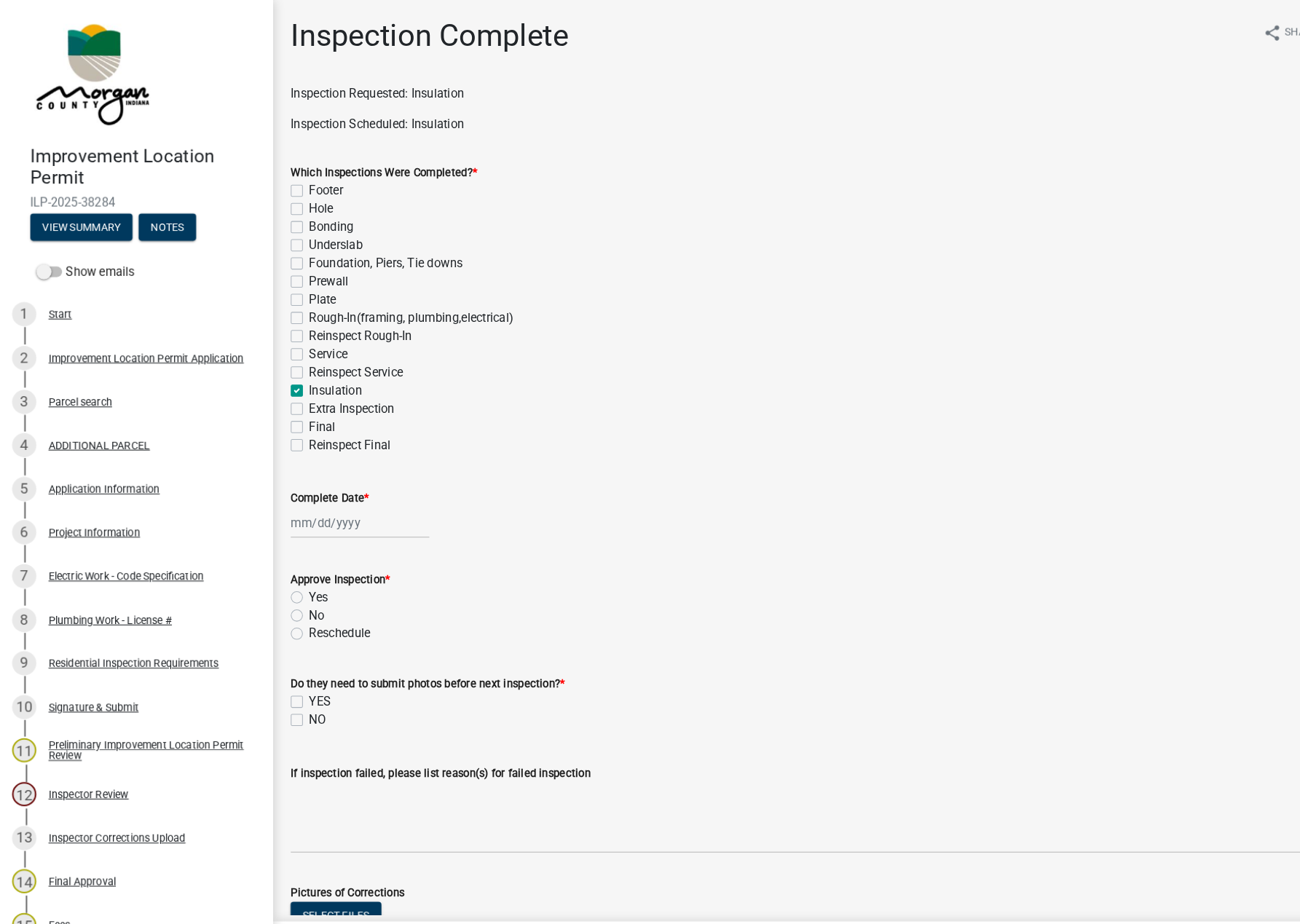
checkbox input "false"
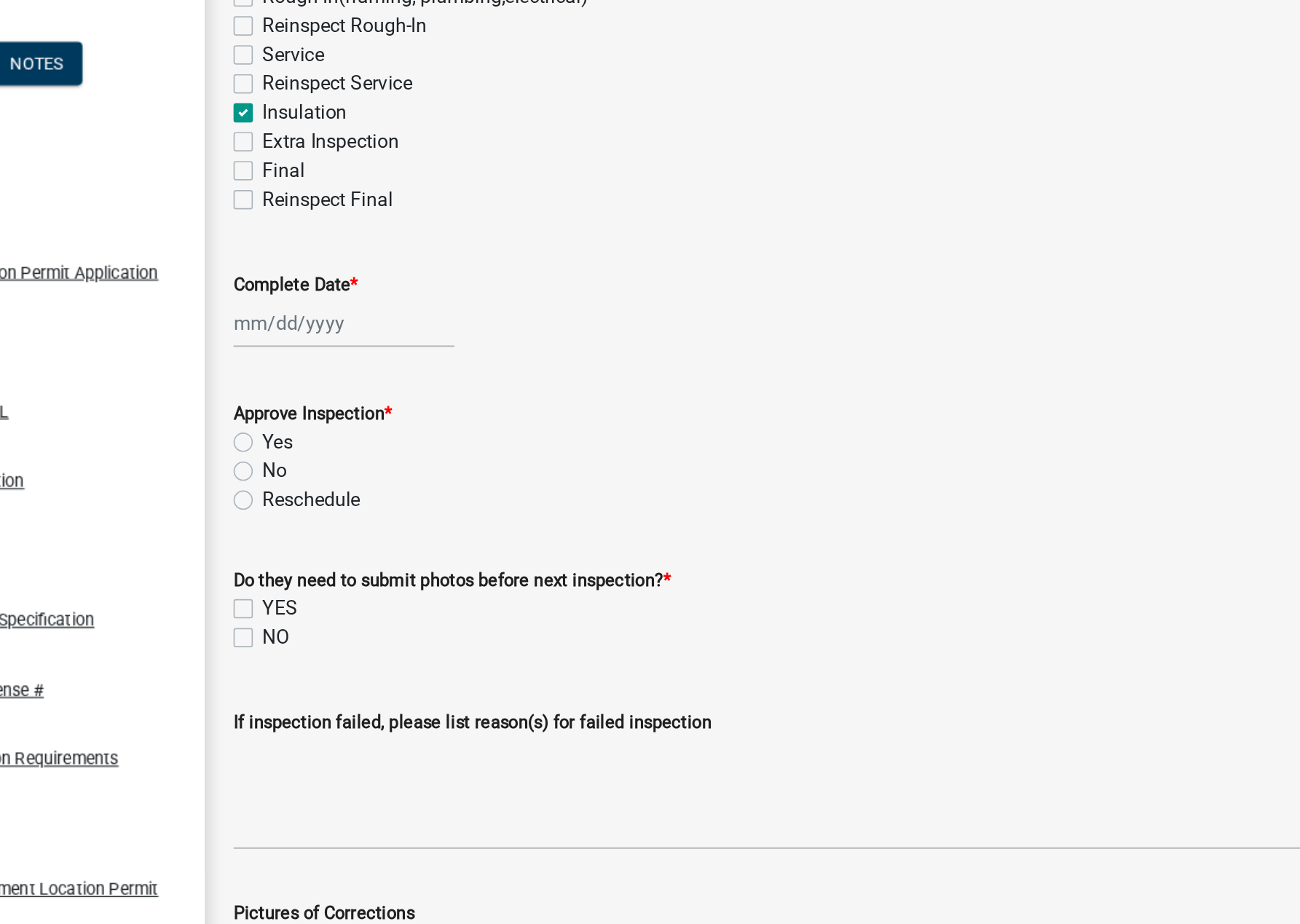
scroll to position [141, 0]
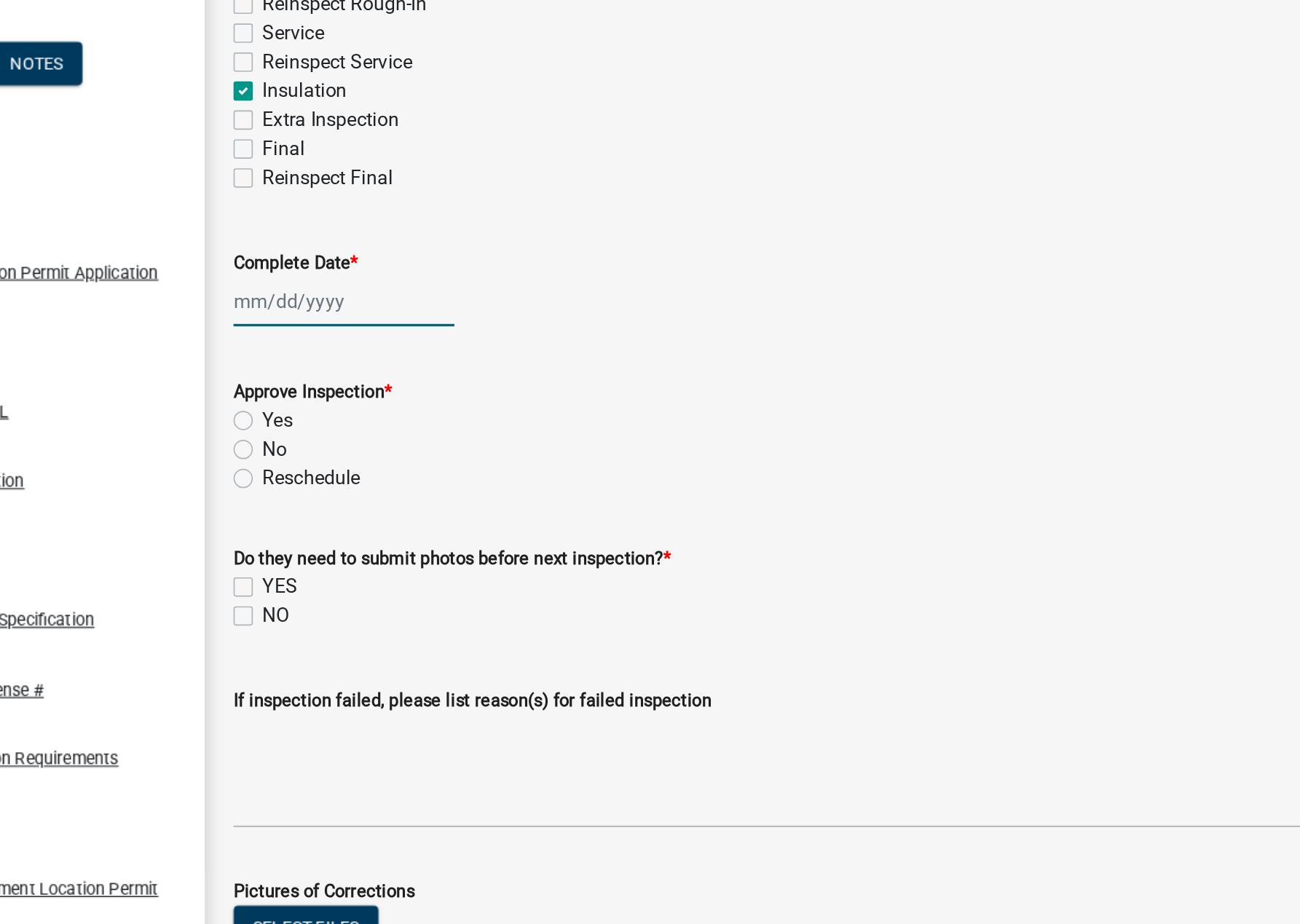
click at [310, 366] on div at bounding box center [346, 362] width 133 height 30
select select "10"
select select "2025"
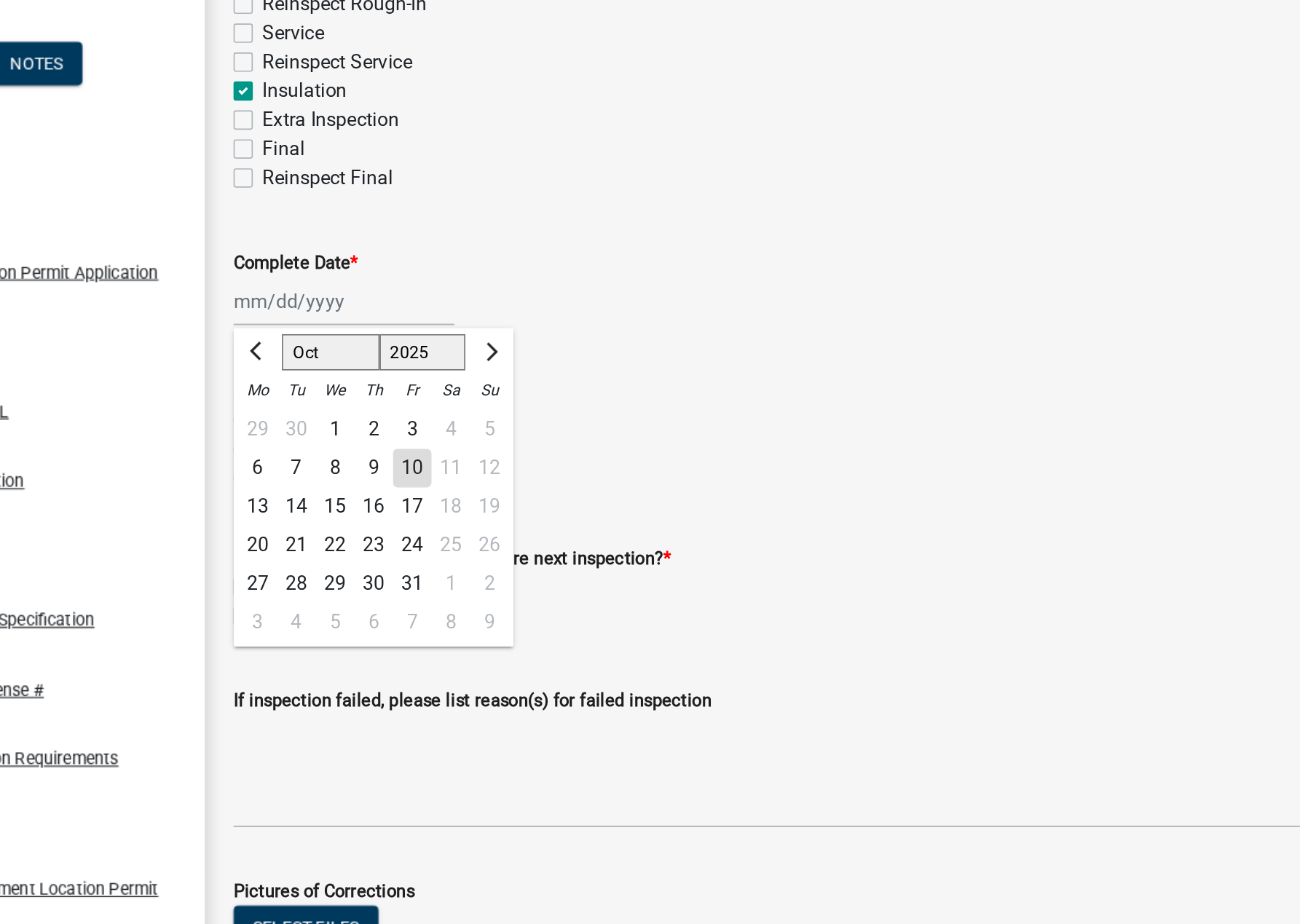
click at [391, 456] on div "10" at bounding box center [387, 463] width 23 height 23
type input "[DATE]"
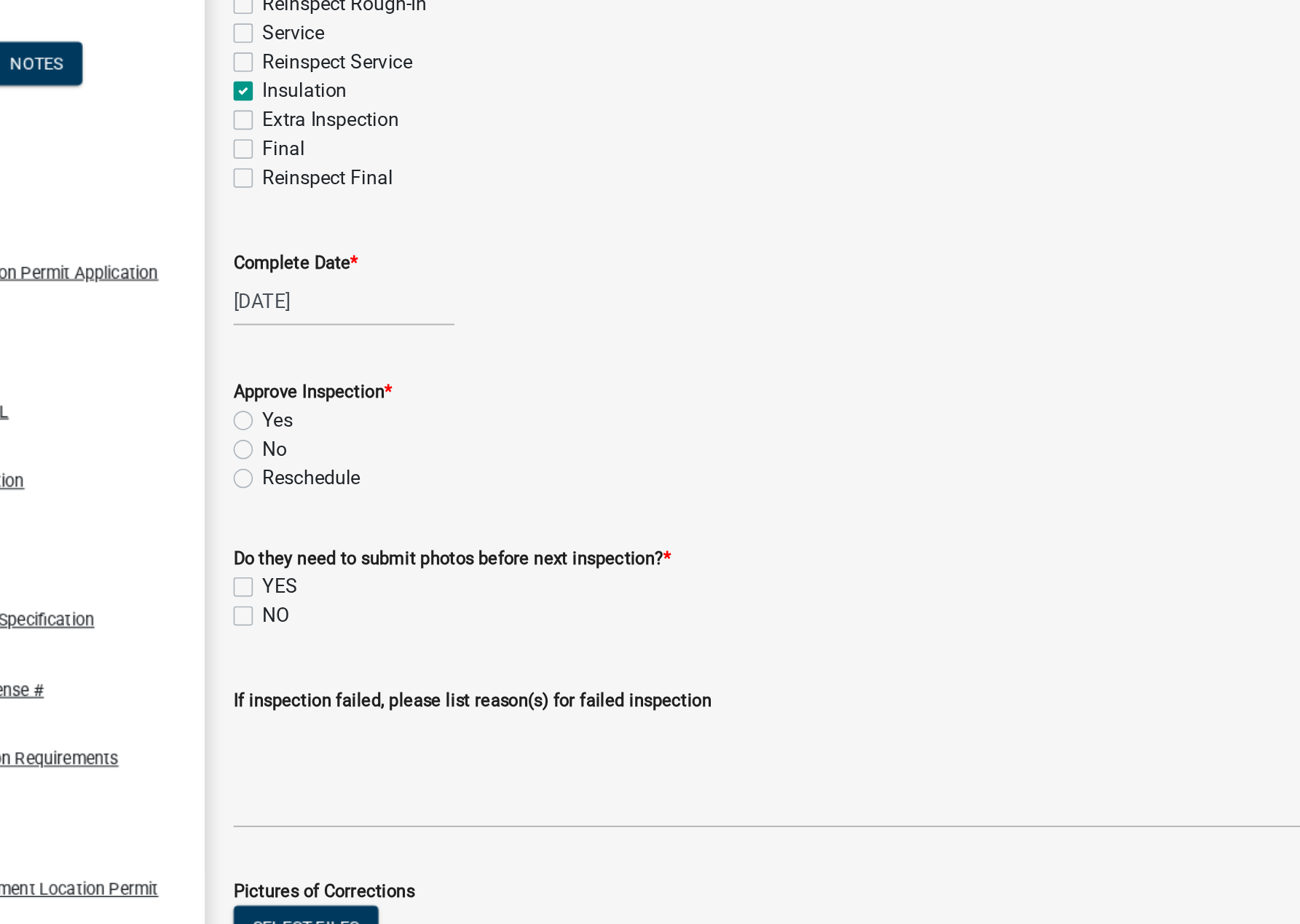
click at [297, 433] on label "Yes" at bounding box center [306, 433] width 18 height 18
click at [297, 433] on input "Yes" at bounding box center [301, 429] width 9 height 9
radio input "true"
click at [301, 557] on label "NO" at bounding box center [304, 552] width 16 height 18
click at [301, 553] on input "NO" at bounding box center [301, 548] width 9 height 9
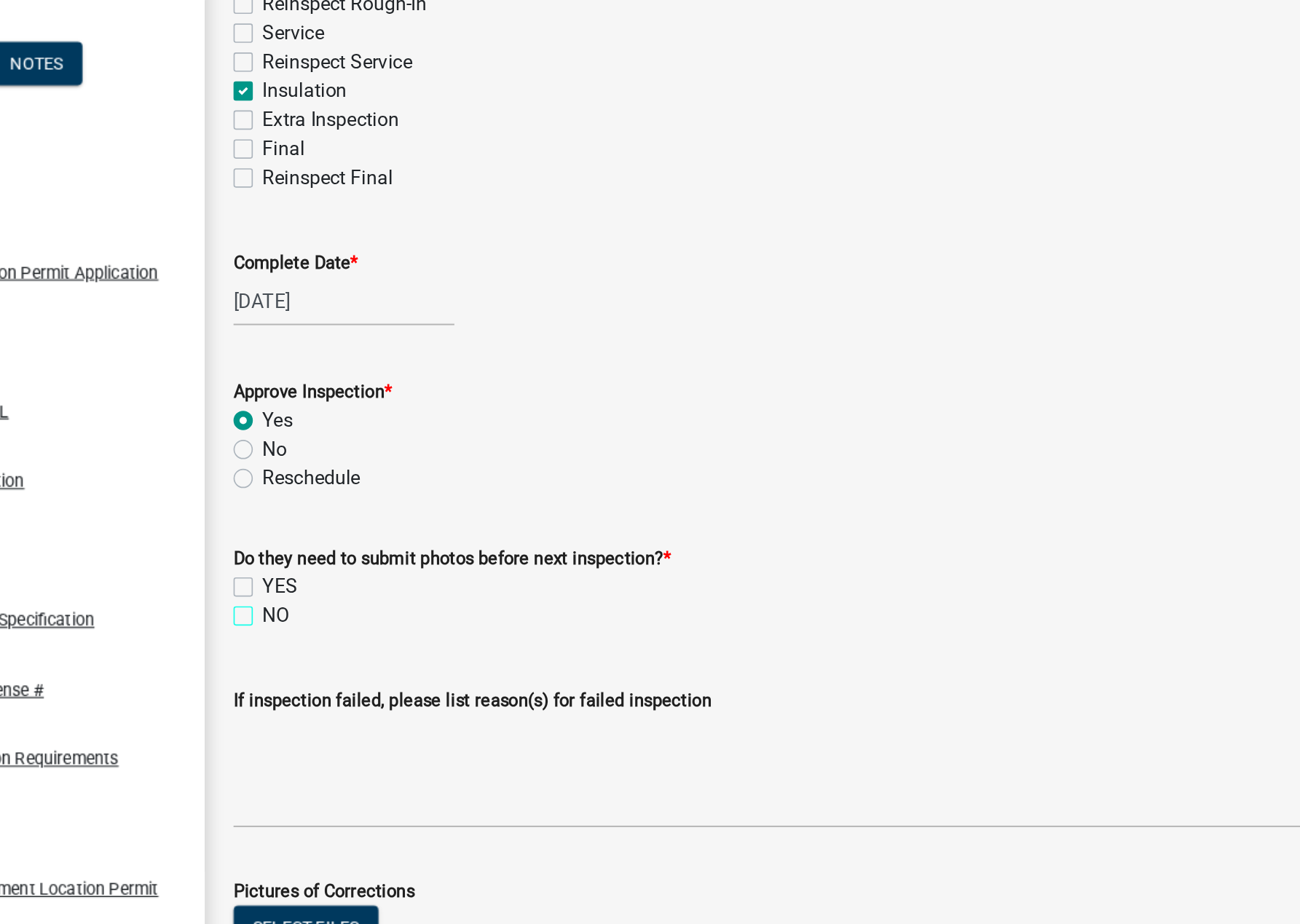
checkbox input "true"
checkbox input "false"
checkbox input "true"
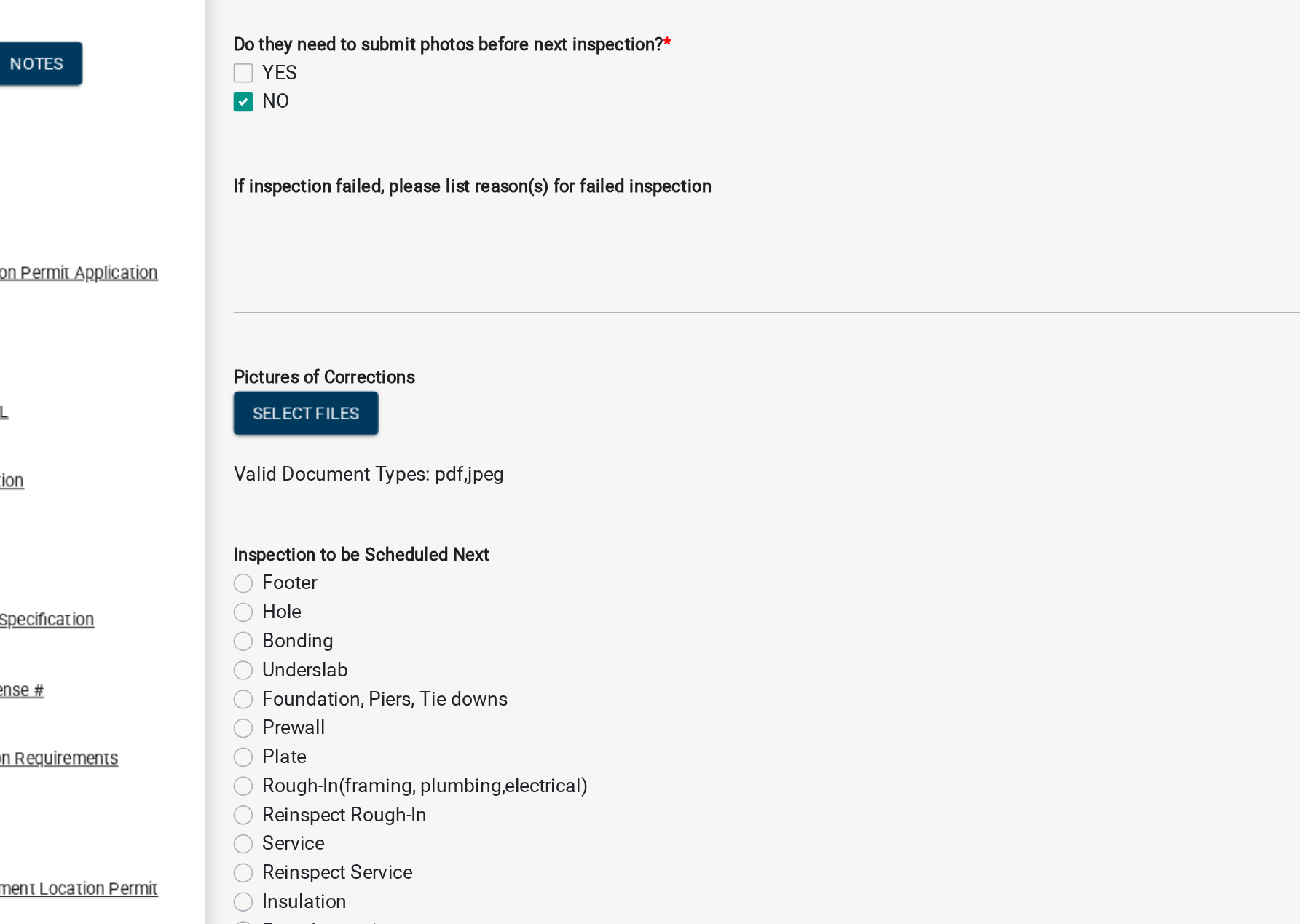
scroll to position [544, 0]
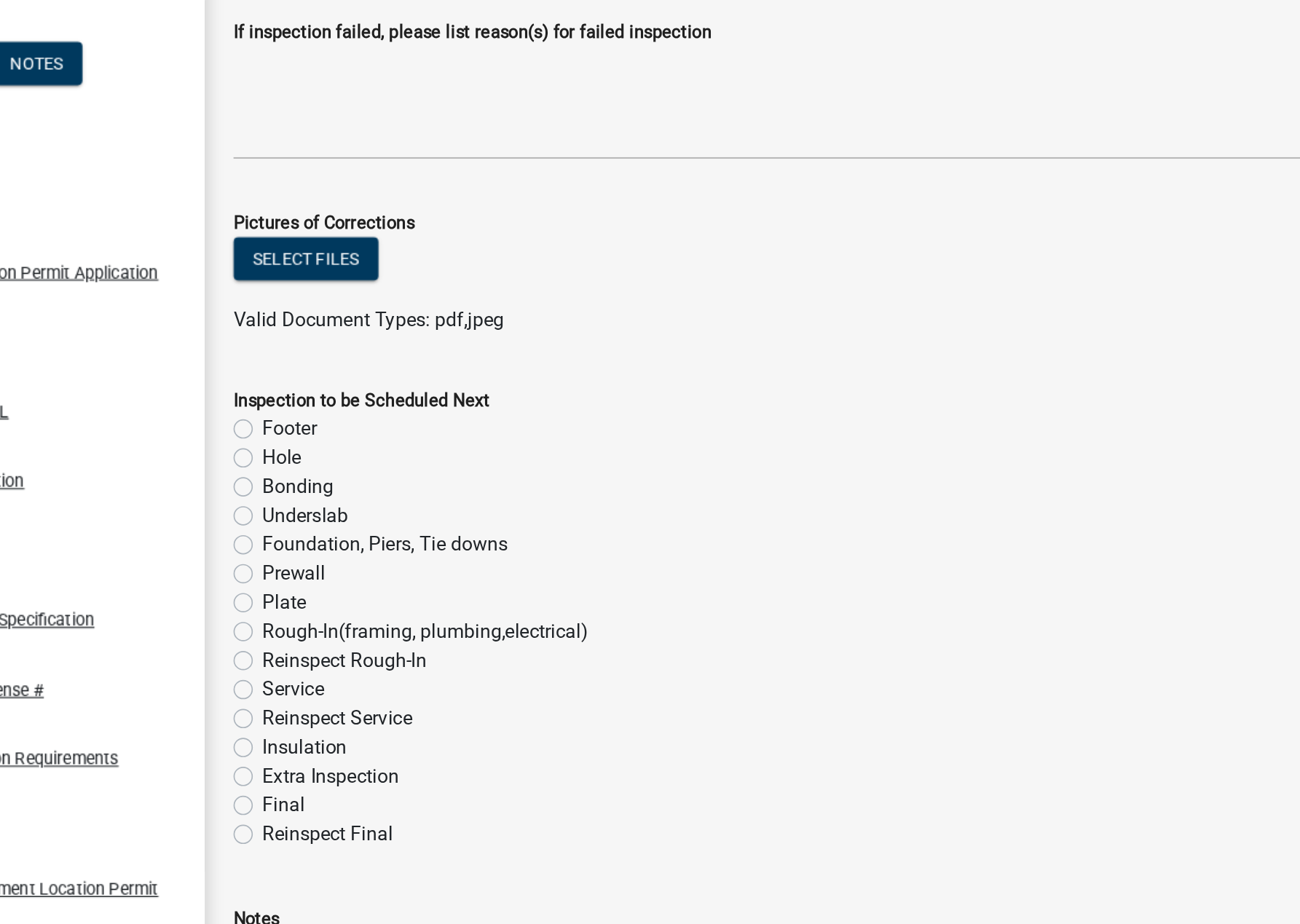
click at [297, 666] on label "Final" at bounding box center [309, 666] width 25 height 18
click at [297, 666] on input "Final" at bounding box center [301, 662] width 9 height 9
radio input "true"
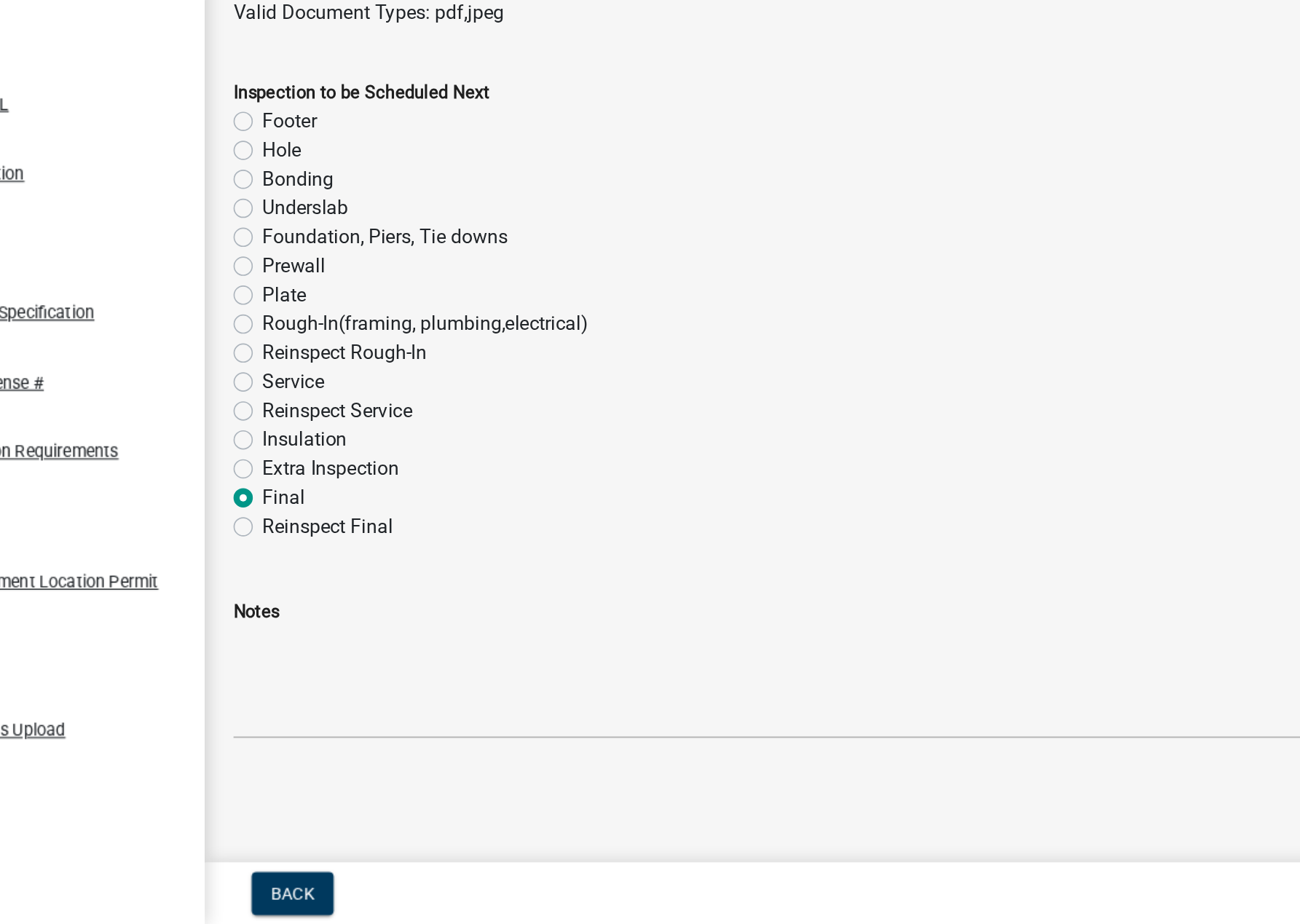
scroll to position [0, 0]
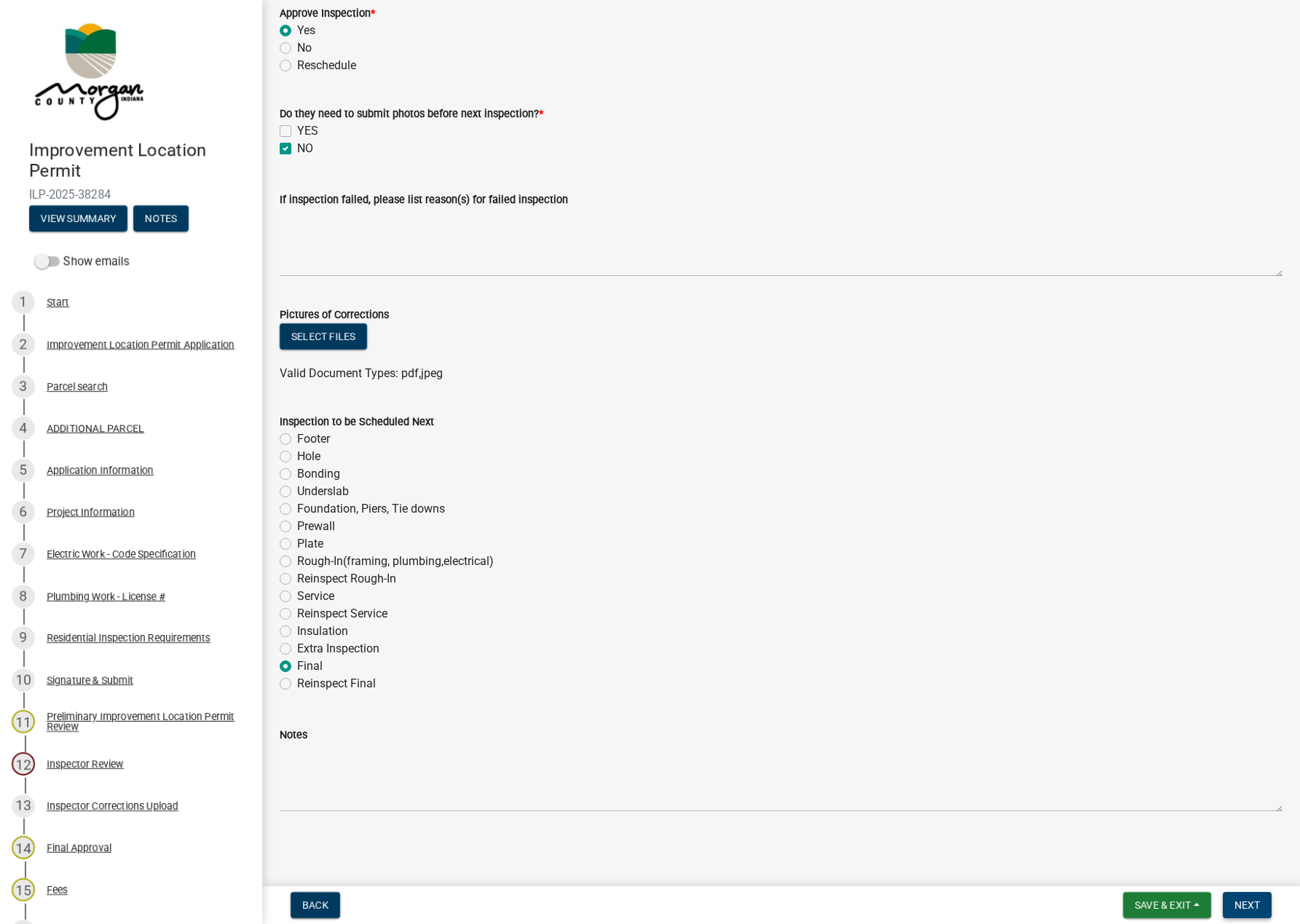
click at [1237, 899] on span "Next" at bounding box center [1247, 905] width 25 height 12
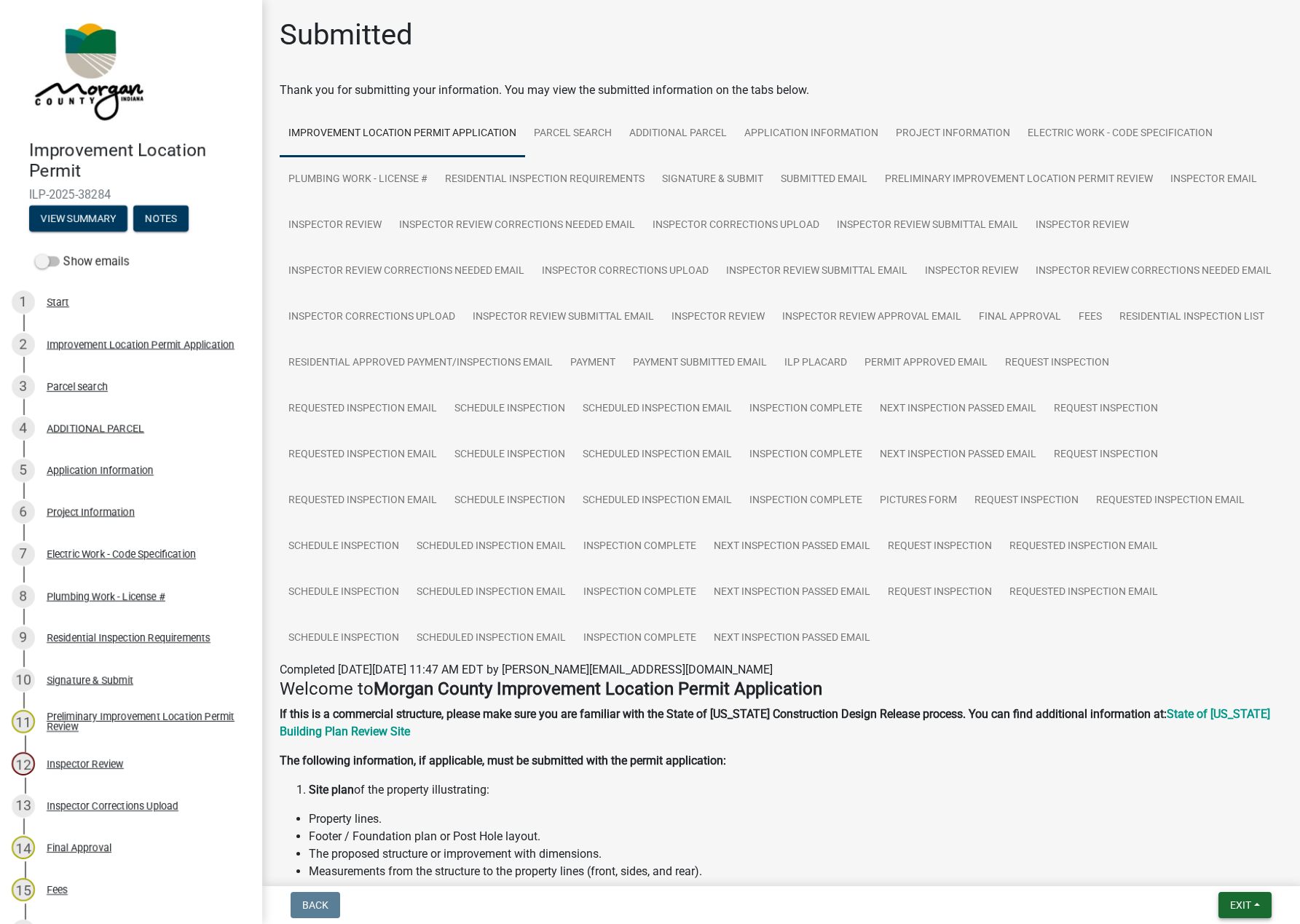
click at [1243, 892] on button "Exit" at bounding box center [1245, 905] width 53 height 26
click at [1209, 850] on button "Save & Exit" at bounding box center [1213, 868] width 117 height 35
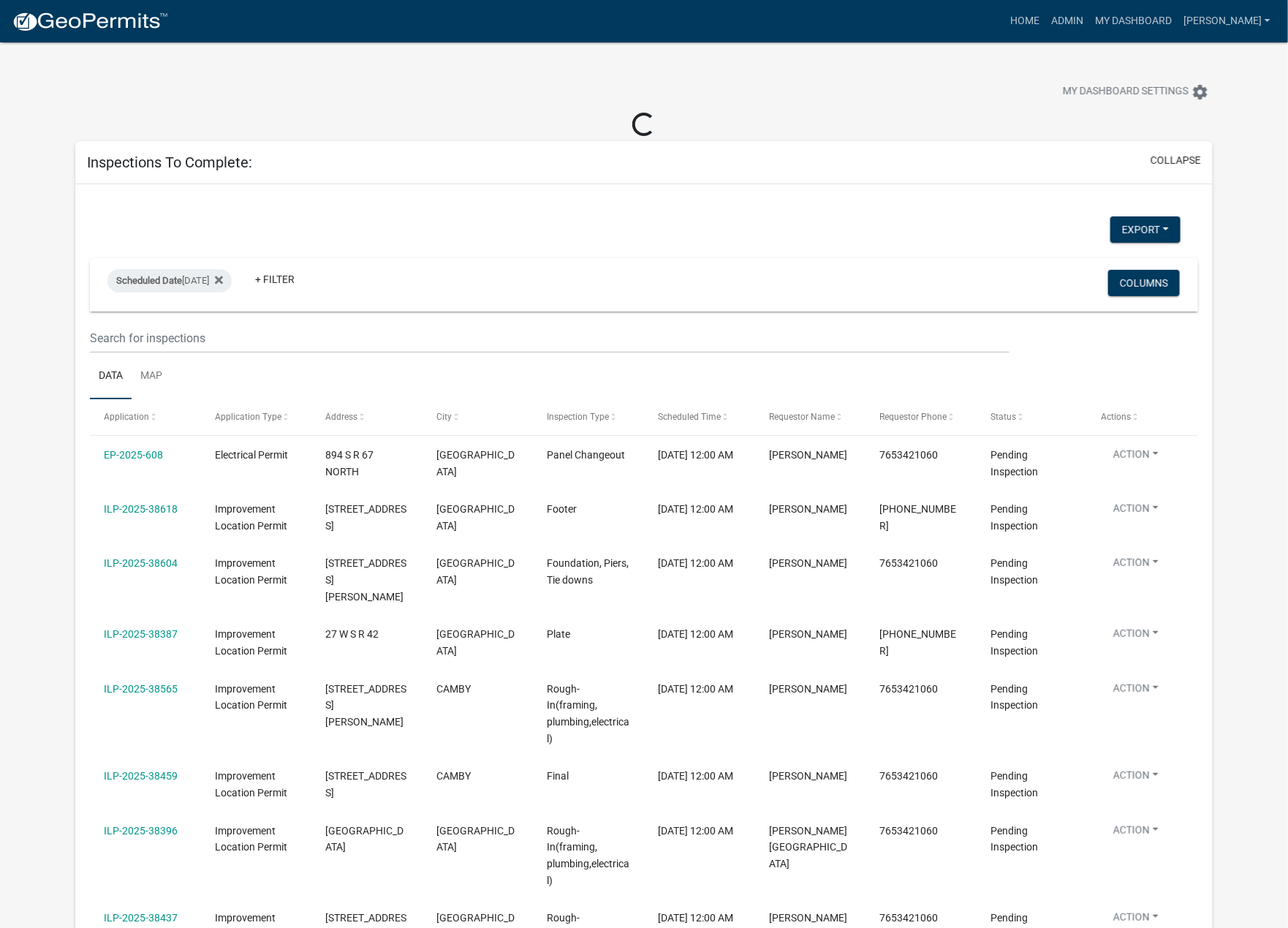
select select "1: 25"
